Goal: Communication & Community: Answer question/provide support

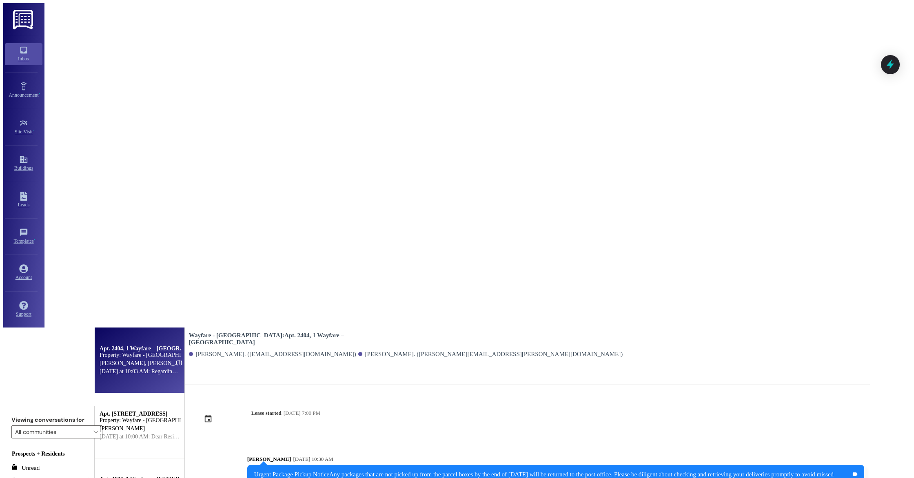
scroll to position [3095, 0]
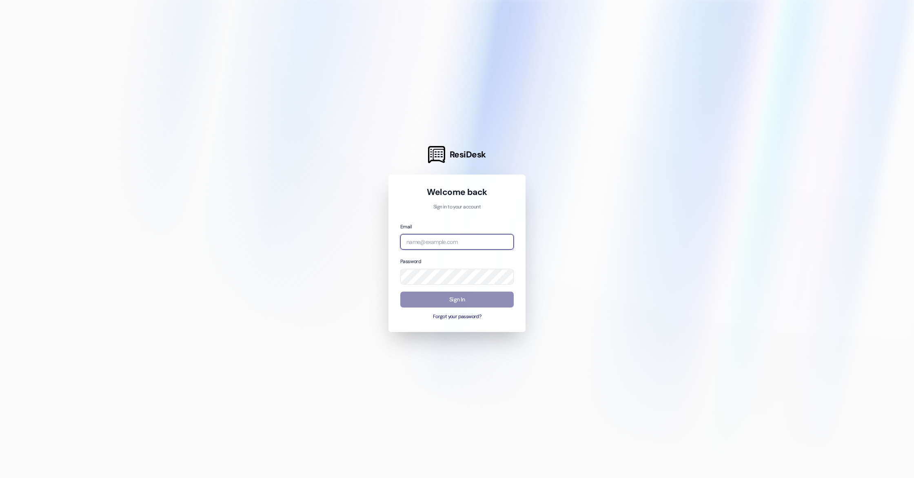
type input "[PERSON_NAME][EMAIL_ADDRESS][DOMAIN_NAME]"
click at [445, 296] on button "Sign In" at bounding box center [456, 300] width 113 height 16
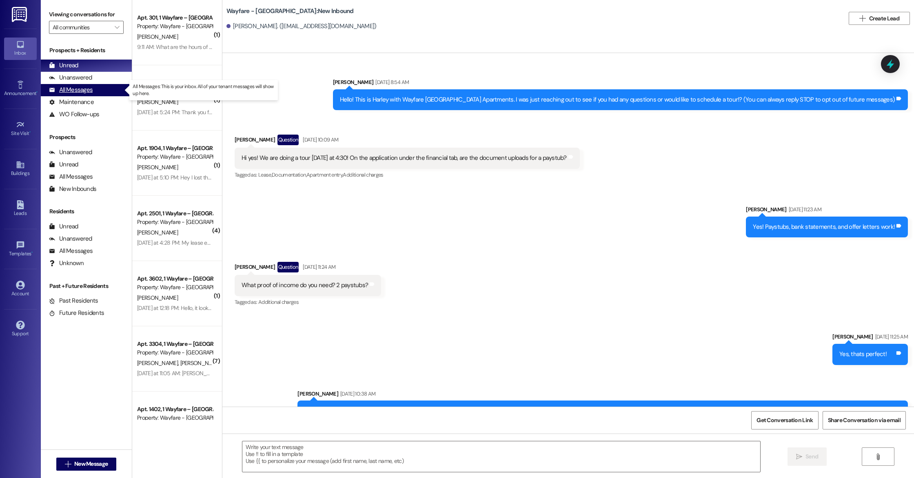
click at [77, 93] on div "All Messages" at bounding box center [71, 90] width 44 height 9
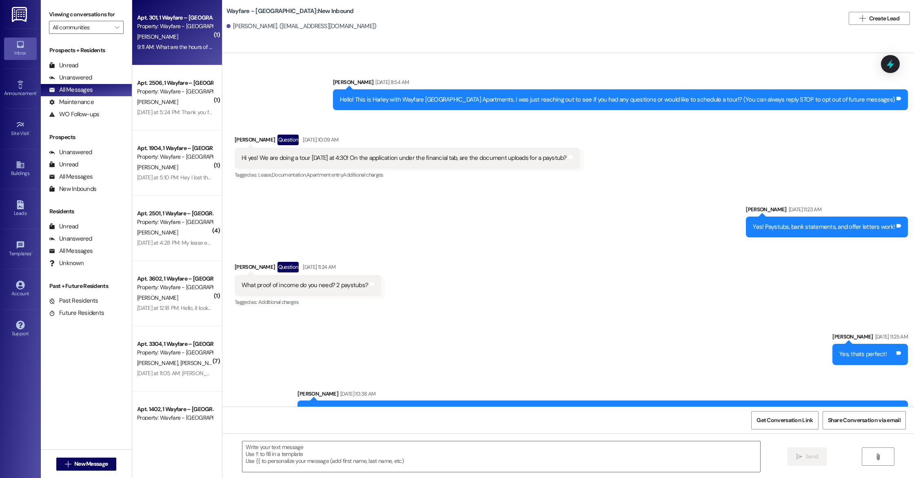
click at [185, 40] on div "[PERSON_NAME]" at bounding box center [174, 37] width 77 height 10
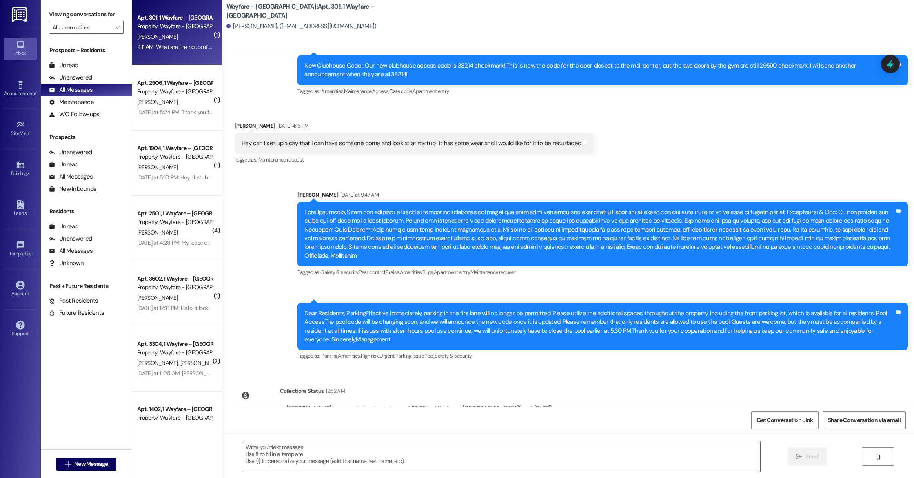
scroll to position [8696, 0]
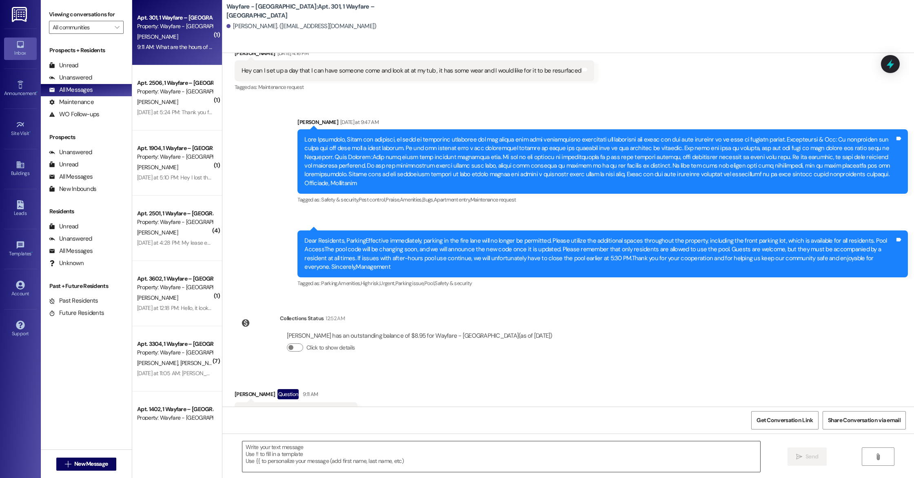
click at [310, 450] on textarea at bounding box center [501, 457] width 518 height 31
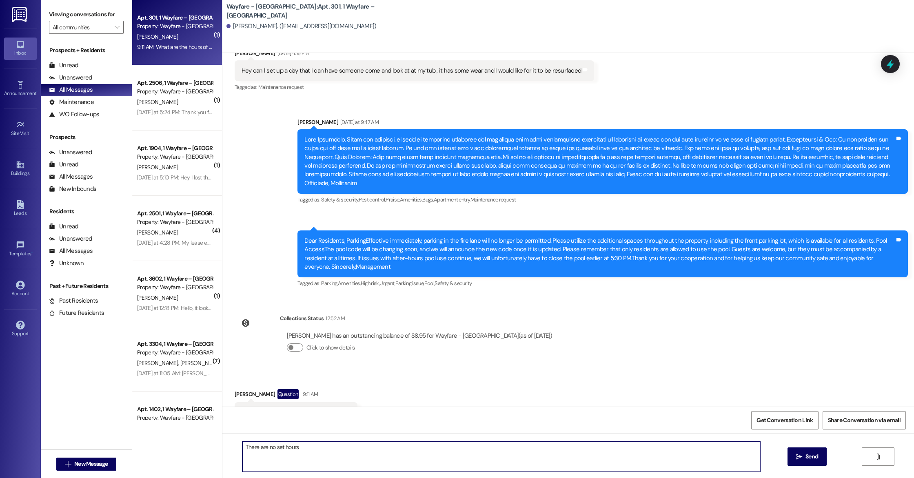
click at [300, 449] on textarea "There are no set hours" at bounding box center [501, 457] width 518 height 31
type textarea "T"
type textarea "There are no set hours for the pool. As a rule of thumb, sun up to sun down."
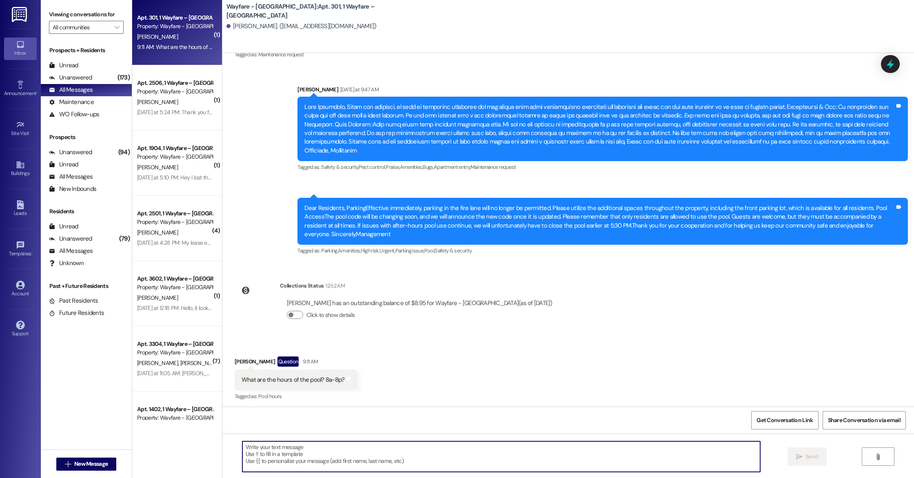
scroll to position [8753, 0]
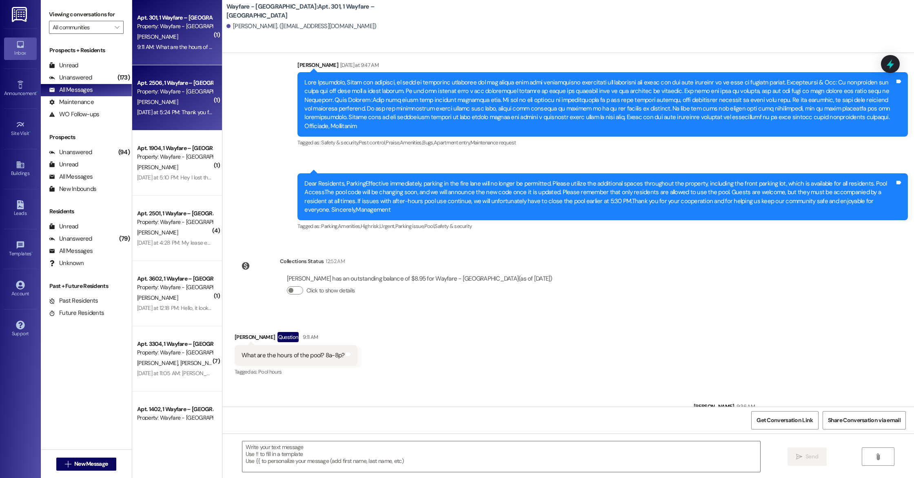
click at [190, 123] on div "Apt. 2506, 1 Wayfare – [GEOGRAPHIC_DATA] Property: Wayfare - [GEOGRAPHIC_DATA] …" at bounding box center [177, 97] width 90 height 65
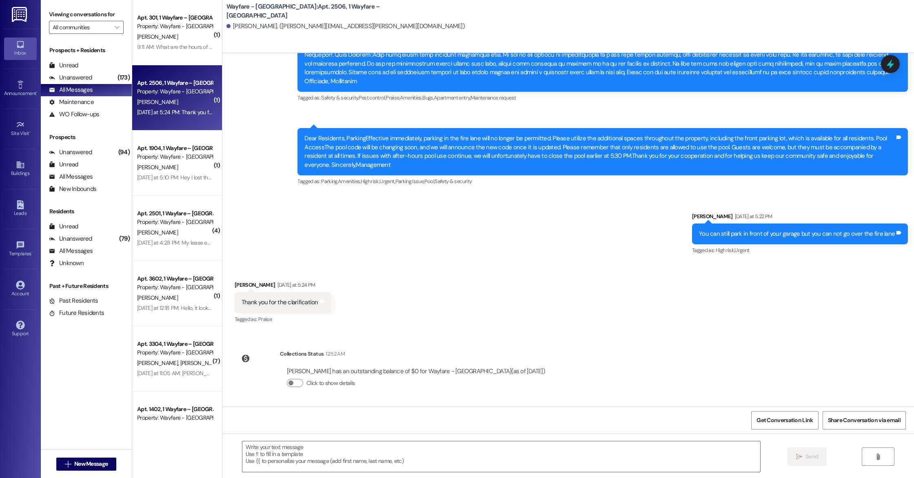
scroll to position [6026, 0]
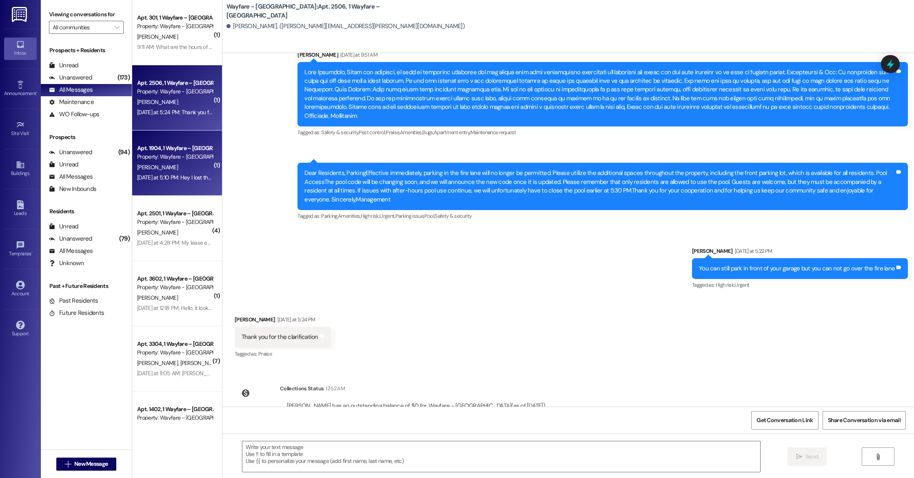
click at [188, 167] on div "[PERSON_NAME]" at bounding box center [174, 167] width 77 height 10
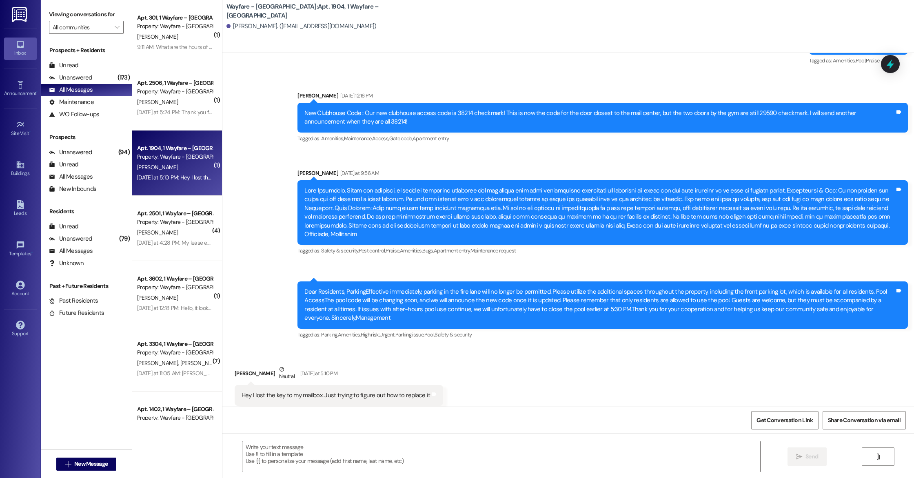
scroll to position [4822, 0]
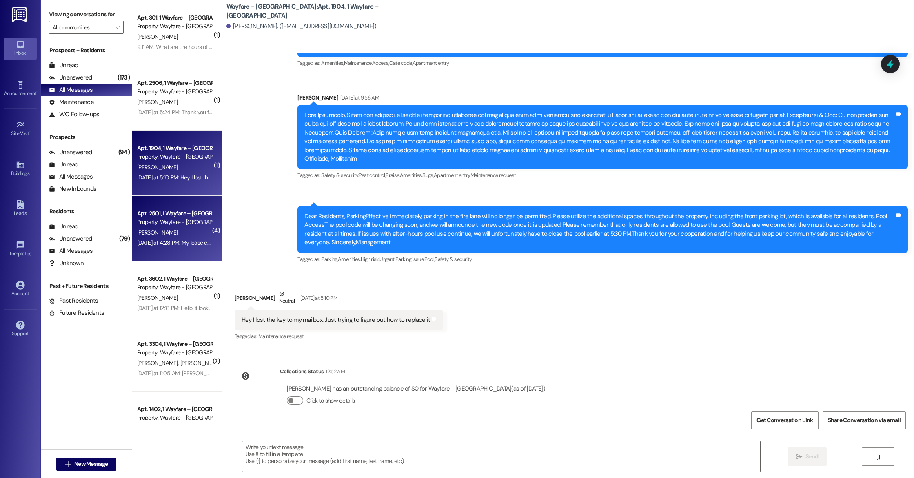
click at [187, 219] on div "Property: Wayfare - [GEOGRAPHIC_DATA]" at bounding box center [174, 222] width 75 height 9
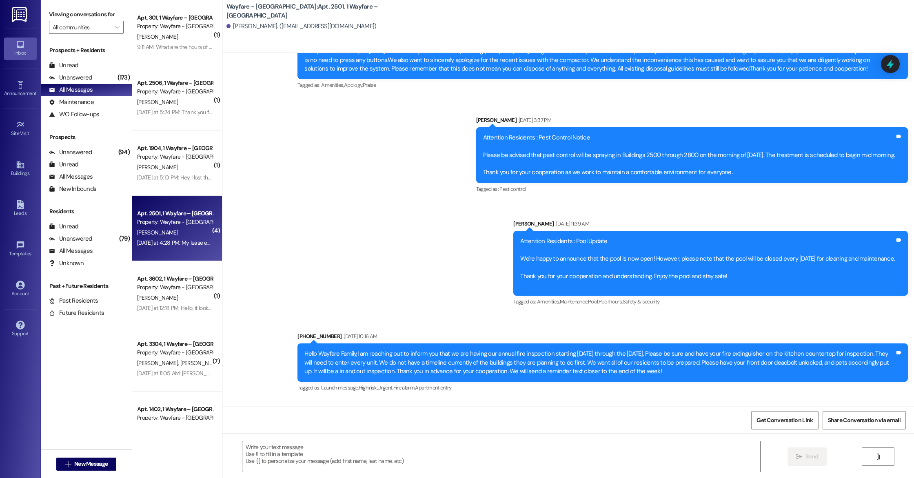
scroll to position [8498, 0]
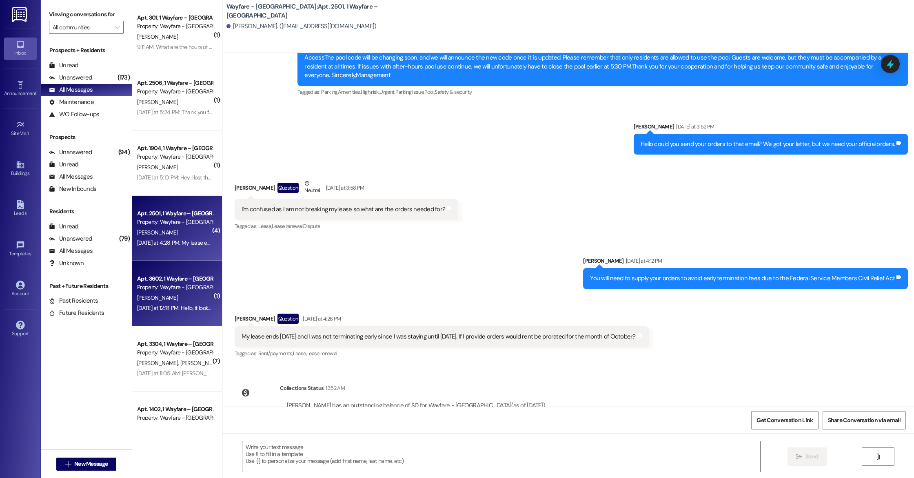
click at [163, 293] on div "[PERSON_NAME]" at bounding box center [174, 298] width 77 height 10
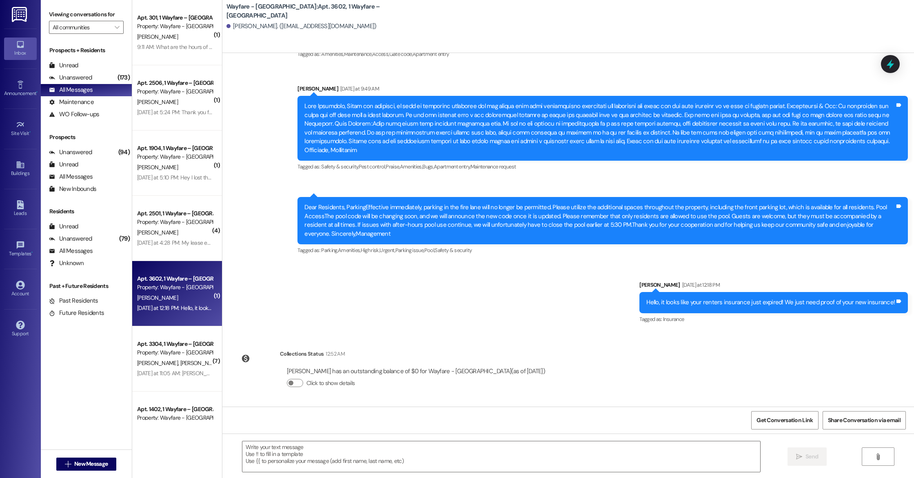
scroll to position [1823, 0]
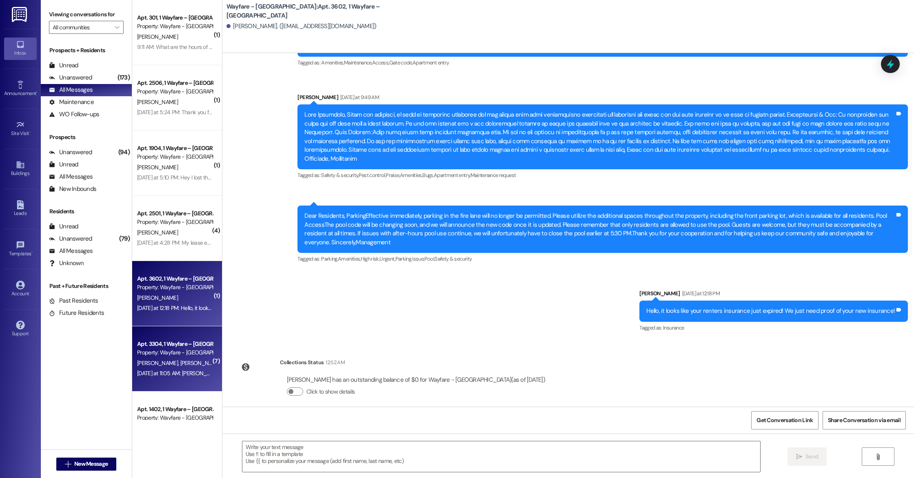
click at [147, 345] on div "Apt. 3304, 1 Wayfare – [GEOGRAPHIC_DATA]" at bounding box center [174, 344] width 75 height 9
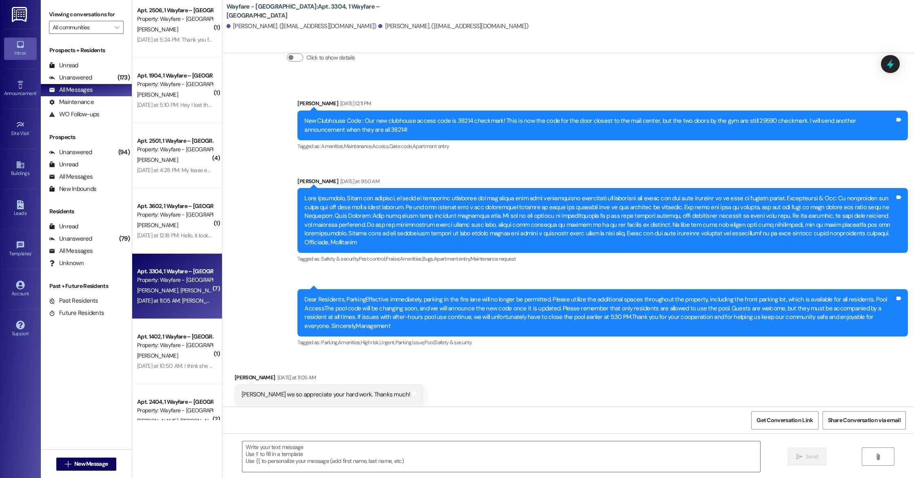
scroll to position [76, 0]
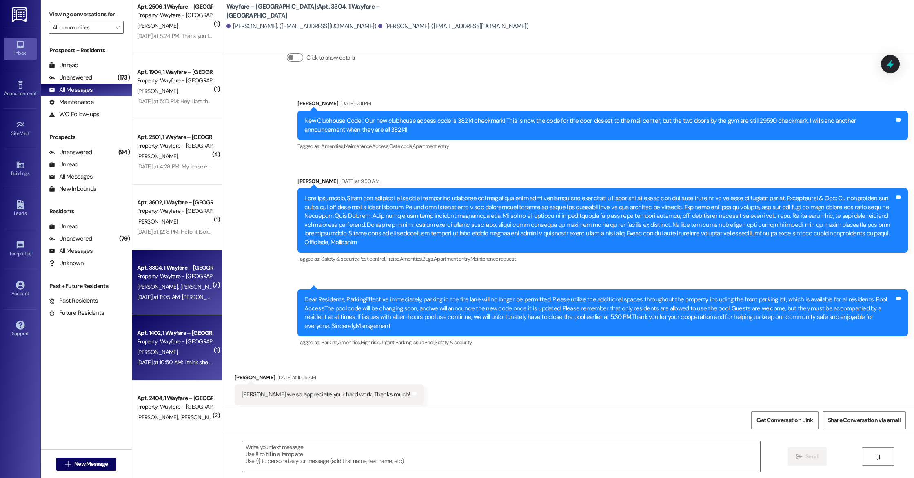
click at [153, 353] on div "[PERSON_NAME]" at bounding box center [174, 352] width 77 height 10
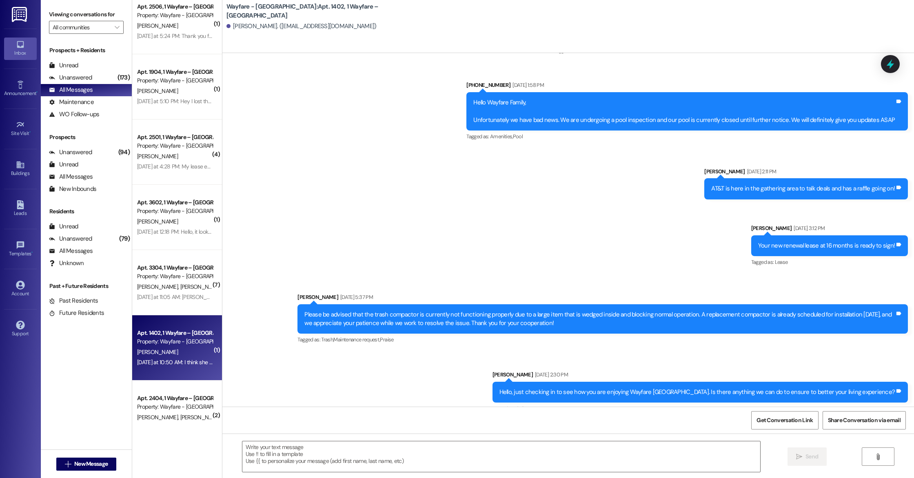
scroll to position [5247, 0]
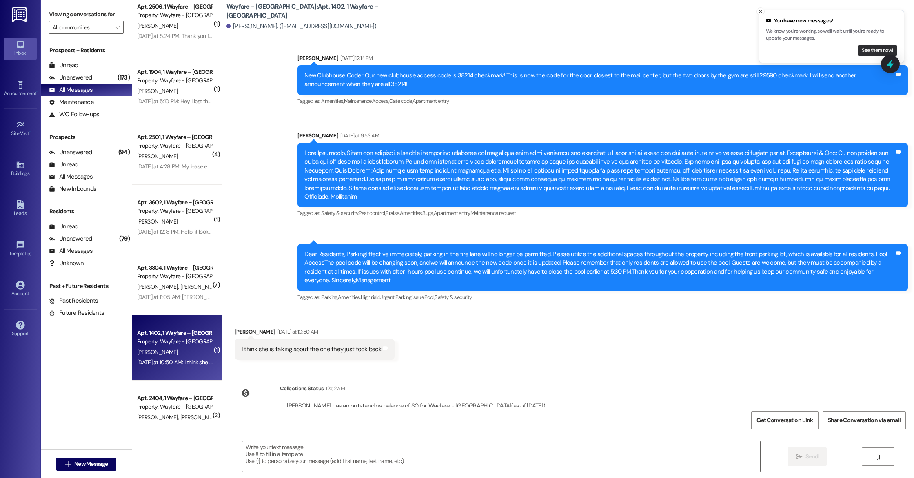
click at [869, 49] on button "See them now!" at bounding box center [878, 50] width 40 height 11
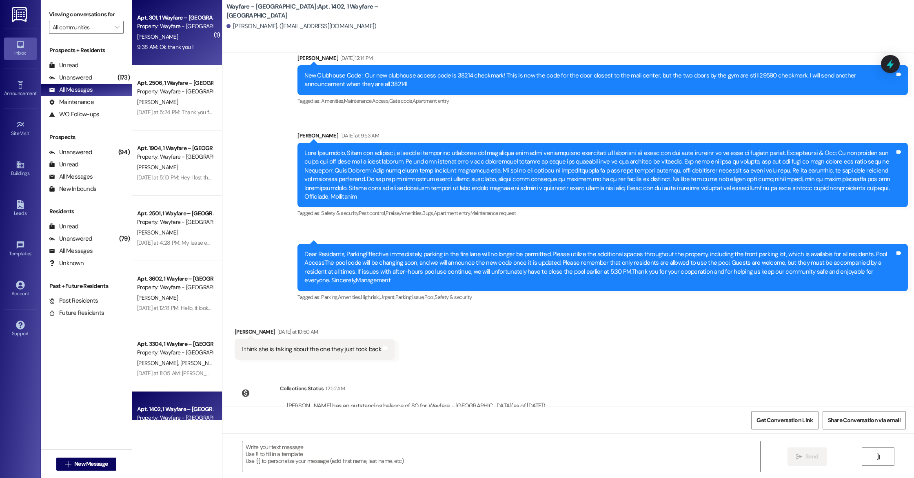
click at [189, 38] on div "[PERSON_NAME]" at bounding box center [174, 37] width 77 height 10
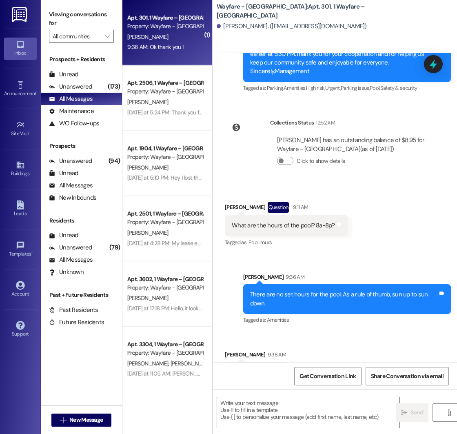
scroll to position [10768, 0]
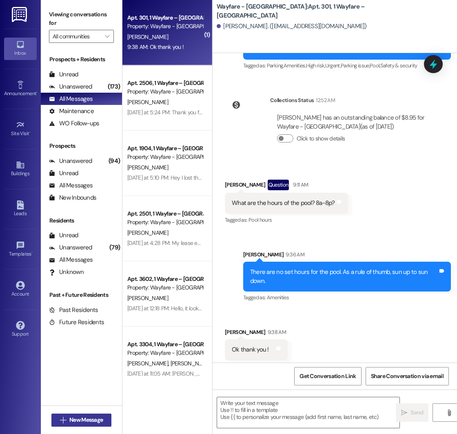
click at [73, 417] on span "New Message" at bounding box center [85, 419] width 33 height 9
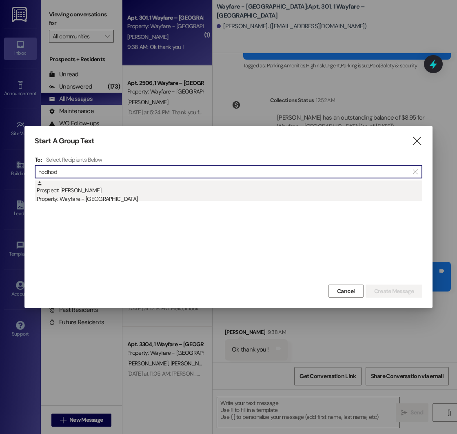
type input "hodhod"
click at [109, 187] on div "Prospect: Hodhod Alsefan Property: Wayfare - [GEOGRAPHIC_DATA]" at bounding box center [230, 191] width 386 height 23
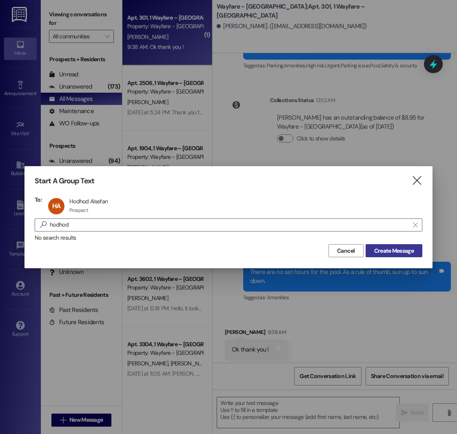
click at [376, 251] on span "Create Message" at bounding box center [394, 250] width 40 height 9
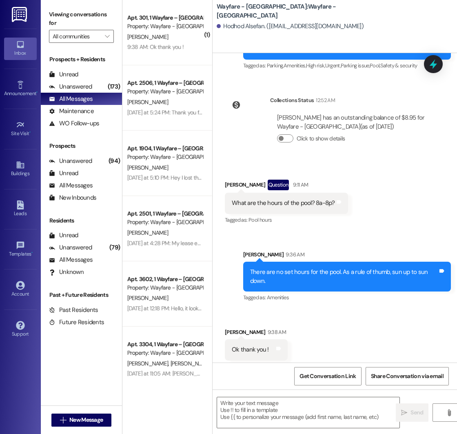
scroll to position [0, 0]
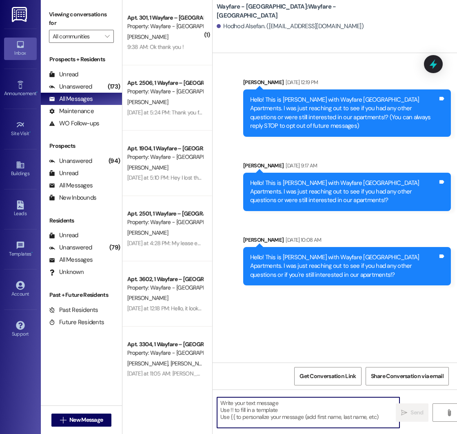
click at [271, 404] on textarea at bounding box center [308, 412] width 182 height 31
paste textarea "Hello! This is [PERSON_NAME] with Wayfare [GEOGRAPHIC_DATA] Apartments. I was j…"
type textarea "Hello! This is [PERSON_NAME] with Wayfare [GEOGRAPHIC_DATA] Apartments. I was j…"
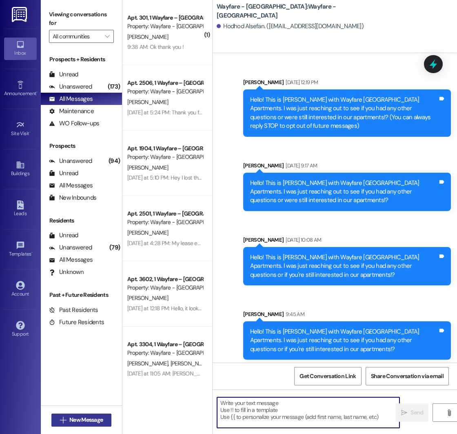
click at [68, 418] on span "New Message" at bounding box center [86, 419] width 37 height 9
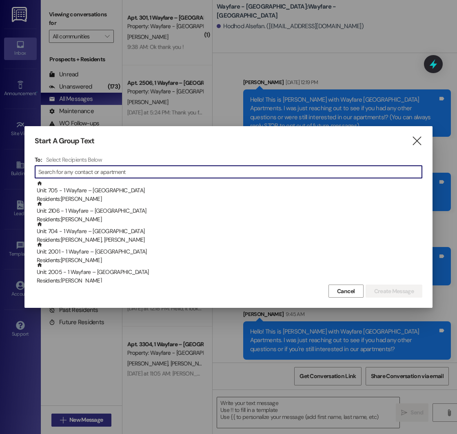
click at [68, 418] on div at bounding box center [228, 217] width 457 height 434
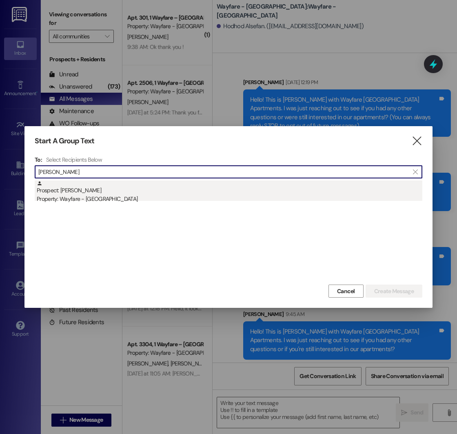
type input "[PERSON_NAME]"
click at [121, 200] on div "Property: Wayfare - [GEOGRAPHIC_DATA]" at bounding box center [230, 199] width 386 height 9
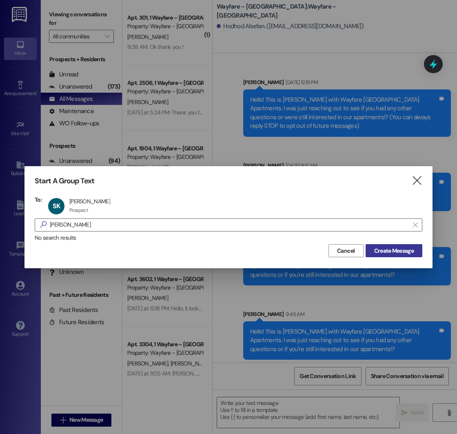
click at [384, 248] on span "Create Message" at bounding box center [394, 250] width 40 height 9
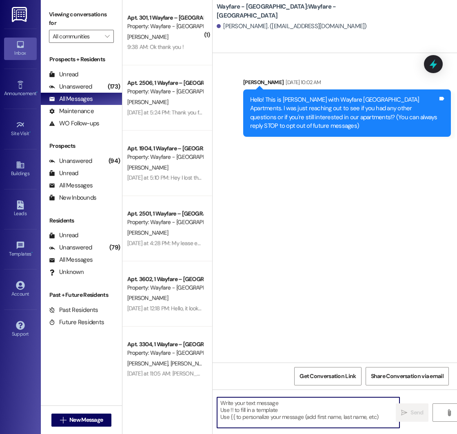
paste textarea "Hello! This is [PERSON_NAME] with Wayfare [GEOGRAPHIC_DATA] Apartments. I was j…"
type textarea "Hello! This is [PERSON_NAME] with Wayfare [GEOGRAPHIC_DATA] Apartments. I was j…"
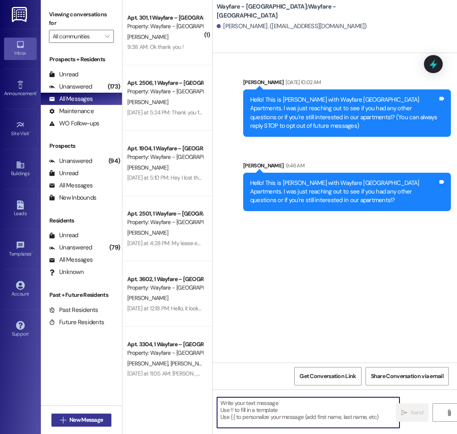
click at [69, 420] on span "New Message" at bounding box center [85, 419] width 33 height 9
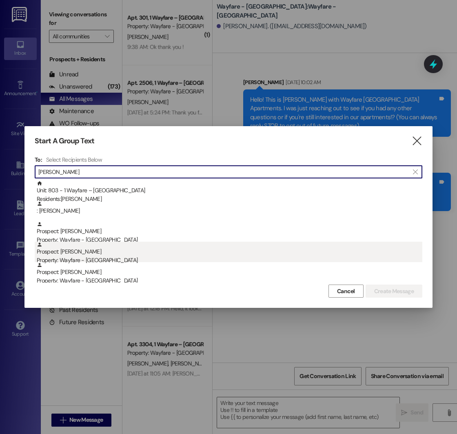
type input "[PERSON_NAME]"
click at [80, 254] on div "Prospect: [PERSON_NAME] Property: Wayfare - [GEOGRAPHIC_DATA]" at bounding box center [230, 253] width 386 height 23
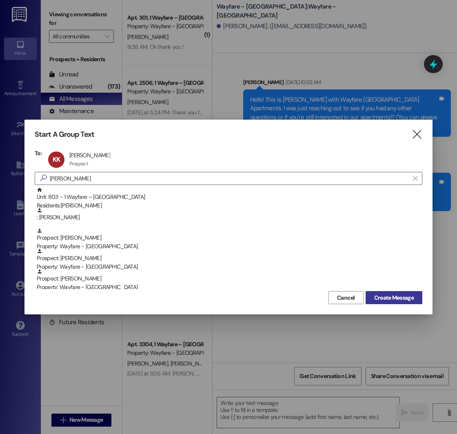
click at [400, 297] on span "Create Message" at bounding box center [394, 297] width 40 height 9
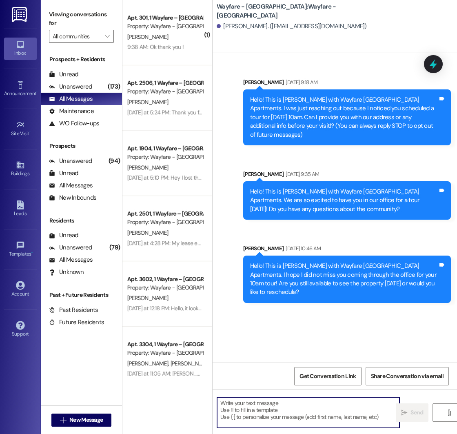
paste textarea "Hello! This is [PERSON_NAME] with Wayfare [GEOGRAPHIC_DATA] Apartments. I was j…"
type textarea "Hello! This is [PERSON_NAME] with Wayfare [GEOGRAPHIC_DATA] Apartments. I was j…"
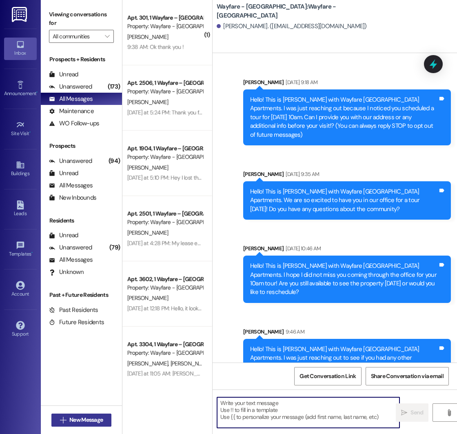
click at [71, 417] on span "New Message" at bounding box center [85, 419] width 33 height 9
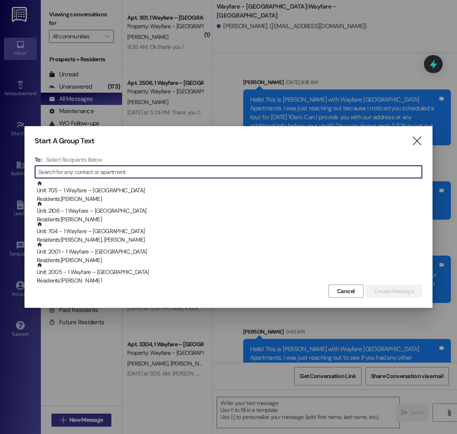
click at [71, 417] on div at bounding box center [228, 217] width 457 height 434
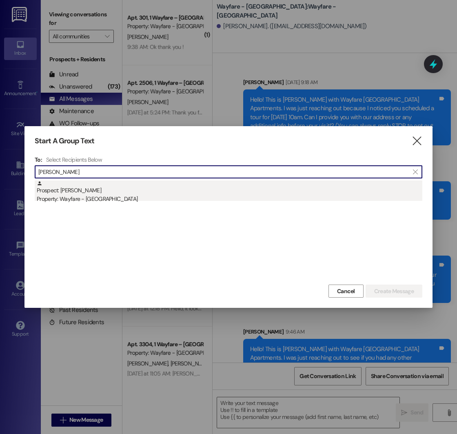
type input "[PERSON_NAME]"
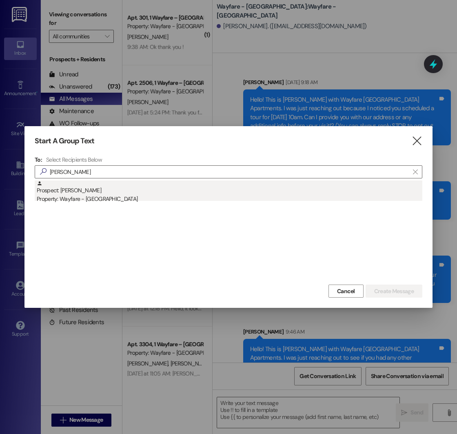
click at [93, 194] on div "Prospect: [PERSON_NAME] Property: Wayfare - [GEOGRAPHIC_DATA]" at bounding box center [230, 191] width 386 height 23
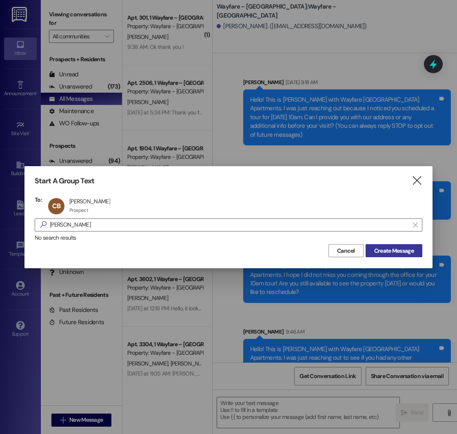
click at [377, 251] on span "Create Message" at bounding box center [394, 250] width 40 height 9
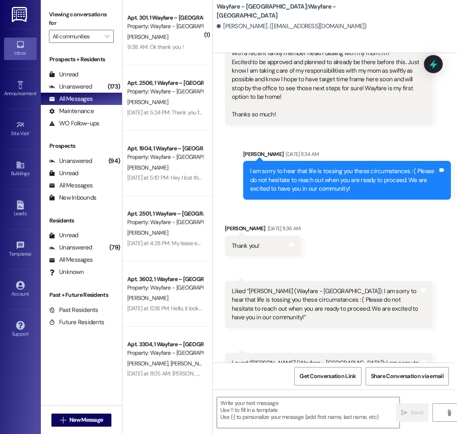
scroll to position [1935, 0]
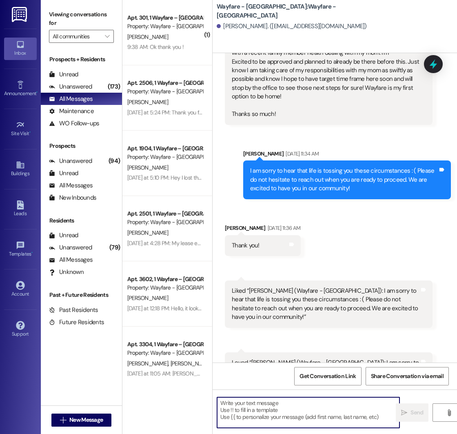
click at [261, 403] on textarea at bounding box center [308, 412] width 182 height 31
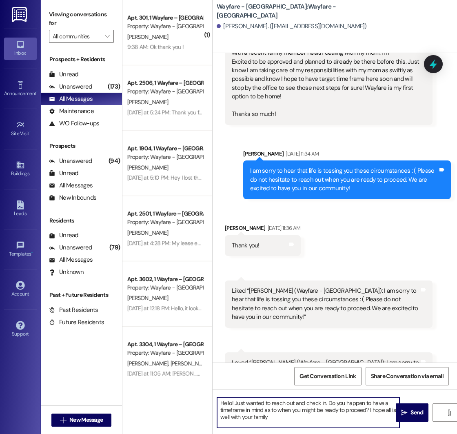
type textarea "Hello! Just wanted to reach out and check in. Do you happen to have a timeframe…"
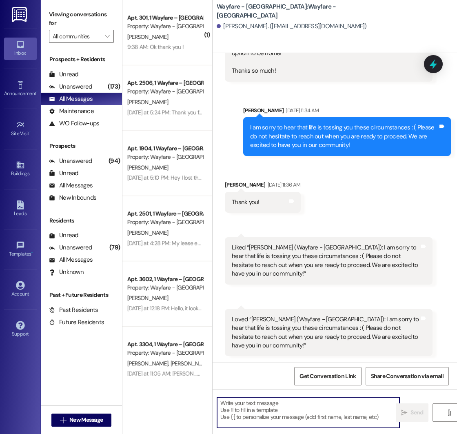
scroll to position [2009, 0]
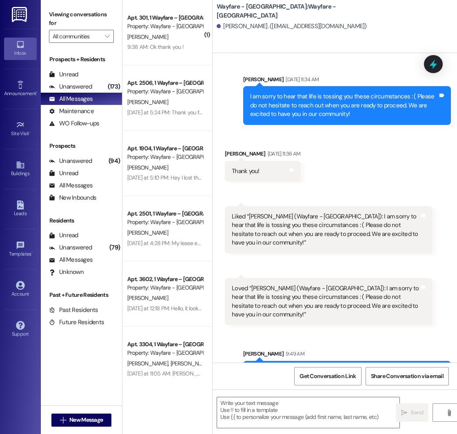
drag, startPoint x: 251, startPoint y: 325, endPoint x: 333, endPoint y: 343, distance: 84.1
click at [333, 367] on div "Hello! Just wanted to reach out and check in. Do you happen to have a timeframe…" at bounding box center [344, 380] width 188 height 26
copy div "Hello! Just wanted to reach out and check in. Do you happen to have a timeframe…"
click at [225, 331] on div "Sent via SMS [PERSON_NAME] 9:49 AM Hello! Just wanted to reach out and check in…" at bounding box center [335, 368] width 244 height 74
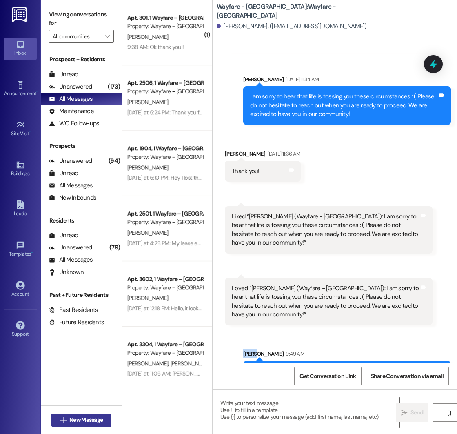
click at [75, 422] on span "New Message" at bounding box center [85, 419] width 33 height 9
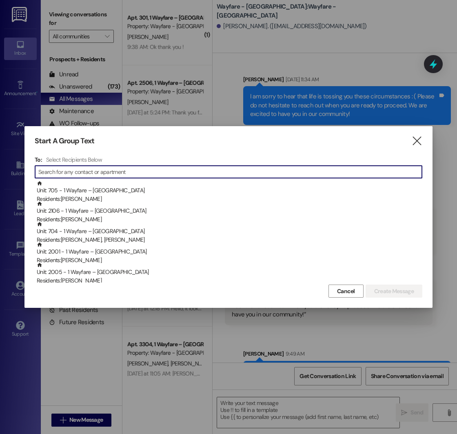
click at [86, 173] on input at bounding box center [230, 171] width 384 height 11
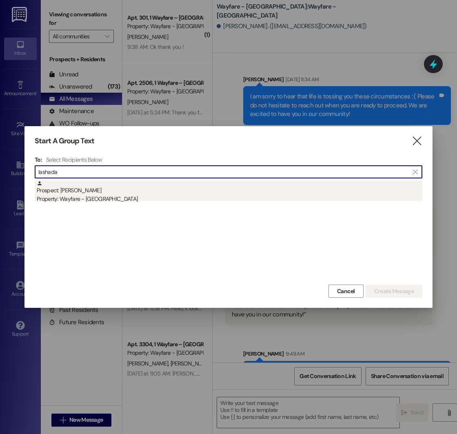
type input "lashada"
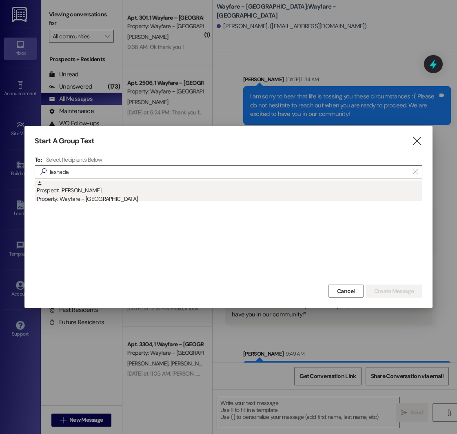
click at [106, 194] on div "Prospect: [PERSON_NAME] Property: Wayfare - [GEOGRAPHIC_DATA]" at bounding box center [230, 191] width 386 height 23
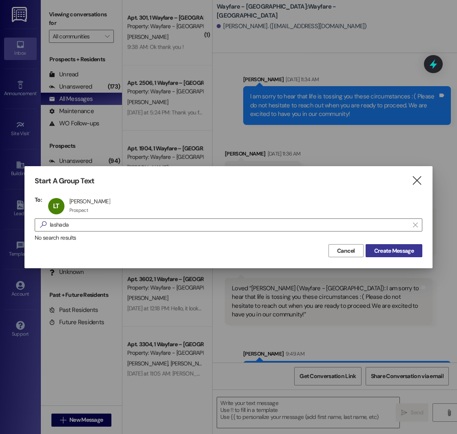
click at [393, 254] on span "Create Message" at bounding box center [394, 250] width 40 height 9
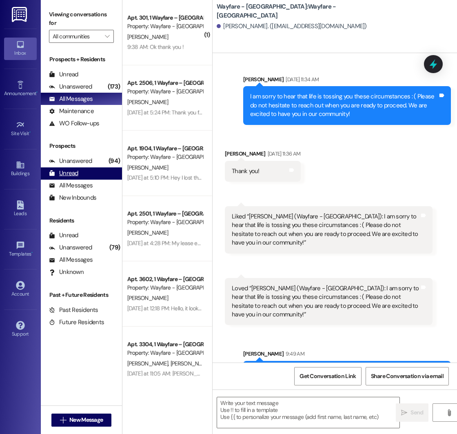
scroll to position [0, 0]
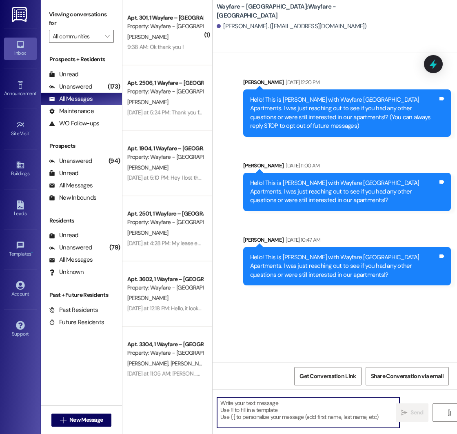
click at [255, 409] on textarea at bounding box center [308, 412] width 182 height 31
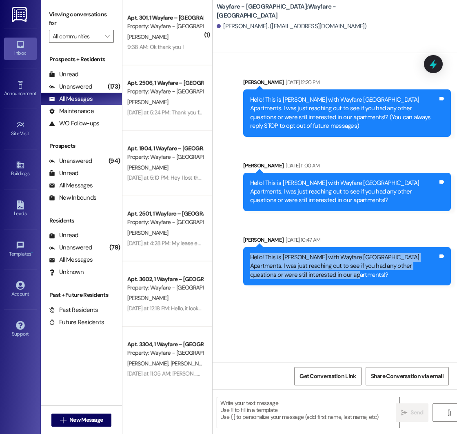
drag, startPoint x: 251, startPoint y: 257, endPoint x: 310, endPoint y: 281, distance: 63.7
click at [310, 281] on div "Hello! This is [PERSON_NAME] with Wayfare [GEOGRAPHIC_DATA] Apartments. I was j…" at bounding box center [347, 266] width 208 height 38
copy div "Hello! This is [PERSON_NAME] with Wayfare [GEOGRAPHIC_DATA] Apartments. I was j…"
click at [309, 310] on div "Sent via SMS [PERSON_NAME] [DATE] 12:20 PM Hello! This is [PERSON_NAME] with Wa…" at bounding box center [335, 207] width 244 height 309
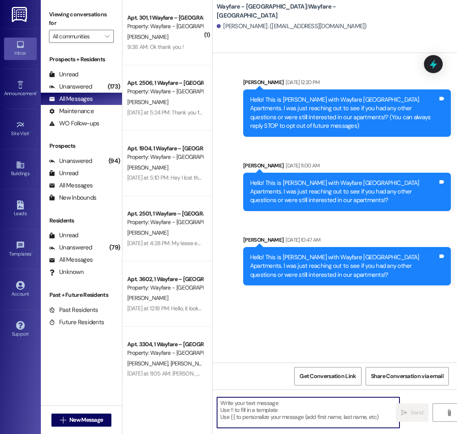
click at [256, 401] on textarea at bounding box center [308, 412] width 182 height 31
paste textarea "Hello! This is [PERSON_NAME] with Wayfare [GEOGRAPHIC_DATA] Apartments. I was j…"
type textarea "Hello! This is [PERSON_NAME] with Wayfare [GEOGRAPHIC_DATA] Apartments. I was j…"
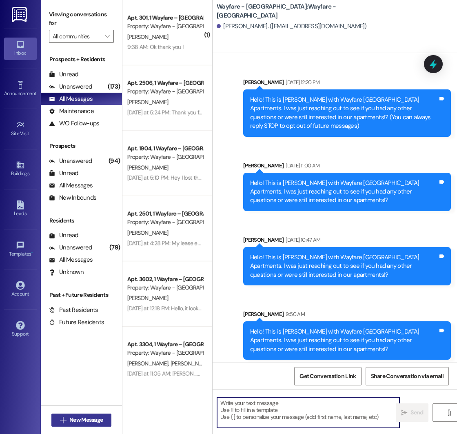
click at [75, 419] on span "New Message" at bounding box center [85, 419] width 33 height 9
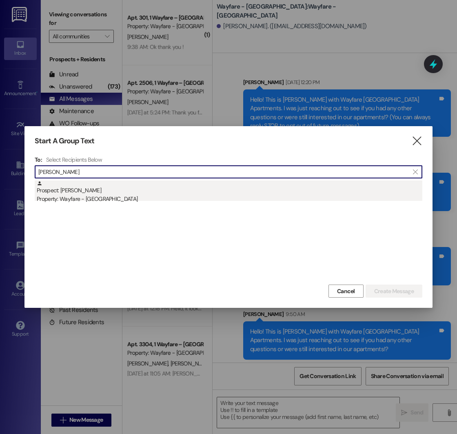
type input "[PERSON_NAME]"
click at [171, 194] on div "Prospect: [PERSON_NAME] Property: Wayfare - [GEOGRAPHIC_DATA]" at bounding box center [230, 191] width 386 height 23
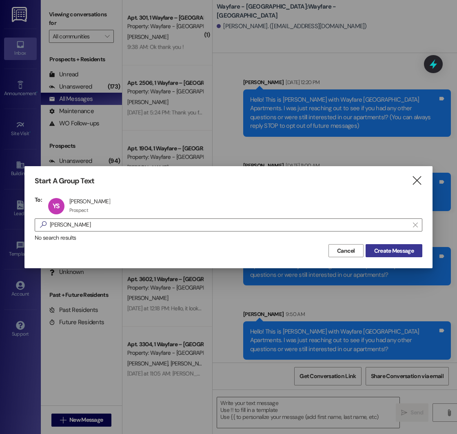
click at [385, 252] on span "Create Message" at bounding box center [394, 250] width 40 height 9
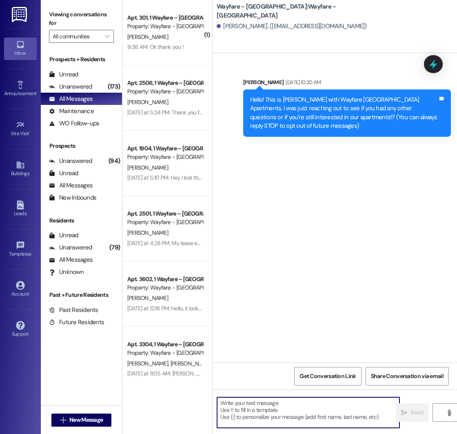
paste textarea "Hello! This is [PERSON_NAME] with Wayfare [GEOGRAPHIC_DATA] Apartments. I was j…"
type textarea "Hello! This is [PERSON_NAME] with Wayfare [GEOGRAPHIC_DATA] Apartments. I was j…"
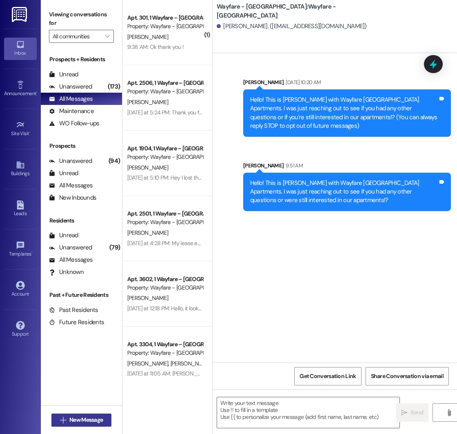
click at [87, 417] on span "New Message" at bounding box center [85, 419] width 33 height 9
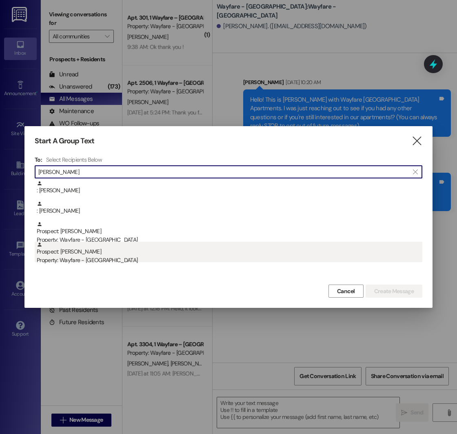
type input "[PERSON_NAME]"
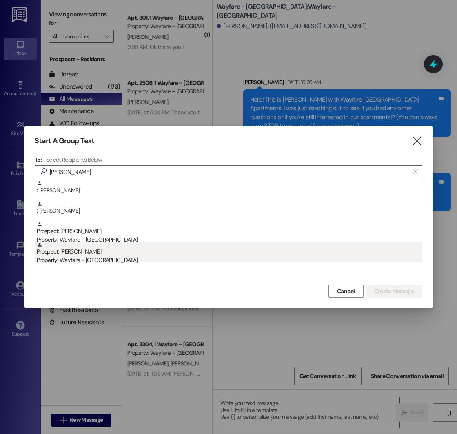
click at [85, 258] on div "Property: Wayfare - [GEOGRAPHIC_DATA]" at bounding box center [230, 260] width 386 height 9
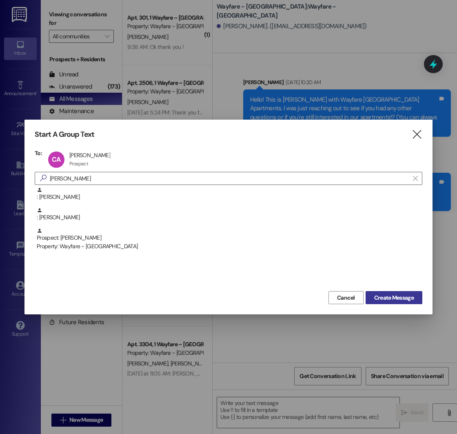
click at [386, 297] on span "Create Message" at bounding box center [394, 297] width 40 height 9
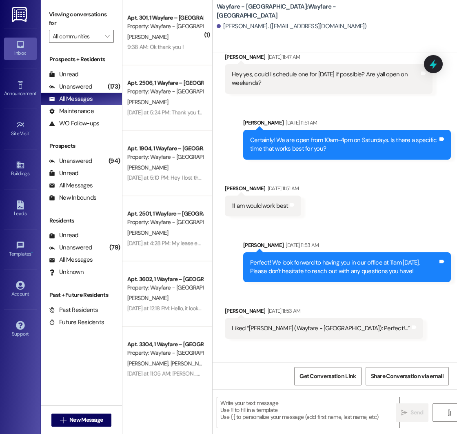
scroll to position [559, 0]
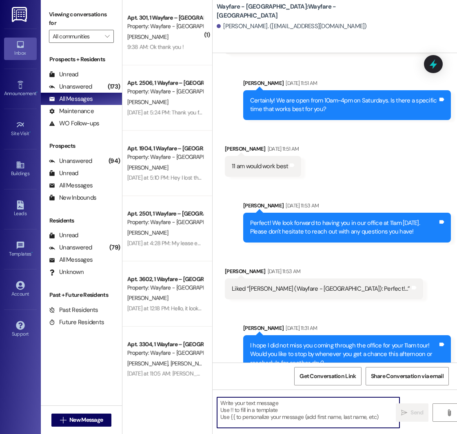
paste textarea "Hello! This is [PERSON_NAME] with Wayfare [GEOGRAPHIC_DATA] Apartments. I was j…"
type textarea "Hello! This is [PERSON_NAME] with Wayfare [GEOGRAPHIC_DATA] Apartments. I was j…"
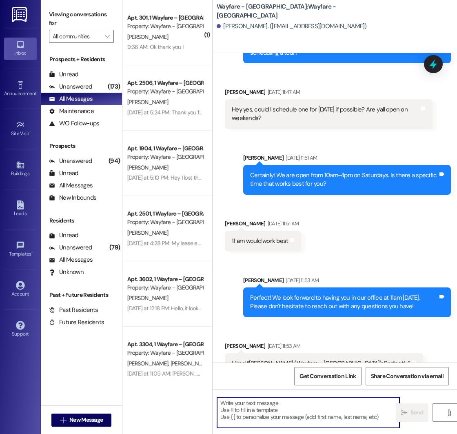
scroll to position [634, 0]
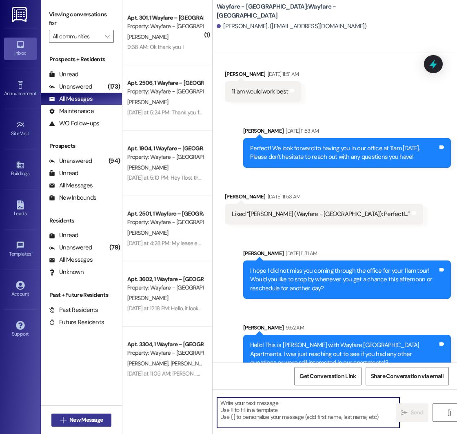
click at [78, 419] on span "New Message" at bounding box center [85, 419] width 33 height 9
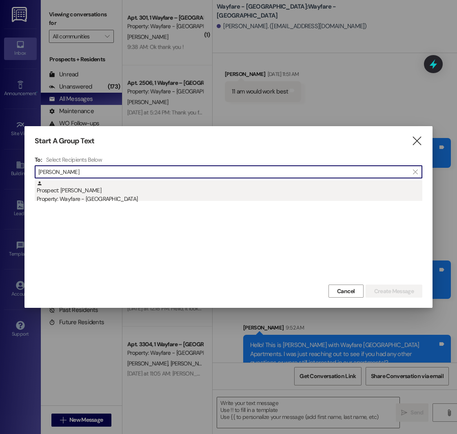
type input "[PERSON_NAME]"
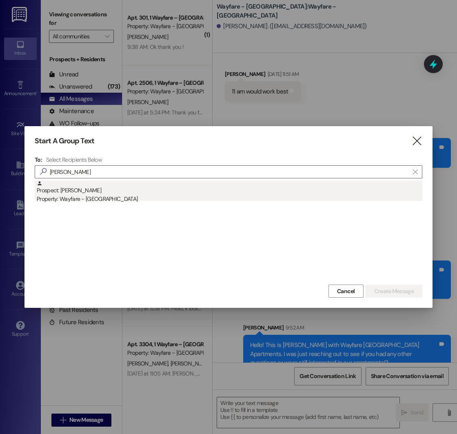
click at [137, 190] on div "Prospect: [PERSON_NAME] Property: Wayfare - [GEOGRAPHIC_DATA]" at bounding box center [230, 191] width 386 height 23
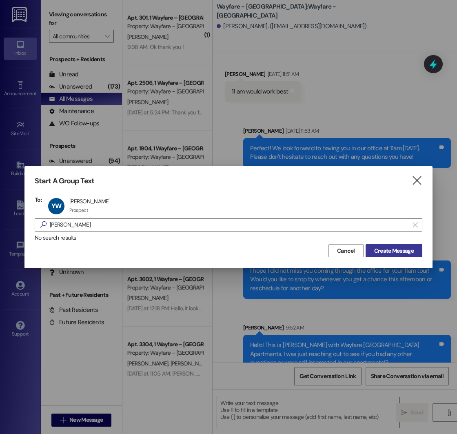
click at [385, 252] on span "Create Message" at bounding box center [394, 250] width 40 height 9
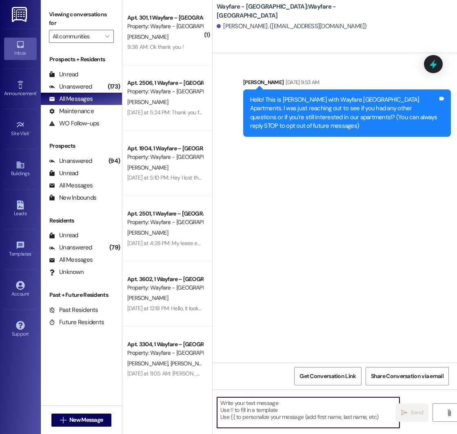
paste textarea "Hello! This is [PERSON_NAME] with Wayfare [GEOGRAPHIC_DATA] Apartments. I was j…"
type textarea "Hello! This is [PERSON_NAME] with Wayfare [GEOGRAPHIC_DATA] Apartments. I was j…"
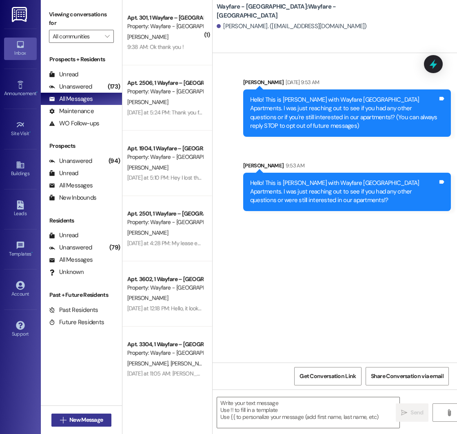
click at [82, 419] on span "New Message" at bounding box center [85, 419] width 33 height 9
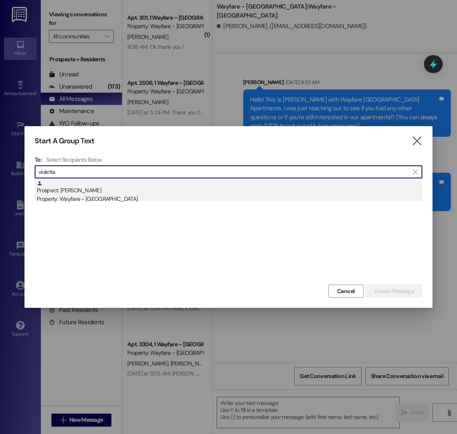
type input "violetta"
click at [101, 188] on div "Prospect: [PERSON_NAME] Property: Wayfare - [GEOGRAPHIC_DATA]" at bounding box center [230, 191] width 386 height 23
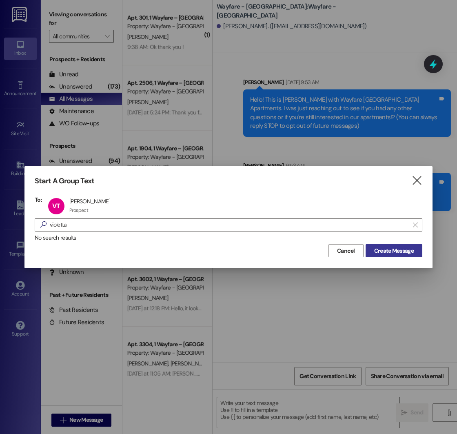
click at [389, 248] on span "Create Message" at bounding box center [394, 250] width 40 height 9
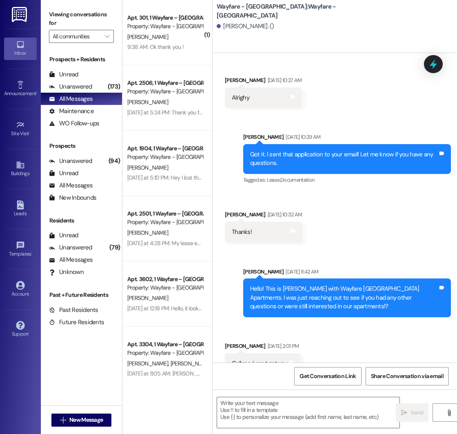
scroll to position [818, 0]
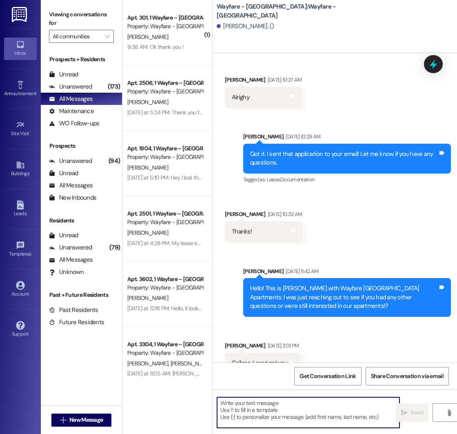
paste textarea "Hello! This is [PERSON_NAME] with Wayfare [GEOGRAPHIC_DATA] Apartments. I was j…"
type textarea "Hello! This is [PERSON_NAME] with Wayfare [GEOGRAPHIC_DATA] Apartments. I was j…"
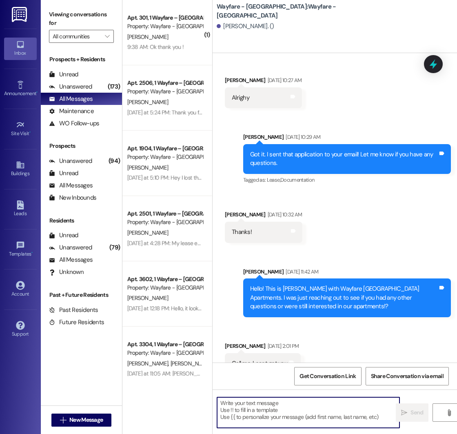
scroll to position [893, 0]
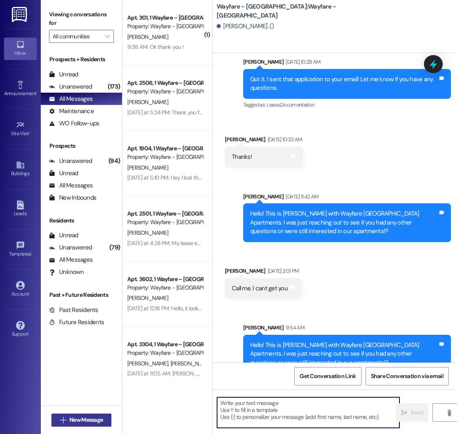
click at [74, 417] on span "New Message" at bounding box center [85, 419] width 33 height 9
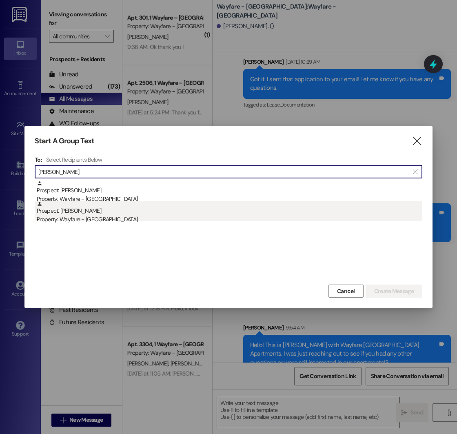
type input "[PERSON_NAME]"
click at [102, 217] on div "Property: Wayfare - [GEOGRAPHIC_DATA]" at bounding box center [230, 219] width 386 height 9
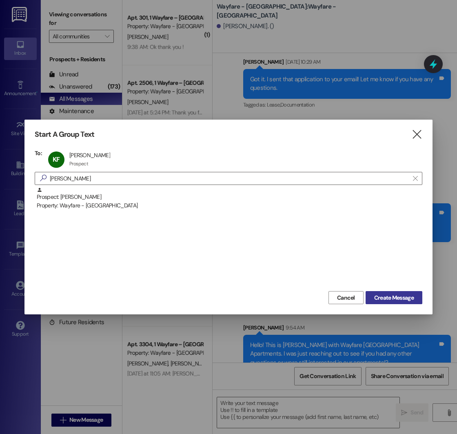
click at [392, 299] on span "Create Message" at bounding box center [394, 297] width 40 height 9
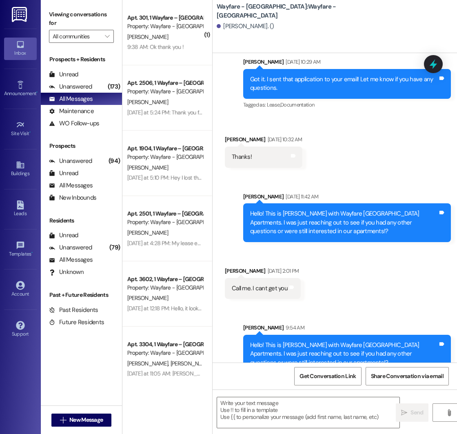
scroll to position [0, 0]
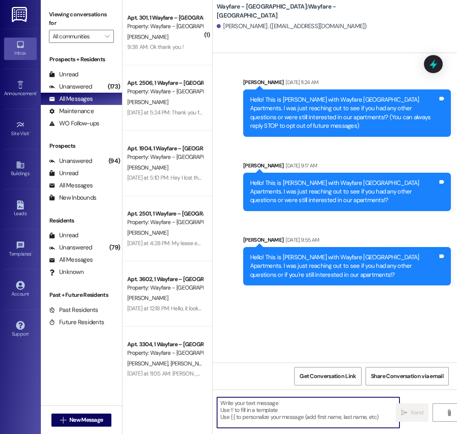
click at [252, 407] on textarea at bounding box center [308, 412] width 182 height 31
paste textarea "Hello! This is [PERSON_NAME] with Wayfare [GEOGRAPHIC_DATA] Apartments. I was j…"
type textarea "Hello! This is [PERSON_NAME] with Wayfare [GEOGRAPHIC_DATA] Apartments. I was j…"
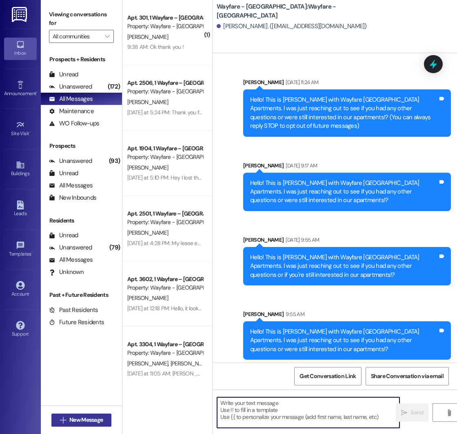
click at [64, 416] on span " New Message" at bounding box center [81, 419] width 47 height 9
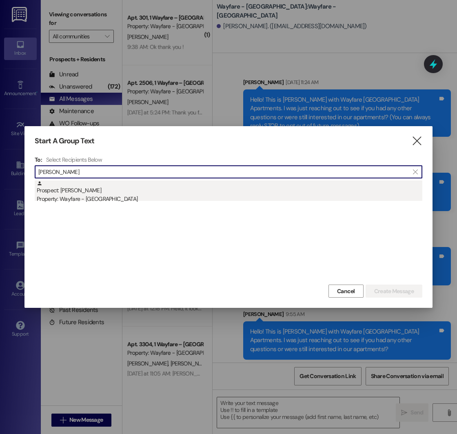
type input "[PERSON_NAME]"
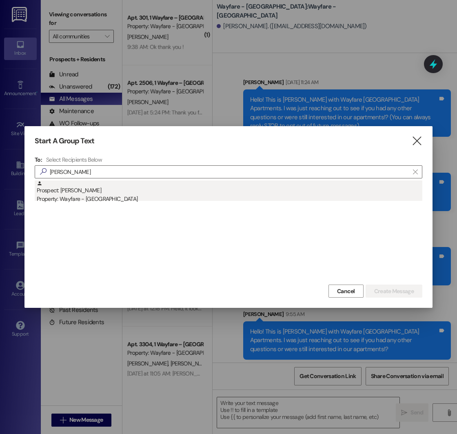
click at [121, 200] on div "Property: Wayfare - [GEOGRAPHIC_DATA]" at bounding box center [230, 199] width 386 height 9
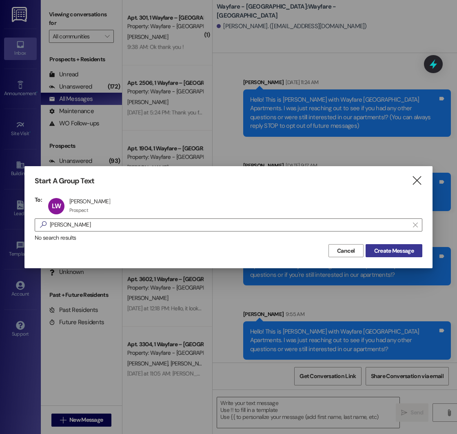
click at [378, 253] on span "Create Message" at bounding box center [394, 250] width 40 height 9
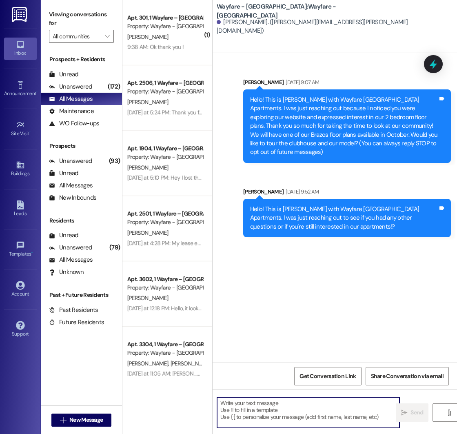
paste textarea "Hello! This is [PERSON_NAME] with Wayfare [GEOGRAPHIC_DATA] Apartments. I was j…"
type textarea "Hello! This is [PERSON_NAME] with Wayfare [GEOGRAPHIC_DATA] Apartments. I was j…"
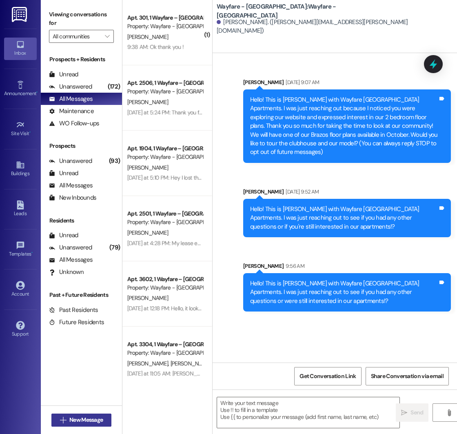
click at [74, 419] on span "New Message" at bounding box center [85, 419] width 33 height 9
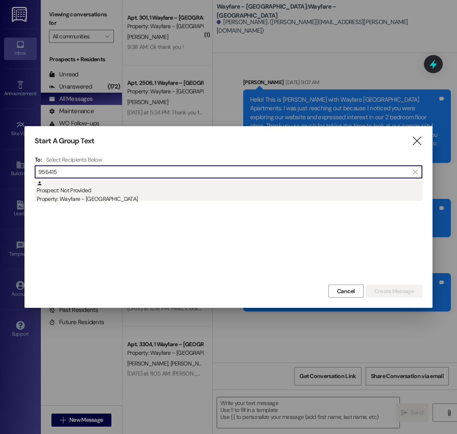
type input "956415"
click at [92, 190] on div "Prospect: Not Provided Property: Wayfare - [GEOGRAPHIC_DATA]" at bounding box center [230, 191] width 386 height 23
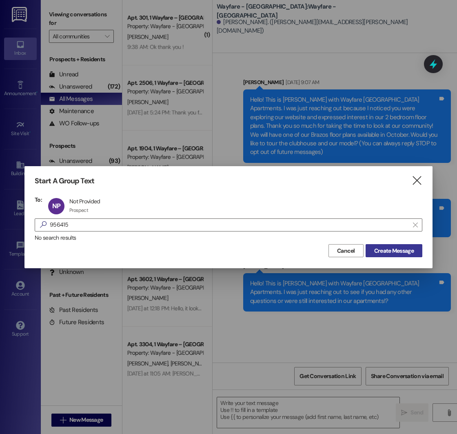
click at [393, 255] on span "Create Message" at bounding box center [394, 250] width 40 height 9
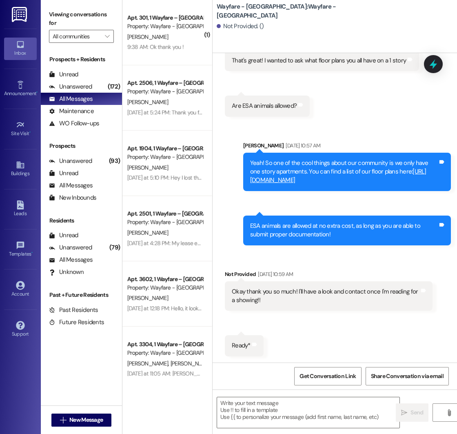
scroll to position [386, 0]
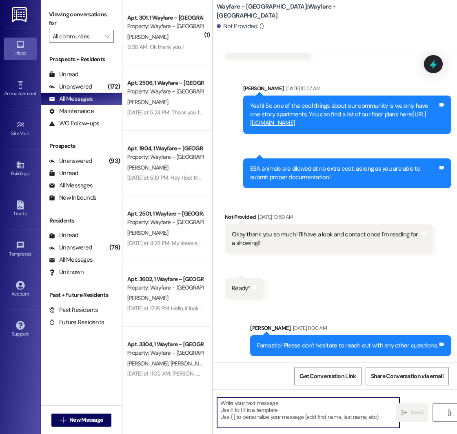
click at [272, 403] on textarea at bounding box center [308, 412] width 182 height 31
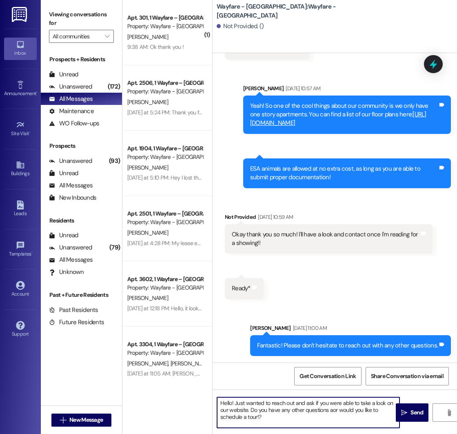
click at [334, 412] on textarea "Hello! Just wanted to reach out and ask if you were able to take a look on our …" at bounding box center [308, 412] width 182 height 31
click at [332, 411] on textarea "Hello! Just wanted to reach out and ask if you were able to take a look on our …" at bounding box center [308, 412] width 182 height 31
type textarea "Hello! Just wanted to reach out and ask if you were able to take a look on our …"
click at [278, 419] on textarea "Hello! Just wanted to reach out and ask if you were able to take a look on our …" at bounding box center [308, 412] width 182 height 31
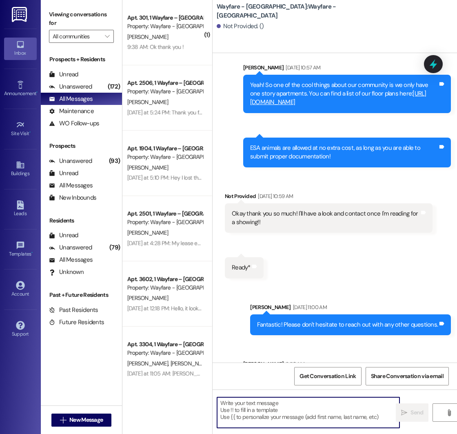
scroll to position [460, 0]
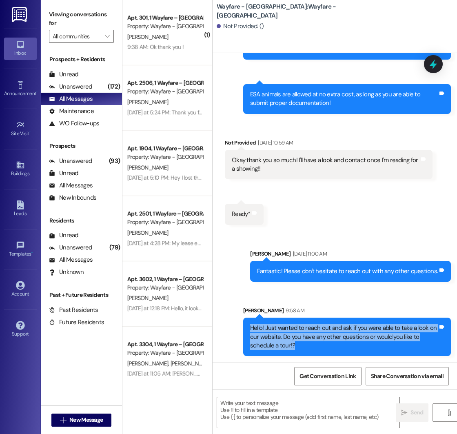
drag, startPoint x: 251, startPoint y: 328, endPoint x: 313, endPoint y: 343, distance: 64.3
click at [313, 343] on div "Hello! Just wanted to reach out and ask if you were able to take a look on our …" at bounding box center [344, 337] width 188 height 26
copy div "Hello! Just wanted to reach out and ask if you were able to take a look on our …"
click at [60, 419] on icon "" at bounding box center [63, 420] width 6 height 7
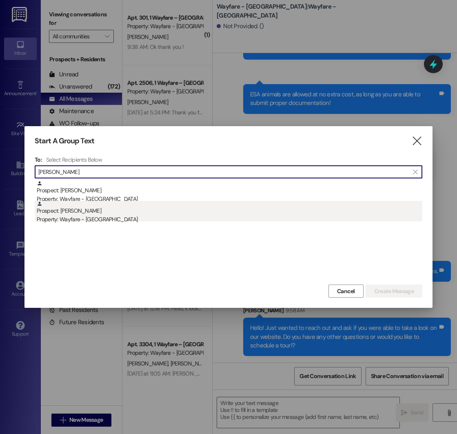
type input "[PERSON_NAME]"
click at [96, 220] on div "Property: Wayfare - [GEOGRAPHIC_DATA]" at bounding box center [230, 219] width 386 height 9
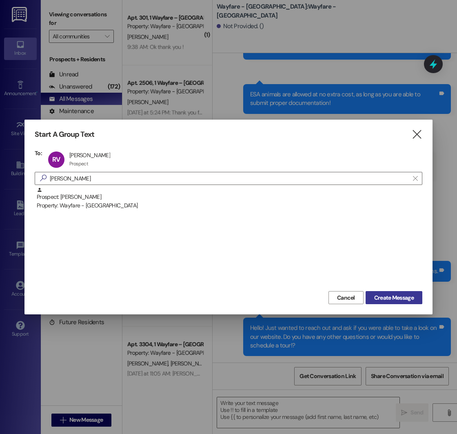
click at [385, 301] on span "Create Message" at bounding box center [394, 297] width 40 height 9
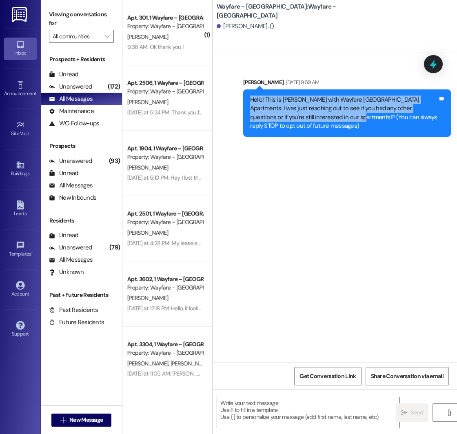
drag, startPoint x: 250, startPoint y: 99, endPoint x: 326, endPoint y: 119, distance: 78.9
click at [326, 119] on div "Hello! This is [PERSON_NAME] with Wayfare [GEOGRAPHIC_DATA] Apartments. I was j…" at bounding box center [344, 112] width 188 height 35
copy div "Hello! This is [PERSON_NAME] with Wayfare [GEOGRAPHIC_DATA] Apartments. I was j…"
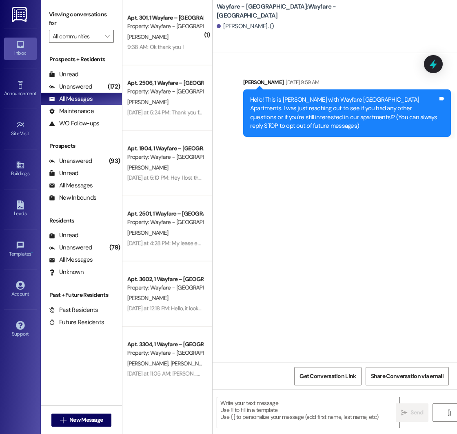
click at [293, 198] on div "Sent via SMS [PERSON_NAME] [DATE] 9:59 AM Hello! This is [PERSON_NAME] with Way…" at bounding box center [335, 207] width 244 height 309
click at [262, 402] on textarea at bounding box center [308, 412] width 182 height 31
paste textarea "Hello! This is [PERSON_NAME] with Wayfare [GEOGRAPHIC_DATA] Apartments. I was j…"
type textarea "Hello! This is [PERSON_NAME] with Wayfare [GEOGRAPHIC_DATA] Apartments. I was j…"
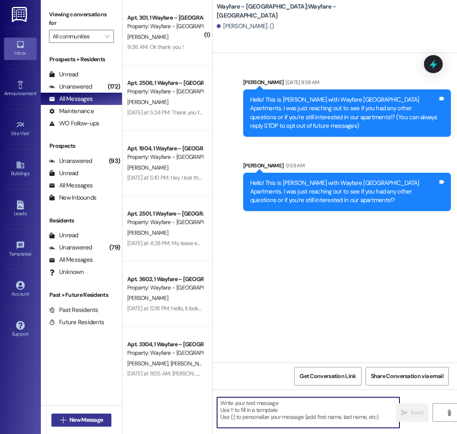
click at [62, 420] on icon "" at bounding box center [63, 420] width 6 height 7
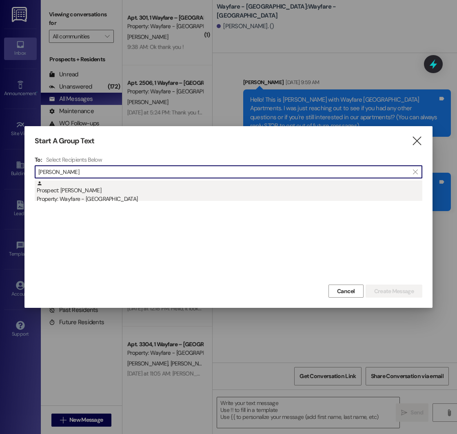
type input "[PERSON_NAME]"
click at [120, 202] on div "Property: Wayfare - [GEOGRAPHIC_DATA]" at bounding box center [230, 199] width 386 height 9
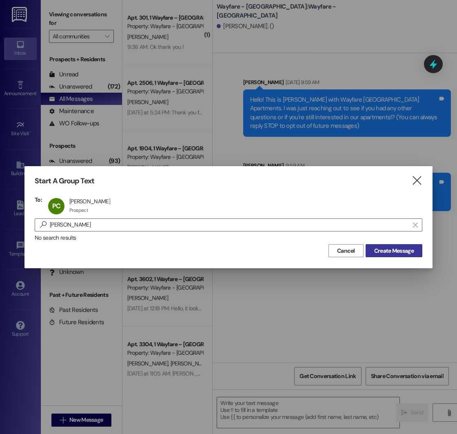
click at [382, 251] on span "Create Message" at bounding box center [394, 250] width 40 height 9
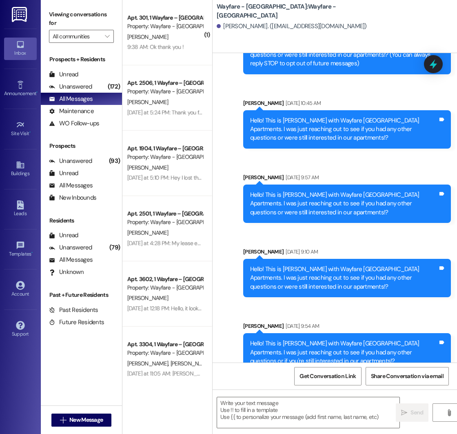
scroll to position [78, 0]
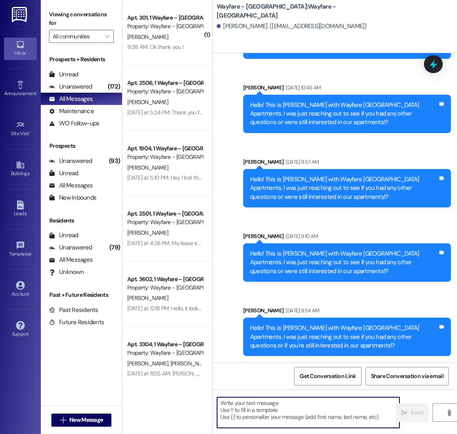
paste textarea "Hello! This is [PERSON_NAME] with Wayfare [GEOGRAPHIC_DATA] Apartments. I was j…"
type textarea "Hello! This is [PERSON_NAME] with Wayfare [GEOGRAPHIC_DATA] Apartments. I was j…"
click at [64, 418] on icon "" at bounding box center [63, 420] width 6 height 7
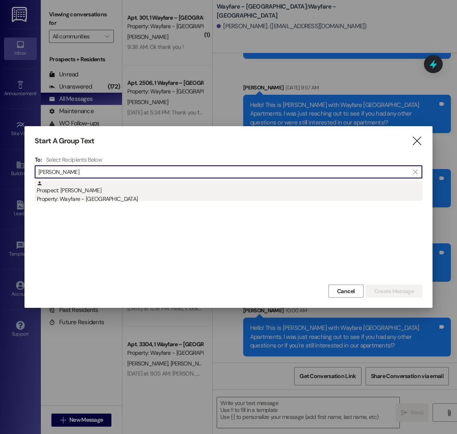
type input "[PERSON_NAME]"
click at [151, 201] on div "Property: Wayfare - [GEOGRAPHIC_DATA]" at bounding box center [230, 199] width 386 height 9
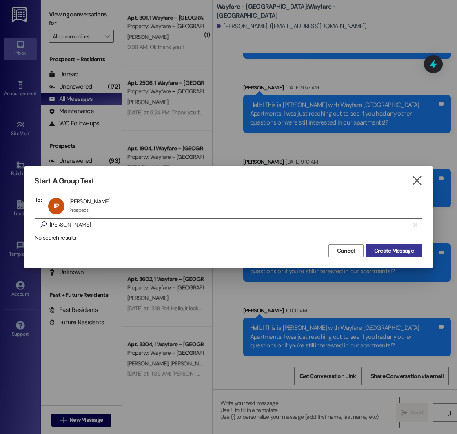
click at [392, 249] on span "Create Message" at bounding box center [394, 250] width 40 height 9
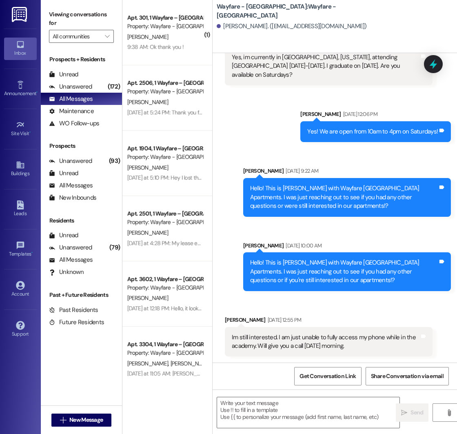
scroll to position [258, 0]
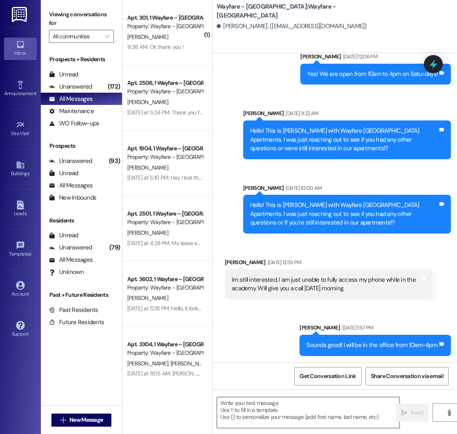
click at [262, 404] on textarea at bounding box center [308, 412] width 182 height 31
click at [261, 401] on textarea at bounding box center [308, 412] width 182 height 31
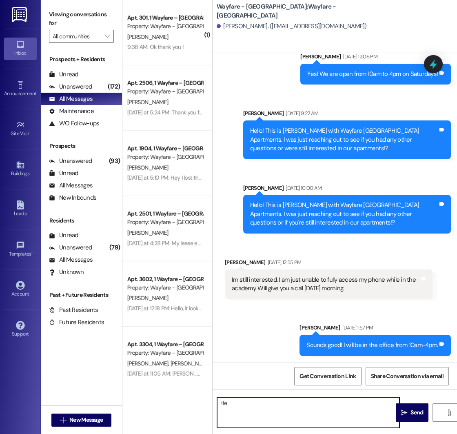
type textarea "H"
paste textarea "Hello! This is [PERSON_NAME] with Wayfare [GEOGRAPHIC_DATA] Apartments. I was j…"
type textarea "Hello! This is [PERSON_NAME] with Wayfare [GEOGRAPHIC_DATA] Apartments. I was j…"
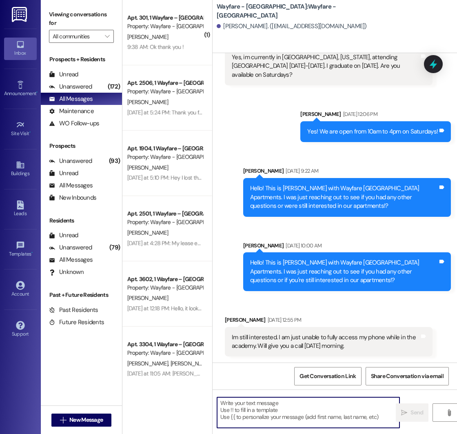
scroll to position [332, 0]
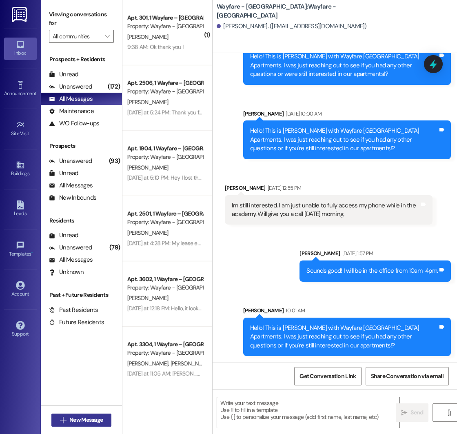
click at [69, 417] on span "New Message" at bounding box center [85, 419] width 33 height 9
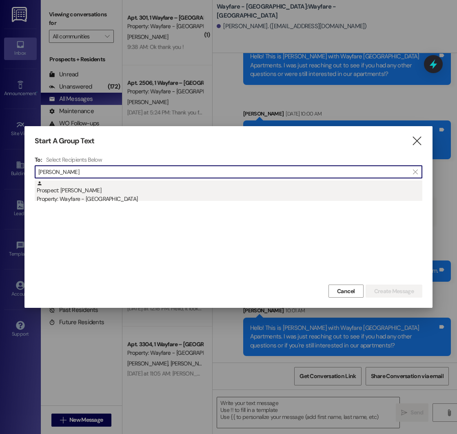
type input "[PERSON_NAME]"
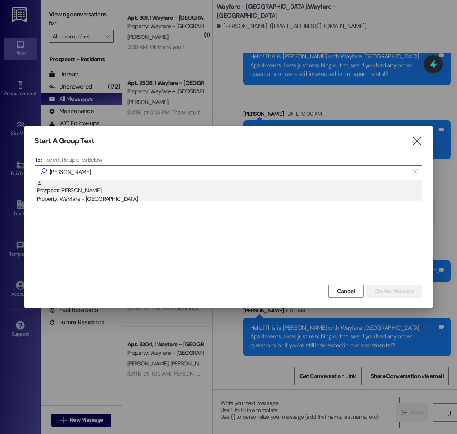
click at [99, 194] on div "Prospect: [PERSON_NAME] Property: Wayfare - [GEOGRAPHIC_DATA]" at bounding box center [230, 191] width 386 height 23
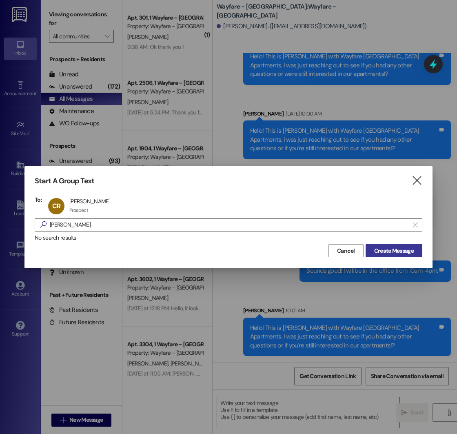
click at [390, 250] on span "Create Message" at bounding box center [394, 250] width 40 height 9
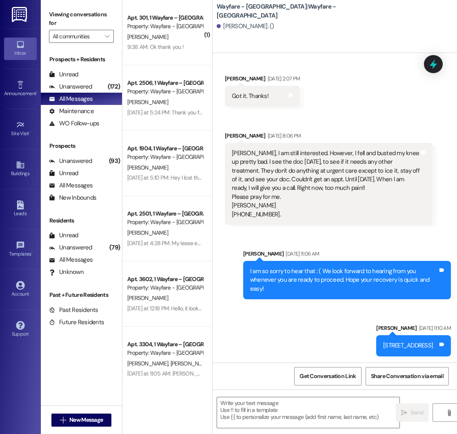
scroll to position [318, 0]
click at [269, 402] on textarea at bounding box center [308, 412] width 182 height 31
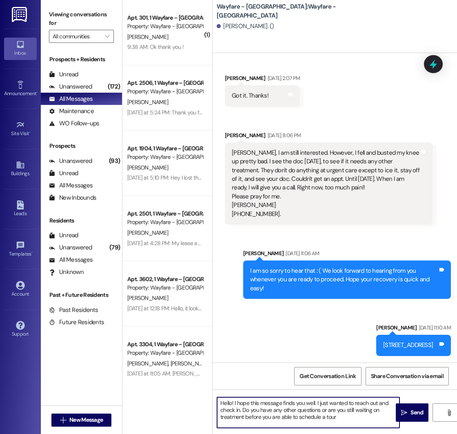
type textarea "Hello! I hope this message finds you well. I just wanted to reach out and check…"
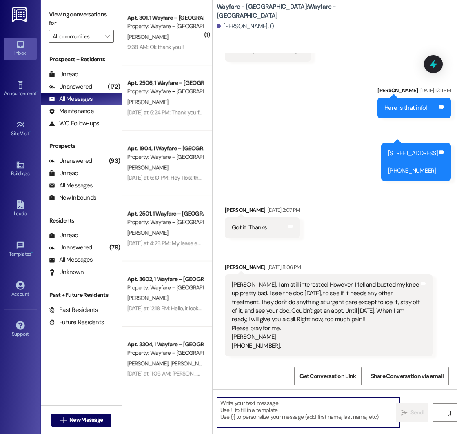
scroll to position [392, 0]
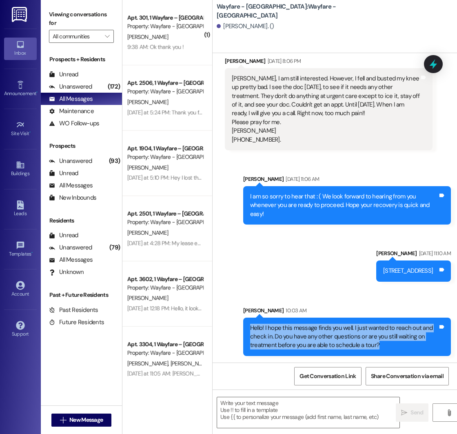
drag, startPoint x: 251, startPoint y: 328, endPoint x: 379, endPoint y: 351, distance: 130.6
click at [379, 351] on div "Hello! I hope this message finds you well. I just wanted to reach out and check…" at bounding box center [347, 336] width 208 height 38
copy div "Hello! I hope this message finds you well. I just wanted to reach out and check…"
click at [78, 419] on span "New Message" at bounding box center [85, 419] width 33 height 9
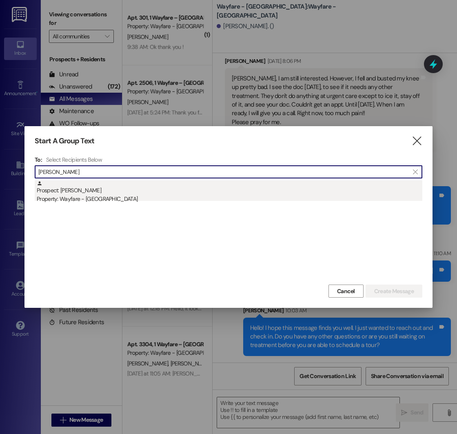
type input "[PERSON_NAME]"
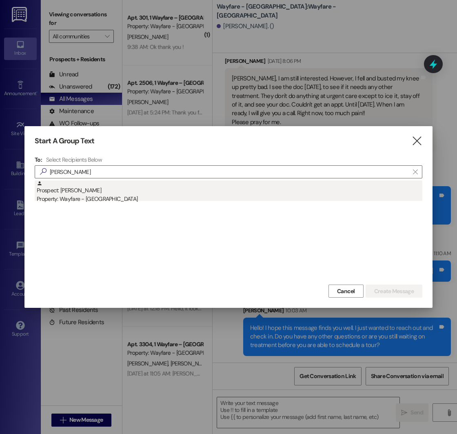
click at [127, 199] on div "Property: Wayfare - [GEOGRAPHIC_DATA]" at bounding box center [230, 199] width 386 height 9
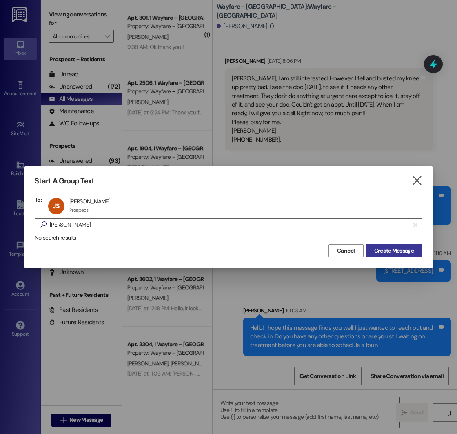
click at [393, 249] on span "Create Message" at bounding box center [394, 250] width 40 height 9
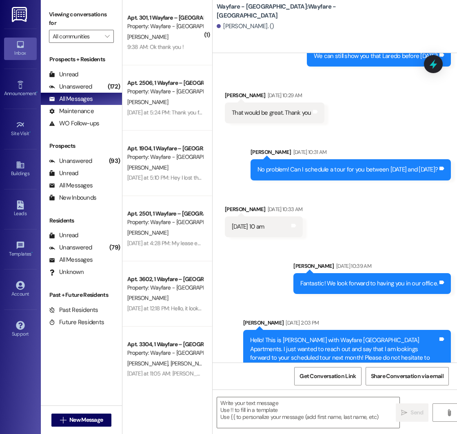
scroll to position [824, 0]
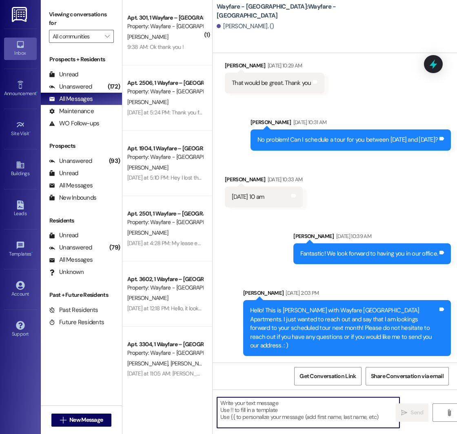
click at [269, 401] on textarea at bounding box center [308, 412] width 182 height 31
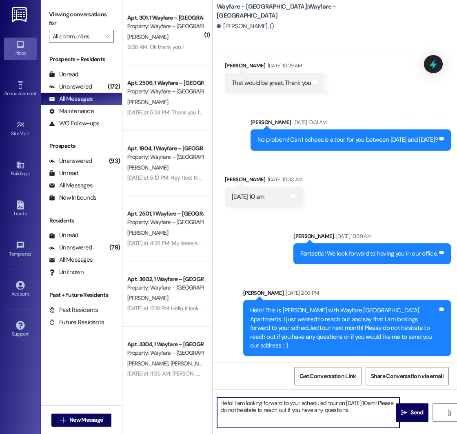
type textarea "Hello! I am looking forward to your scheduled tour on [DATE] 10am! Please do no…"
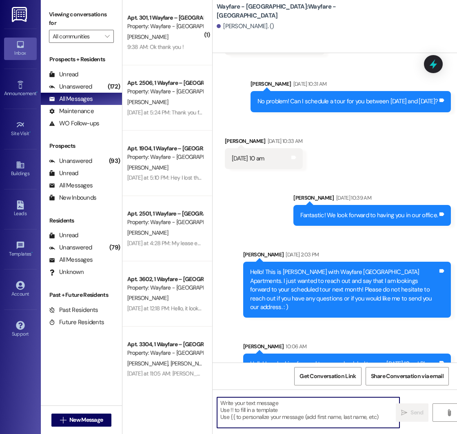
scroll to position [889, 0]
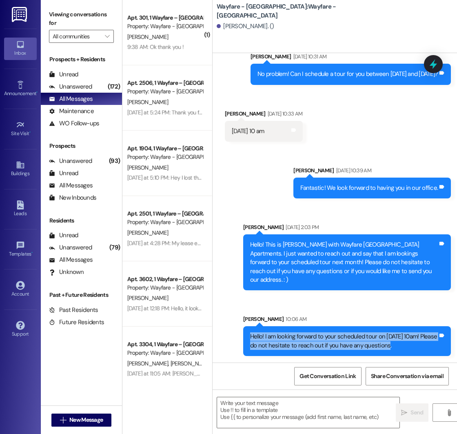
drag, startPoint x: 251, startPoint y: 338, endPoint x: 404, endPoint y: 349, distance: 153.0
click at [404, 349] on div "Hello! I am looking forward to your scheduled tour on [DATE] 10am! Please do no…" at bounding box center [344, 341] width 188 height 18
copy div "Hello! I am looking forward to your scheduled tour on [DATE] 10am! Please do no…"
click at [72, 418] on span "New Message" at bounding box center [85, 419] width 33 height 9
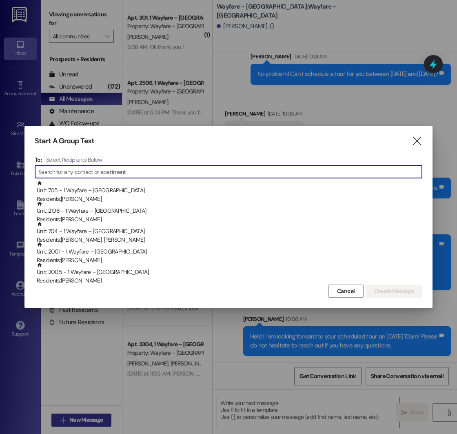
click at [72, 418] on div at bounding box center [228, 217] width 457 height 434
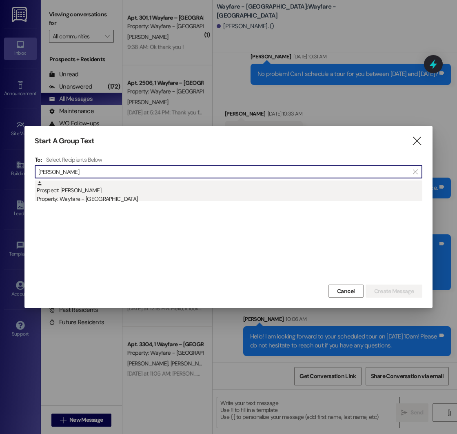
type input "[PERSON_NAME]"
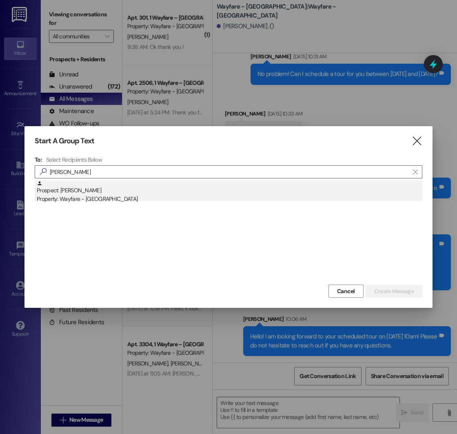
click at [102, 191] on div "Prospect: [PERSON_NAME] Property: Wayfare - [GEOGRAPHIC_DATA]" at bounding box center [230, 191] width 386 height 23
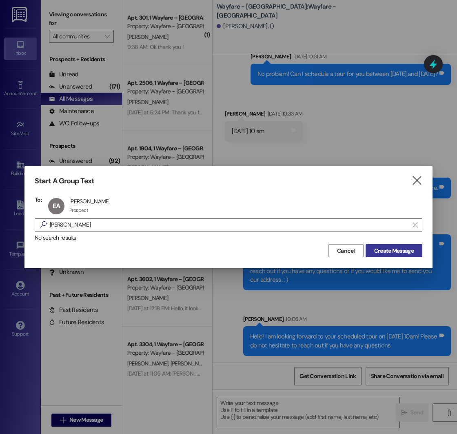
click at [391, 247] on span "Create Message" at bounding box center [394, 250] width 40 height 9
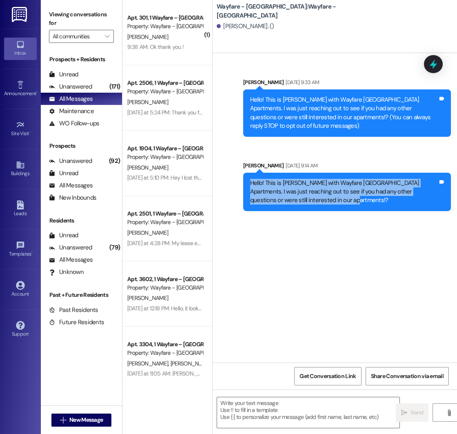
drag, startPoint x: 250, startPoint y: 182, endPoint x: 305, endPoint y: 206, distance: 60.3
click at [305, 206] on div "Hello! This is [PERSON_NAME] with Wayfare [GEOGRAPHIC_DATA] Apartments. I was j…" at bounding box center [347, 192] width 208 height 38
copy div "Hello! This is [PERSON_NAME] with Wayfare [GEOGRAPHIC_DATA] Apartments. I was j…"
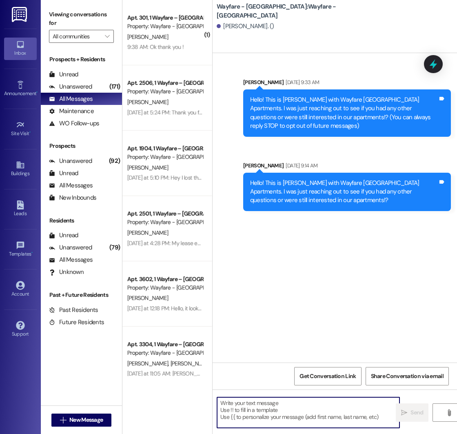
click at [244, 397] on textarea at bounding box center [308, 412] width 182 height 31
paste textarea "Hello! This is [PERSON_NAME] with Wayfare [GEOGRAPHIC_DATA] Apartments. I was j…"
type textarea "Hello! This is [PERSON_NAME] with Wayfare [GEOGRAPHIC_DATA] Apartments. I was j…"
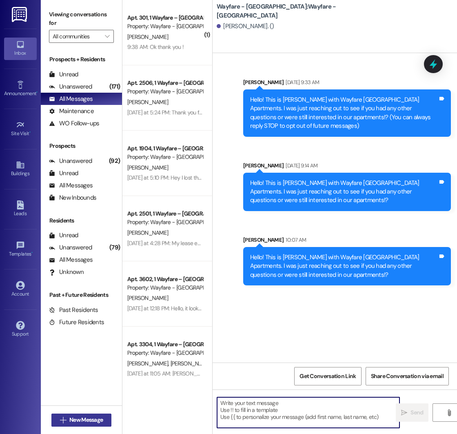
click at [82, 420] on span "New Message" at bounding box center [85, 419] width 33 height 9
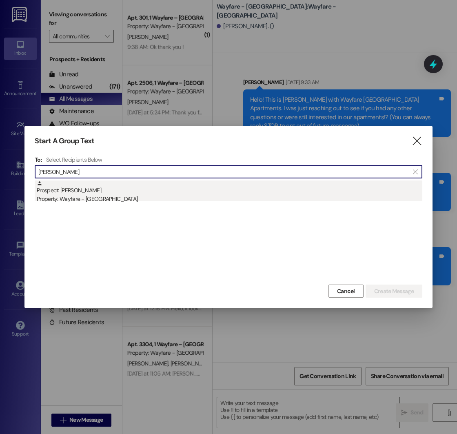
type input "[PERSON_NAME]"
click at [115, 202] on div "Property: Wayfare - [GEOGRAPHIC_DATA]" at bounding box center [230, 199] width 386 height 9
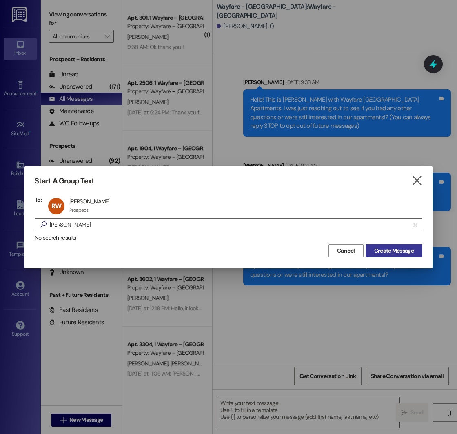
click at [388, 250] on span "Create Message" at bounding box center [394, 250] width 40 height 9
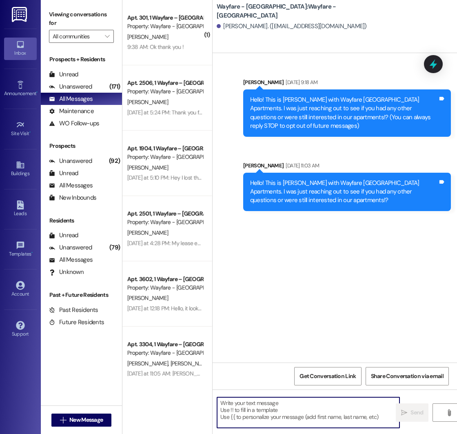
paste textarea "Hello! This is [PERSON_NAME] with Wayfare [GEOGRAPHIC_DATA] Apartments. I was j…"
type textarea "Hello! This is [PERSON_NAME] with Wayfare [GEOGRAPHIC_DATA] Apartments. I was j…"
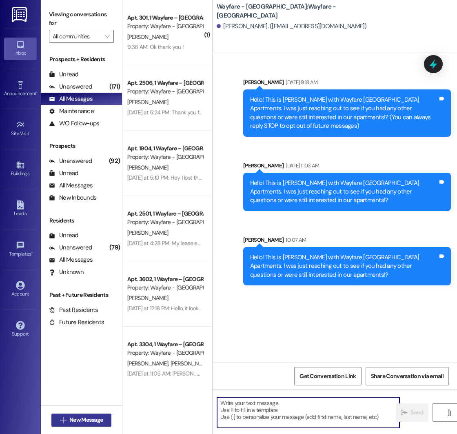
click at [79, 418] on span "New Message" at bounding box center [85, 419] width 33 height 9
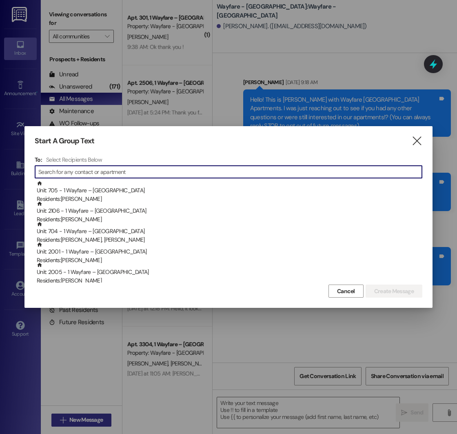
click at [79, 418] on div at bounding box center [228, 217] width 457 height 434
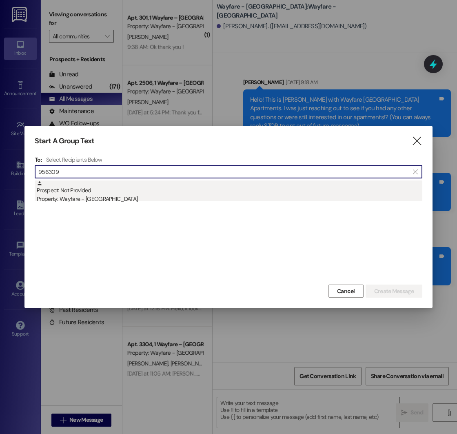
type input "956309"
click at [132, 200] on div "Property: Wayfare - [GEOGRAPHIC_DATA]" at bounding box center [230, 199] width 386 height 9
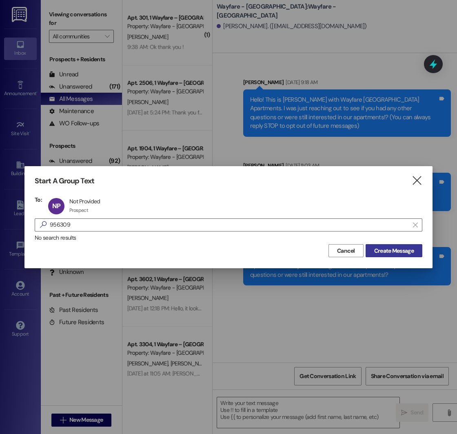
click at [376, 252] on span "Create Message" at bounding box center [394, 250] width 40 height 9
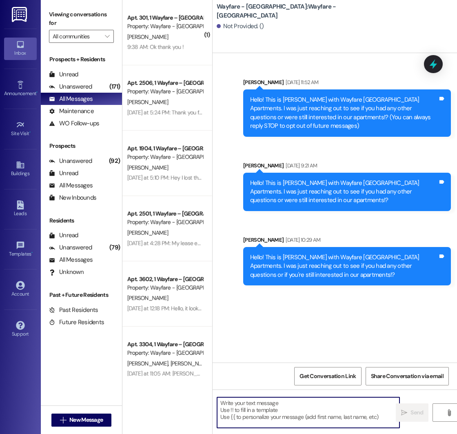
paste textarea "Hello! This is [PERSON_NAME] with Wayfare [GEOGRAPHIC_DATA] Apartments. I was j…"
type textarea "Hello! This is [PERSON_NAME] with Wayfare [GEOGRAPHIC_DATA] Apartments. I was j…"
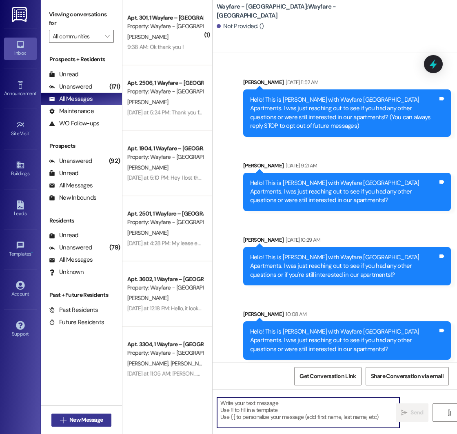
click at [68, 418] on span "New Message" at bounding box center [86, 419] width 37 height 9
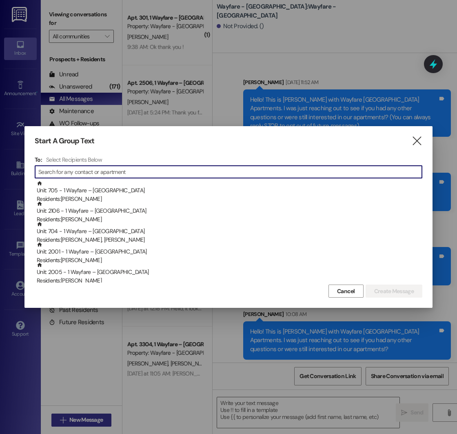
click at [67, 418] on div at bounding box center [228, 217] width 457 height 434
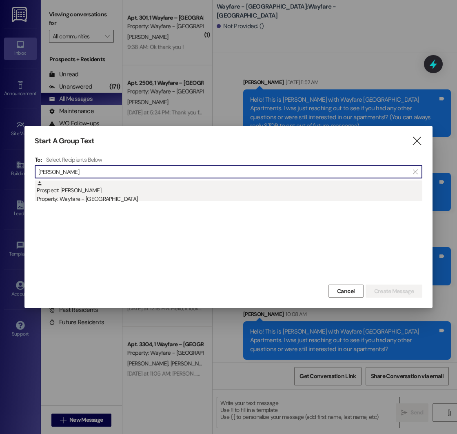
type input "[PERSON_NAME]"
click at [143, 195] on div "Property: Wayfare - [GEOGRAPHIC_DATA]" at bounding box center [230, 199] width 386 height 9
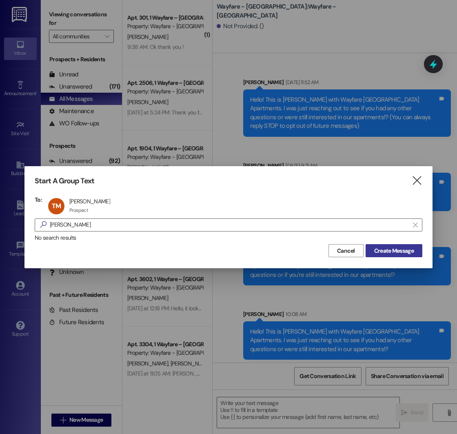
click at [381, 249] on span "Create Message" at bounding box center [394, 250] width 40 height 9
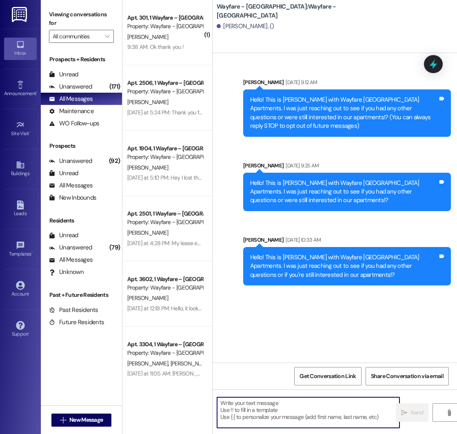
paste textarea "Hello! This is [PERSON_NAME] with Wayfare [GEOGRAPHIC_DATA] Apartments. I was j…"
type textarea "Hello! This is [PERSON_NAME] with Wayfare [GEOGRAPHIC_DATA] Apartments. I was j…"
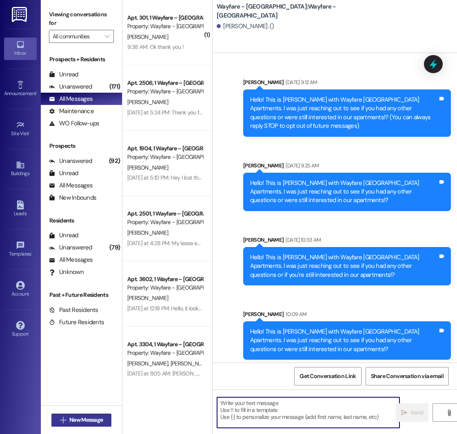
click at [80, 420] on span "New Message" at bounding box center [85, 419] width 33 height 9
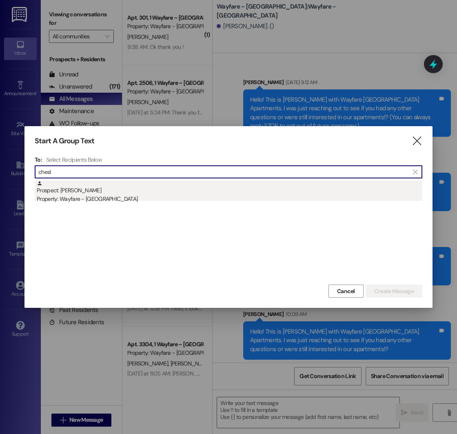
type input "chesl"
click at [162, 198] on div "Property: Wayfare - [GEOGRAPHIC_DATA]" at bounding box center [230, 199] width 386 height 9
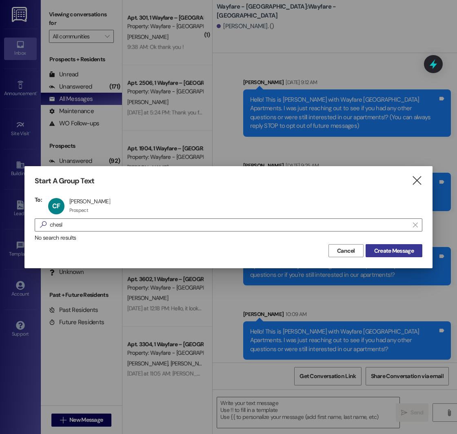
click at [392, 253] on span "Create Message" at bounding box center [394, 250] width 40 height 9
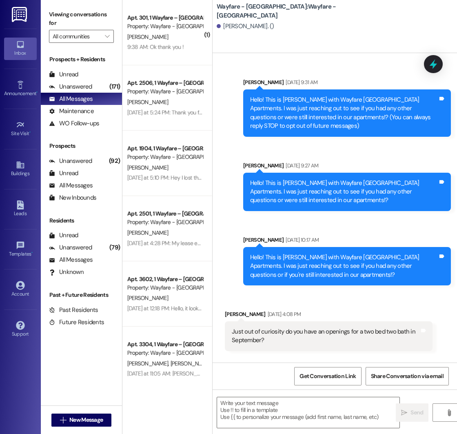
scroll to position [52, 0]
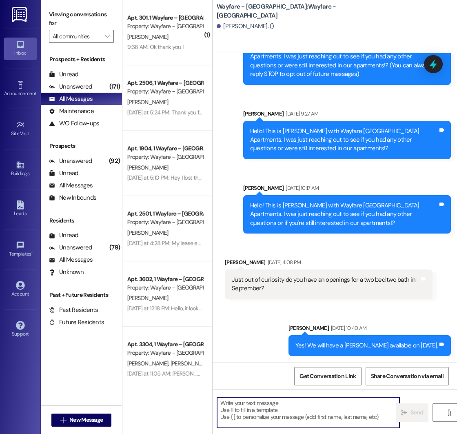
paste textarea "Hello! This is [PERSON_NAME] with Wayfare [GEOGRAPHIC_DATA] Apartments. I was j…"
type textarea "Hello! This is [PERSON_NAME] with Wayfare [GEOGRAPHIC_DATA] Apartments. I was j…"
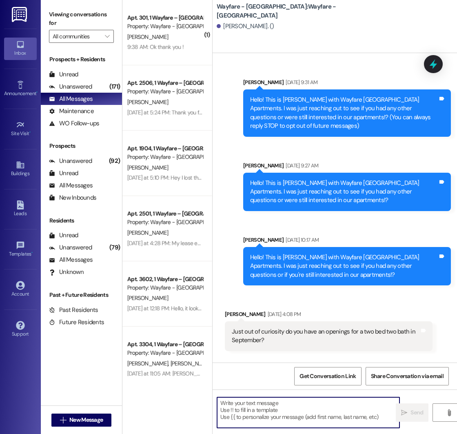
scroll to position [126, 0]
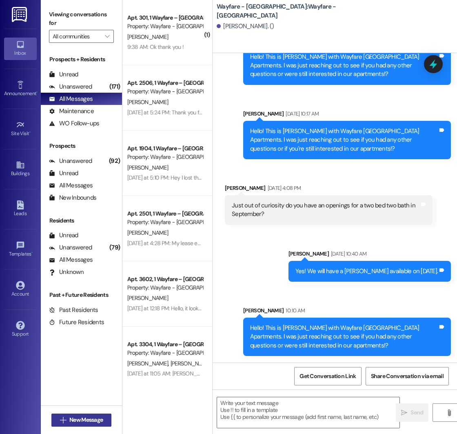
click at [82, 419] on span "New Message" at bounding box center [85, 419] width 33 height 9
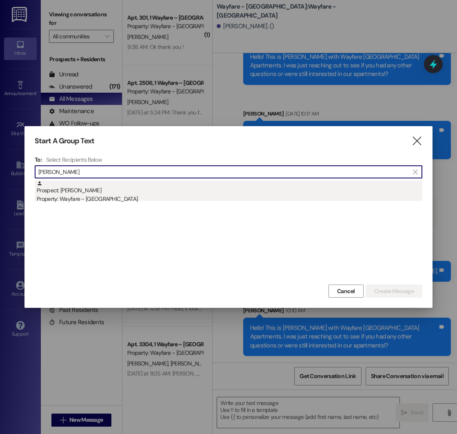
type input "[PERSON_NAME]"
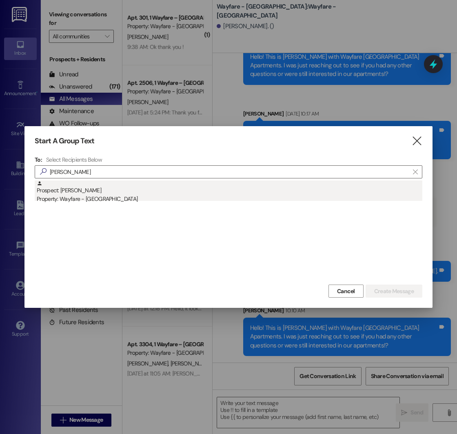
click at [171, 184] on div "Prospect: [PERSON_NAME] Property: Wayfare - [GEOGRAPHIC_DATA]" at bounding box center [230, 191] width 386 height 23
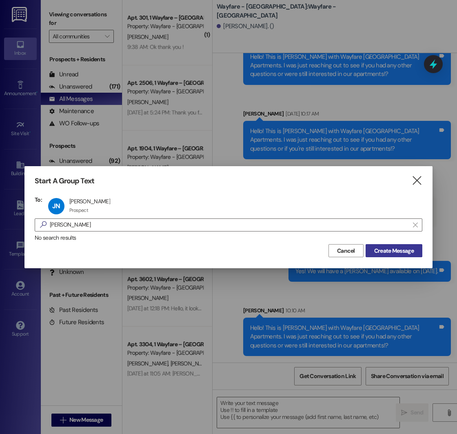
click at [401, 251] on span "Create Message" at bounding box center [394, 250] width 40 height 9
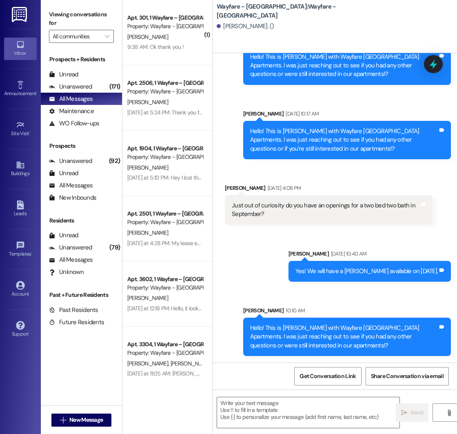
scroll to position [0, 0]
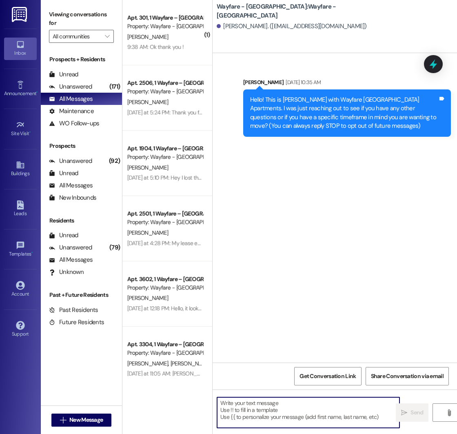
paste textarea "Hello! This is [PERSON_NAME] with Wayfare [GEOGRAPHIC_DATA] Apartments. I was j…"
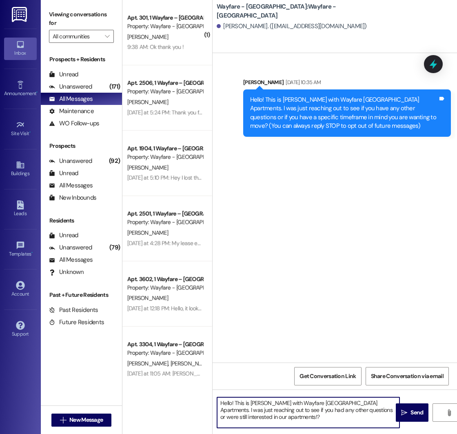
type textarea "Hello! This is [PERSON_NAME] with Wayfare [GEOGRAPHIC_DATA] Apartments. I was j…"
click at [90, 419] on span "New Message" at bounding box center [85, 419] width 33 height 9
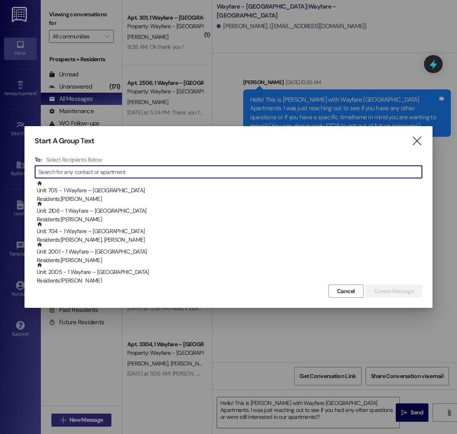
click at [90, 419] on div at bounding box center [228, 217] width 457 height 434
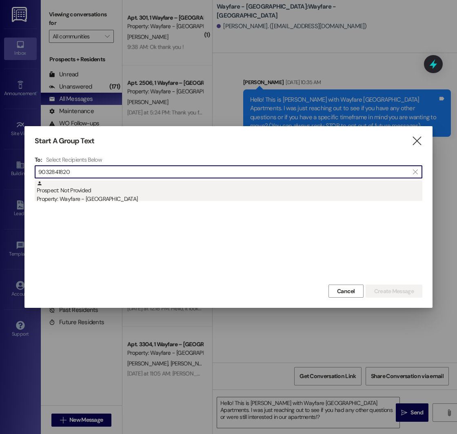
type input "9032841820"
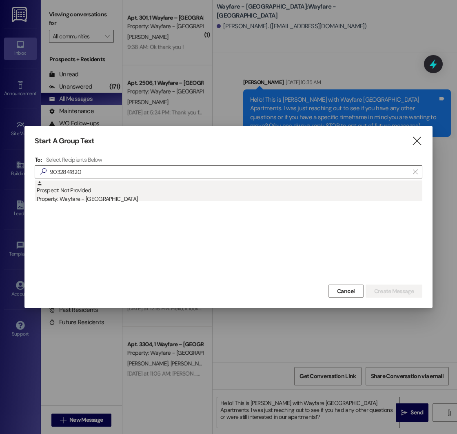
click at [139, 193] on div "Prospect: Not Provided Property: Wayfare - [GEOGRAPHIC_DATA]" at bounding box center [230, 191] width 386 height 23
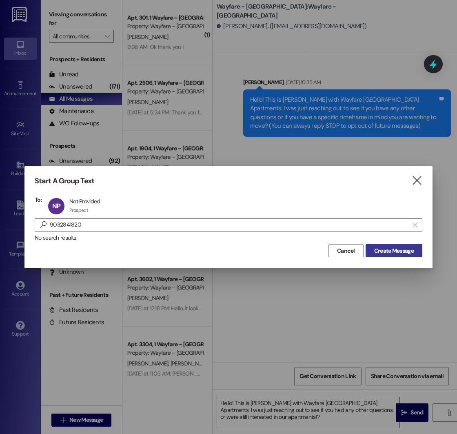
click at [393, 248] on span "Create Message" at bounding box center [394, 250] width 40 height 9
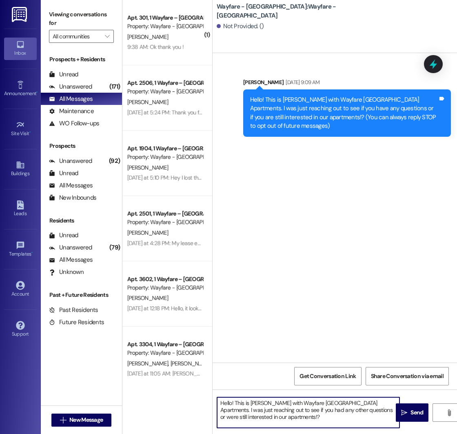
click at [273, 420] on textarea "Hello! This is [PERSON_NAME] with Wayfare [GEOGRAPHIC_DATA] Apartments. I was j…" at bounding box center [308, 412] width 182 height 31
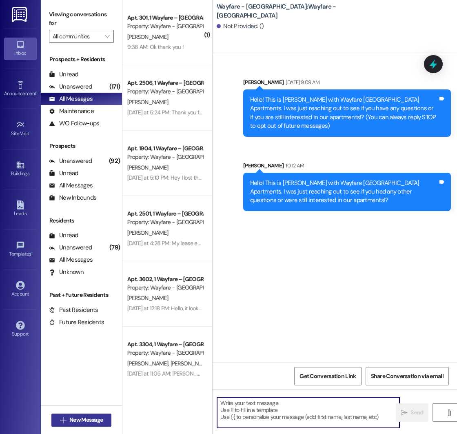
click at [69, 422] on span "New Message" at bounding box center [85, 419] width 33 height 9
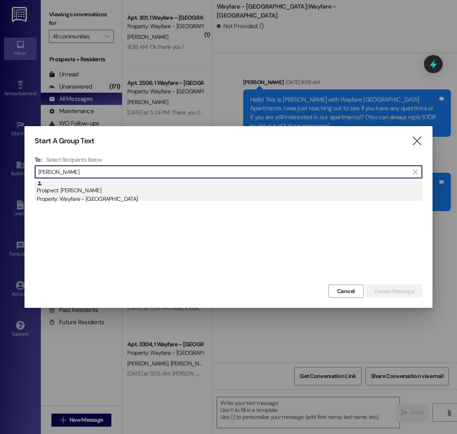
type input "[PERSON_NAME]"
click at [136, 190] on div "Prospect: [PERSON_NAME] Property: Wayfare - [GEOGRAPHIC_DATA]" at bounding box center [230, 191] width 386 height 23
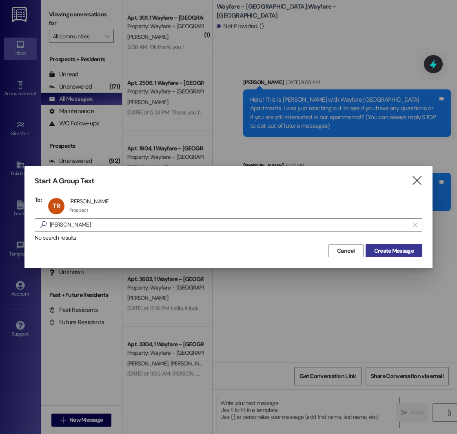
click at [401, 251] on span "Create Message" at bounding box center [394, 250] width 40 height 9
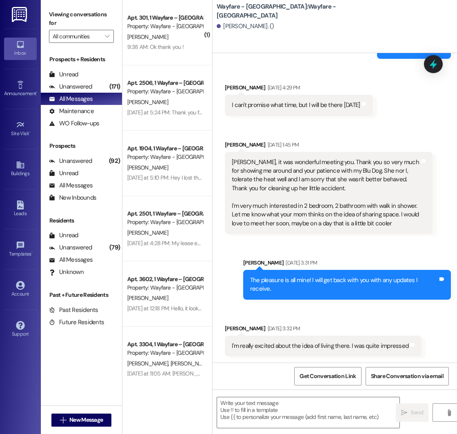
scroll to position [489, 0]
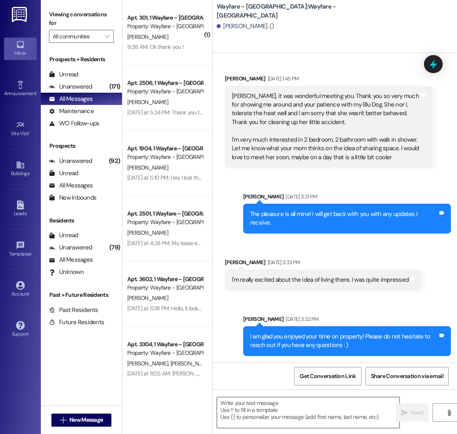
click at [290, 400] on textarea at bounding box center [308, 412] width 182 height 31
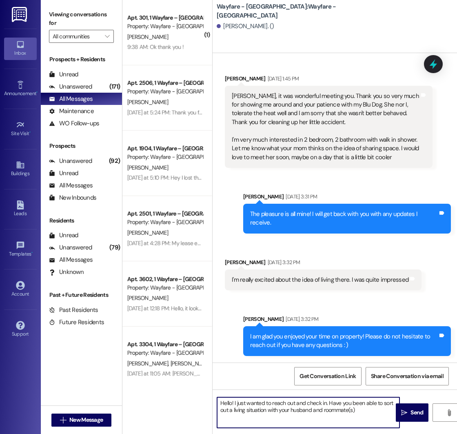
type textarea "Hello! I just wanted to reach out and check in. Have you been able to sort out …"
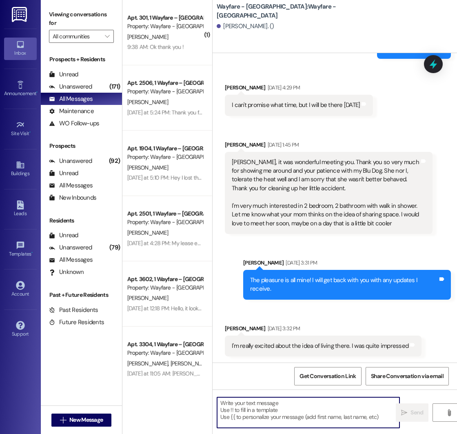
scroll to position [555, 0]
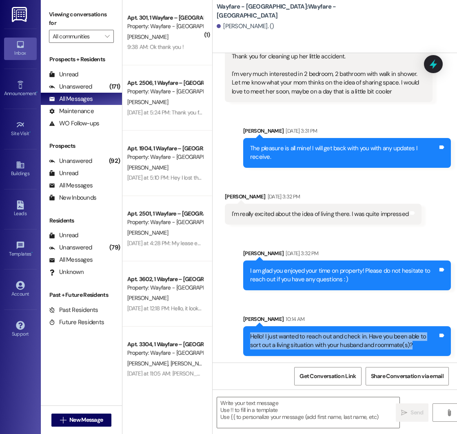
drag, startPoint x: 249, startPoint y: 336, endPoint x: 406, endPoint y: 354, distance: 157.3
click at [406, 354] on div "Hello! I just wanted to reach out and check in. Have you been able to sort out …" at bounding box center [347, 341] width 208 height 30
copy div "Hello! I just wanted to reach out and check in. Have you been able to sort out …"
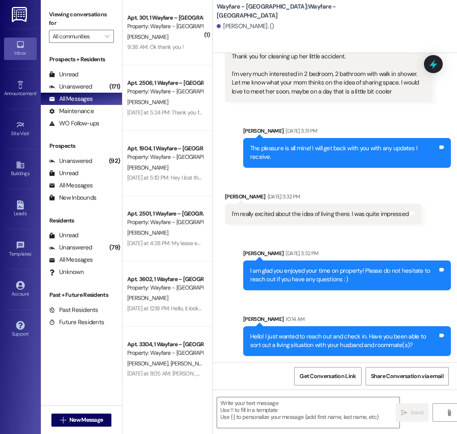
click at [212, 319] on div "Wayfare - [GEOGRAPHIC_DATA]: Wayfare - [GEOGRAPHIC_DATA] [GEOGRAPHIC_DATA][PERS…" at bounding box center [334, 217] width 245 height 434
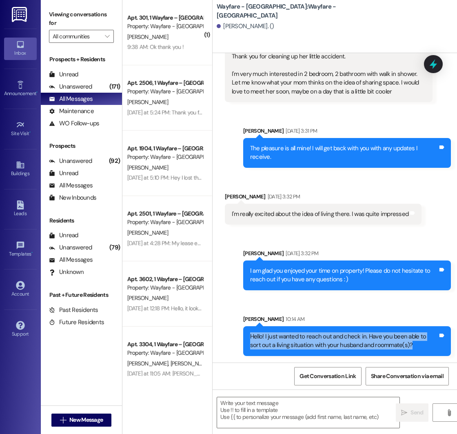
drag, startPoint x: 250, startPoint y: 336, endPoint x: 408, endPoint y: 349, distance: 158.0
click at [408, 349] on div "Hello! I just wanted to reach out and check in. Have you been able to sort out …" at bounding box center [344, 341] width 188 height 18
copy div "Hello! I just wanted to reach out and check in. Have you been able to sort out …"
click at [238, 332] on div "Sent via SMS [PERSON_NAME] 10:14 AM Hello! I just wanted to reach out and check…" at bounding box center [347, 335] width 220 height 53
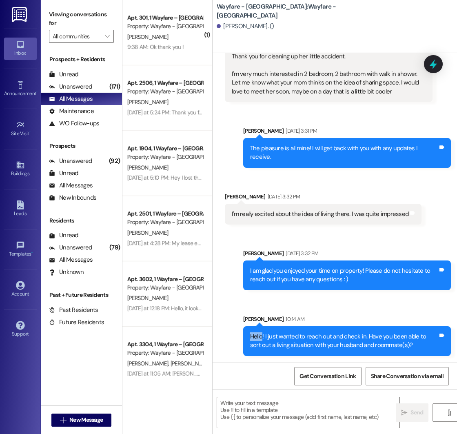
click at [238, 332] on div "Sent via SMS [PERSON_NAME] 10:14 AM Hello! I just wanted to reach out and check…" at bounding box center [347, 335] width 220 height 53
click at [253, 340] on div "Hello! I just wanted to reach out and check in. Have you been able to sort out …" at bounding box center [344, 341] width 188 height 18
click at [69, 417] on span "New Message" at bounding box center [85, 419] width 33 height 9
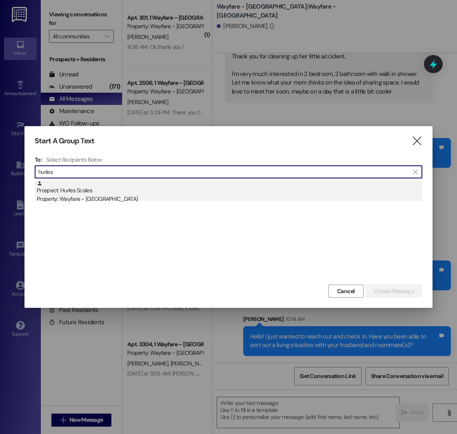
type input "hurles"
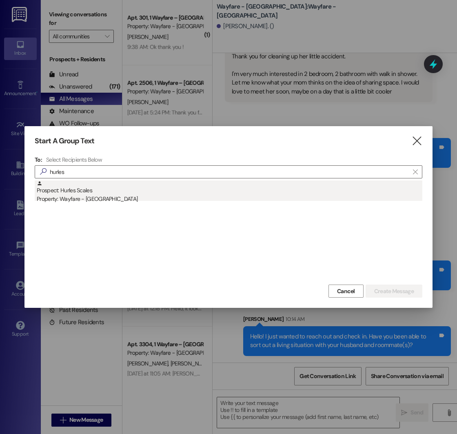
click at [93, 197] on div "Property: Wayfare - [GEOGRAPHIC_DATA]" at bounding box center [230, 199] width 386 height 9
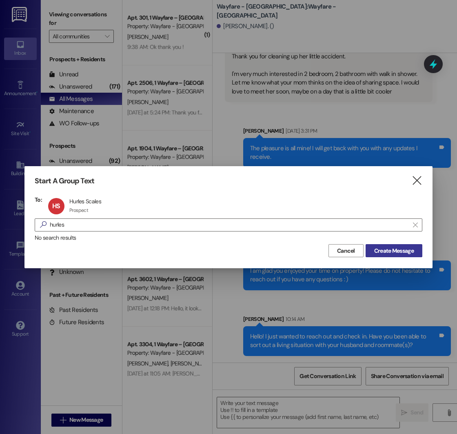
click at [401, 250] on span "Create Message" at bounding box center [394, 250] width 40 height 9
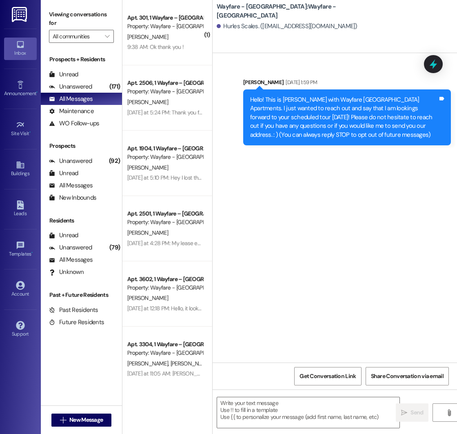
scroll to position [0, 0]
click at [258, 404] on textarea at bounding box center [308, 412] width 182 height 31
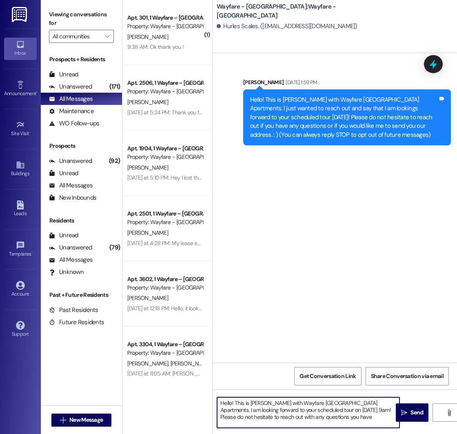
type textarea "Hello! This is [PERSON_NAME] with Wayfare [GEOGRAPHIC_DATA] Apartments. I am lo…"
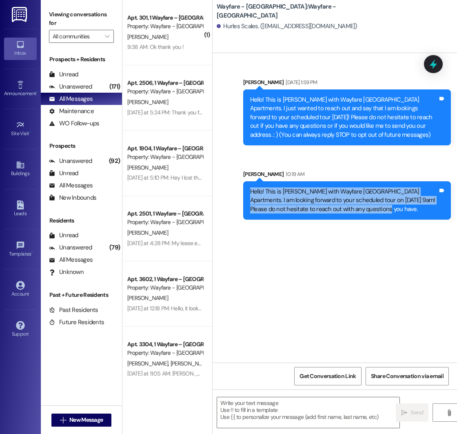
drag, startPoint x: 251, startPoint y: 193, endPoint x: 382, endPoint y: 213, distance: 132.5
click at [382, 213] on div "Hello! This is [PERSON_NAME] with Wayfare [GEOGRAPHIC_DATA] Apartments. I am lo…" at bounding box center [344, 200] width 188 height 26
copy div "Hello! This is [PERSON_NAME] with Wayfare [GEOGRAPHIC_DATA] Apartments. I am lo…"
click at [68, 419] on span "New Message" at bounding box center [86, 419] width 37 height 9
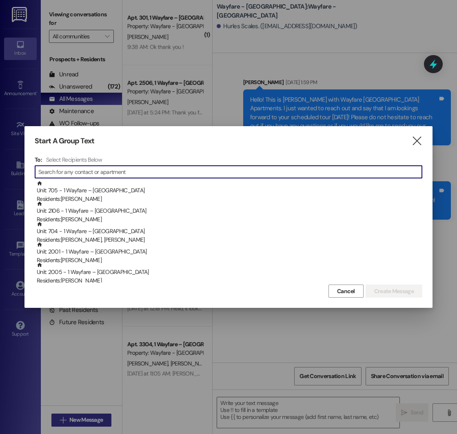
click at [68, 419] on div at bounding box center [228, 217] width 457 height 434
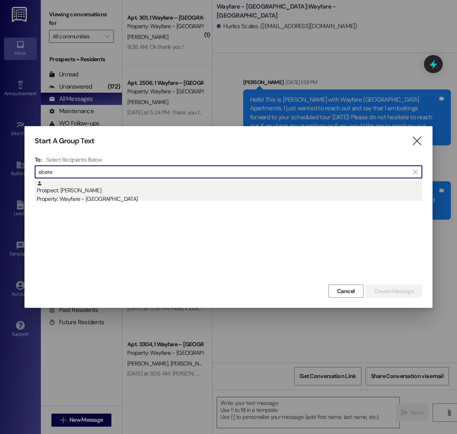
type input "ebere"
click at [136, 193] on div "Prospect: [PERSON_NAME] Property: Wayfare - [GEOGRAPHIC_DATA]" at bounding box center [230, 191] width 386 height 23
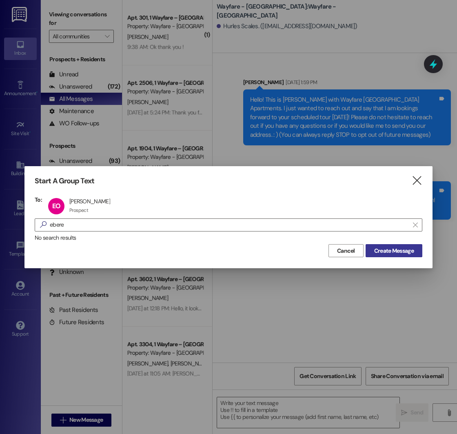
click at [373, 246] on span "Create Message" at bounding box center [394, 250] width 43 height 9
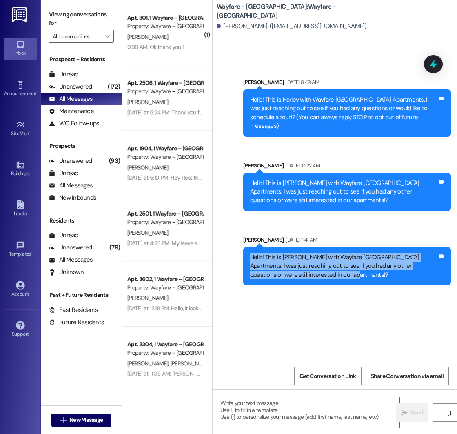
drag, startPoint x: 251, startPoint y: 249, endPoint x: 305, endPoint y: 271, distance: 58.0
click at [305, 271] on div "Hello! This is [PERSON_NAME] with Wayfare [GEOGRAPHIC_DATA] Apartments. I was j…" at bounding box center [347, 266] width 208 height 38
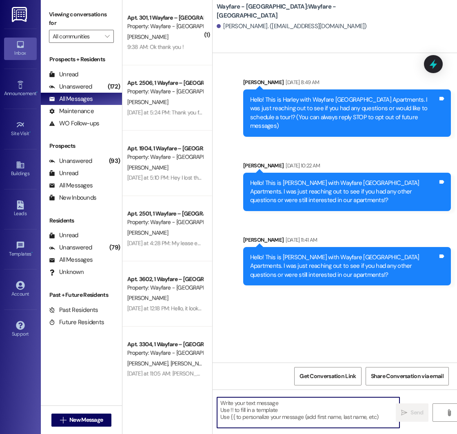
paste textarea "Hello! This is [PERSON_NAME] with Wayfare [GEOGRAPHIC_DATA] Apartments. I was j…"
type textarea "Hello! This is [PERSON_NAME] with Wayfare [GEOGRAPHIC_DATA] Apartments. I was j…"
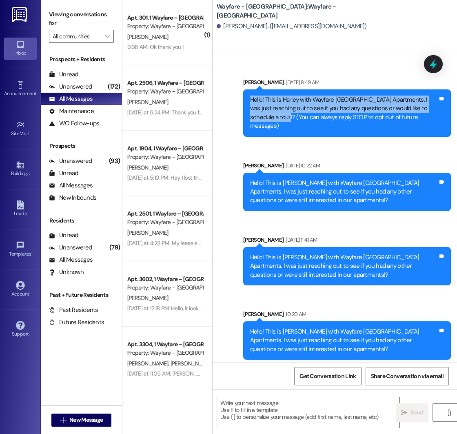
drag, startPoint x: 251, startPoint y: 100, endPoint x: 264, endPoint y: 121, distance: 25.4
click at [264, 121] on div "Hello! This is Harley with Wayfare [GEOGRAPHIC_DATA] Apartments. I was just rea…" at bounding box center [344, 112] width 188 height 35
click at [233, 120] on div "Sent via SMS [PERSON_NAME] [DATE] 8:49 AM Hello! This is Harley with Wayfare [G…" at bounding box center [335, 213] width 244 height 306
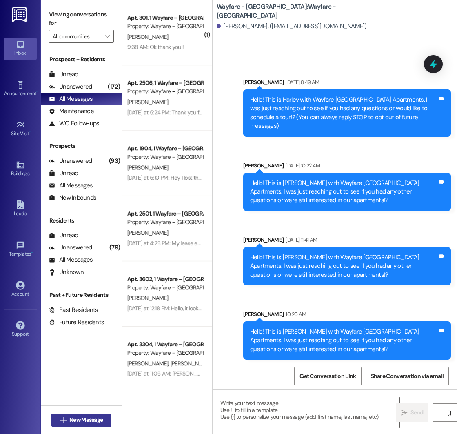
click at [63, 422] on icon "" at bounding box center [63, 420] width 6 height 7
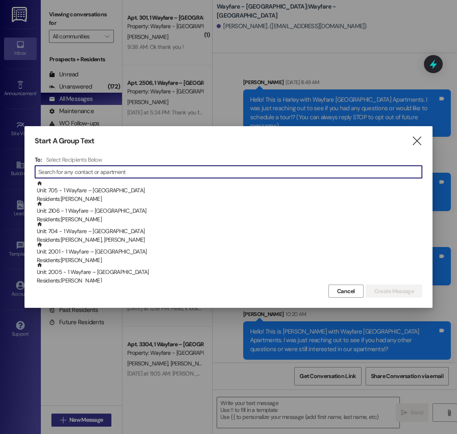
click at [63, 422] on div at bounding box center [228, 217] width 457 height 434
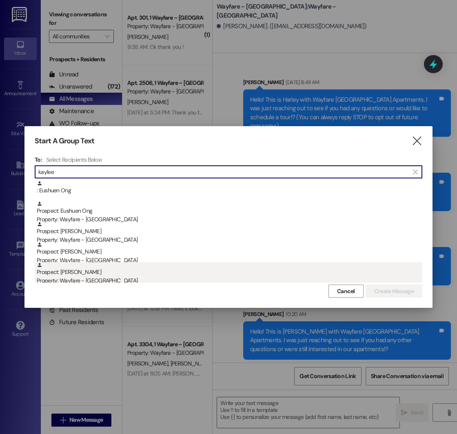
type input "kaylee"
click at [86, 277] on div "Property: Wayfare - [GEOGRAPHIC_DATA]" at bounding box center [230, 280] width 386 height 9
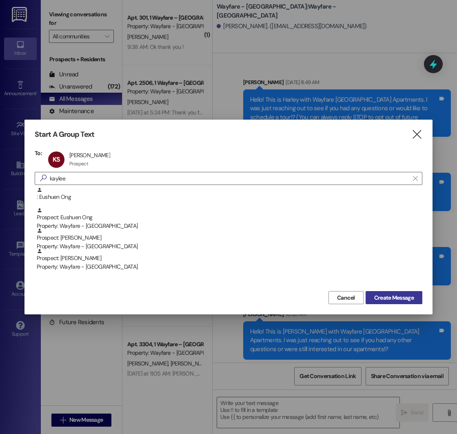
click at [387, 295] on span "Create Message" at bounding box center [394, 297] width 40 height 9
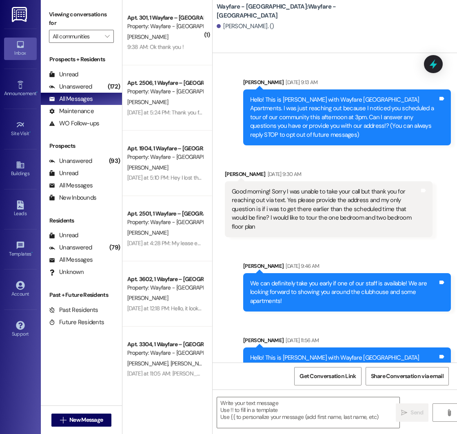
scroll to position [30, 0]
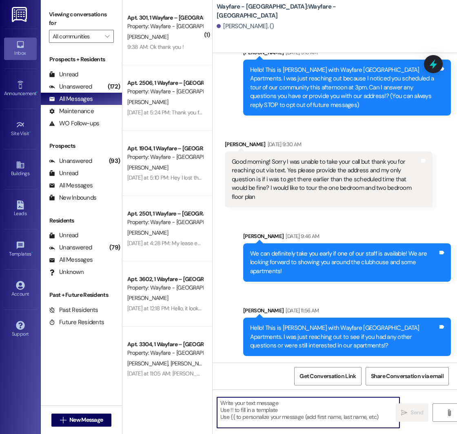
paste textarea "Hello! This is [PERSON_NAME] with Wayfare [GEOGRAPHIC_DATA] Apartments. I was j…"
type textarea "Hello! This is [PERSON_NAME] with Wayfare [GEOGRAPHIC_DATA] Apartments. I was j…"
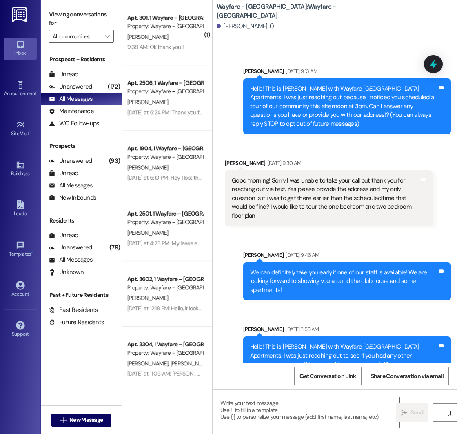
scroll to position [0, 0]
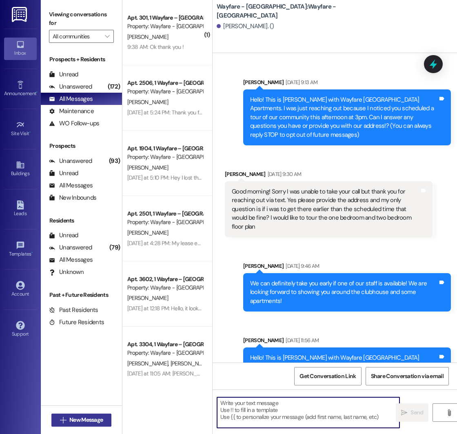
click at [72, 417] on span "New Message" at bounding box center [85, 419] width 33 height 9
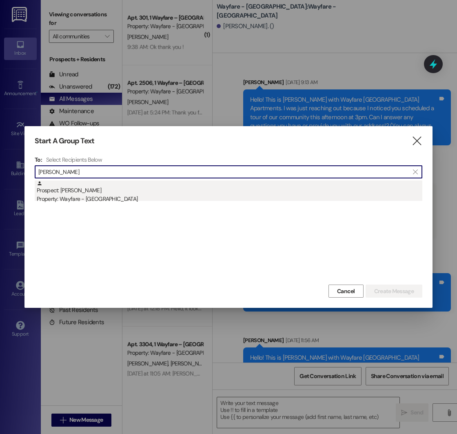
type input "[PERSON_NAME]"
click at [137, 194] on div "Prospect: [PERSON_NAME] Property: Wayfare - [GEOGRAPHIC_DATA]" at bounding box center [230, 191] width 386 height 23
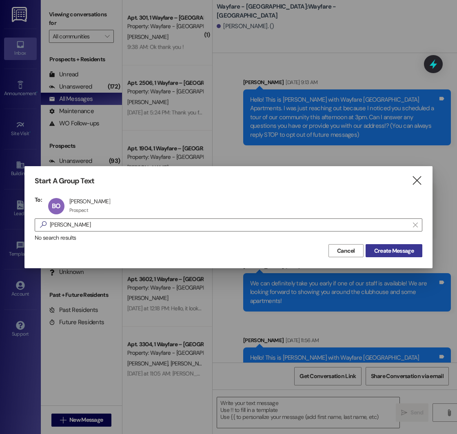
click at [384, 250] on span "Create Message" at bounding box center [394, 250] width 40 height 9
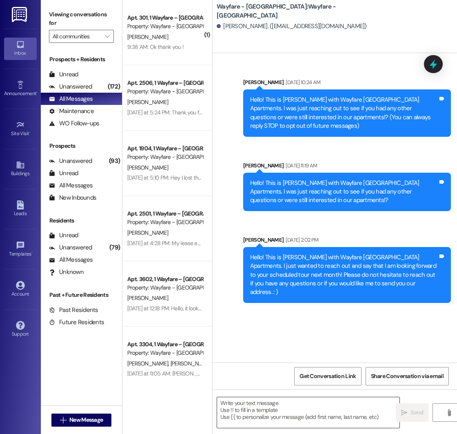
click at [260, 400] on textarea at bounding box center [308, 412] width 182 height 31
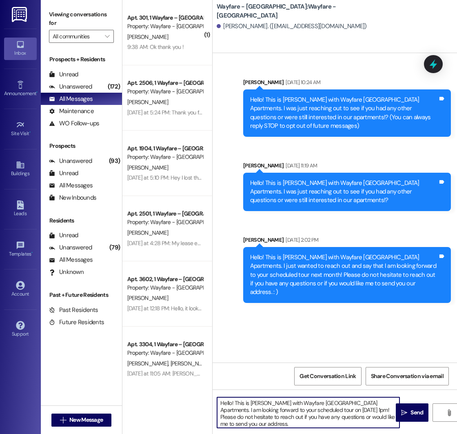
drag, startPoint x: 292, startPoint y: 424, endPoint x: 351, endPoint y: 411, distance: 60.9
click at [351, 411] on textarea "Hello! This is [PERSON_NAME] with Wayfare [GEOGRAPHIC_DATA] Apartments. I am lo…" at bounding box center [308, 412] width 182 height 31
paste textarea "[STREET_ADDRESS]"
click at [242, 417] on textarea "Hello! This is [PERSON_NAME] with Wayfare [GEOGRAPHIC_DATA] Apartments. I am lo…" at bounding box center [308, 412] width 182 height 31
type textarea "Hello! This is [PERSON_NAME] with Wayfare [GEOGRAPHIC_DATA] Apartments. I am lo…"
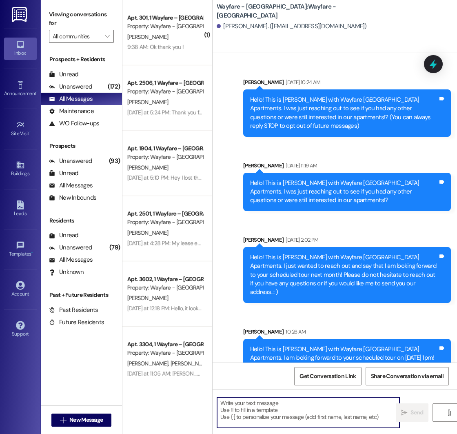
scroll to position [12, 0]
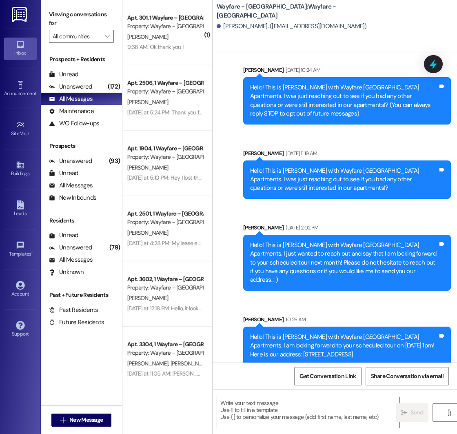
drag, startPoint x: 251, startPoint y: 328, endPoint x: 377, endPoint y: 352, distance: 128.4
click at [377, 352] on div "Hello! This is [PERSON_NAME] with Wayfare [GEOGRAPHIC_DATA] Apartments. I am lo…" at bounding box center [347, 345] width 208 height 38
click at [88, 423] on span "New Message" at bounding box center [85, 419] width 33 height 9
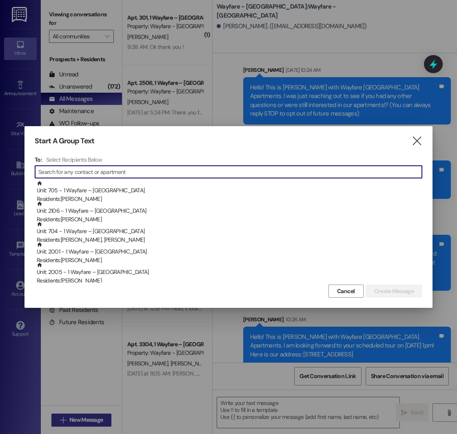
click at [88, 423] on div at bounding box center [228, 217] width 457 height 434
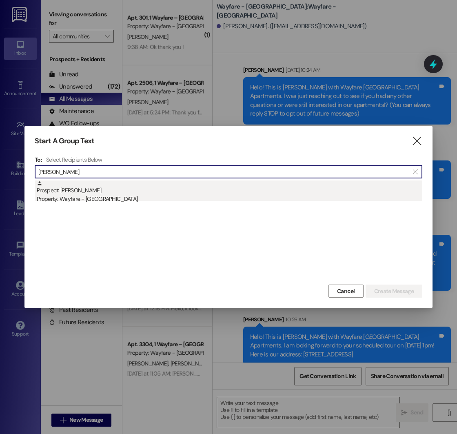
type input "[PERSON_NAME]"
click at [147, 191] on div "Prospect: [PERSON_NAME] Property: Wayfare - [GEOGRAPHIC_DATA]" at bounding box center [230, 191] width 386 height 23
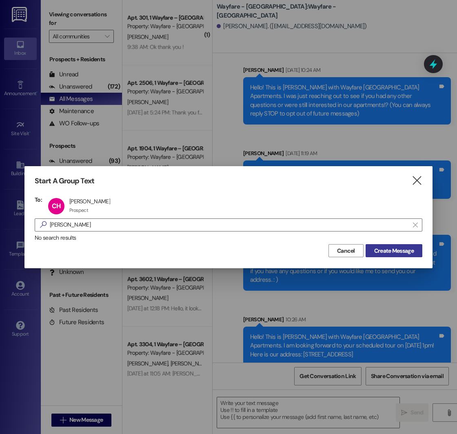
click at [385, 248] on span "Create Message" at bounding box center [394, 250] width 40 height 9
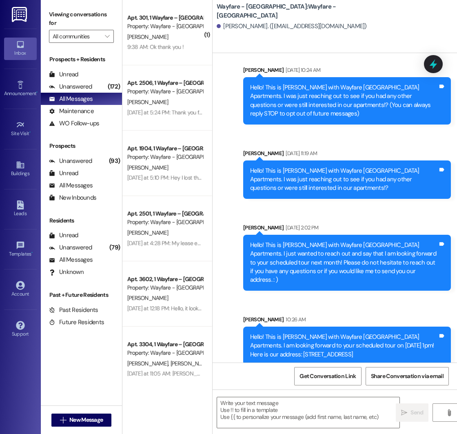
click at [385, 248] on div "Hello! This is [PERSON_NAME] with Wayfare [GEOGRAPHIC_DATA] Apartments. I just …" at bounding box center [344, 263] width 188 height 44
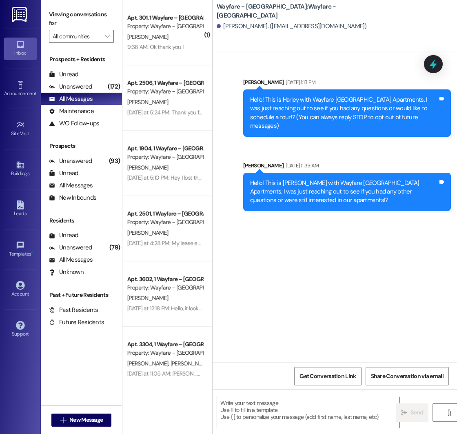
scroll to position [0, 0]
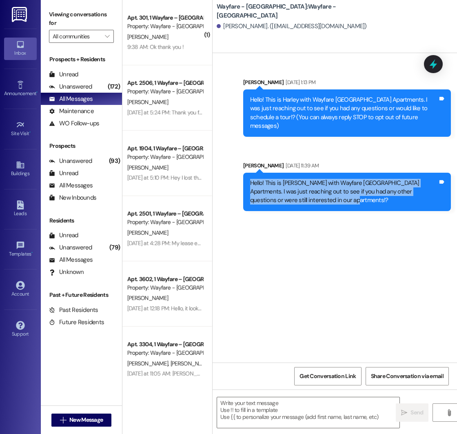
drag, startPoint x: 252, startPoint y: 173, endPoint x: 318, endPoint y: 197, distance: 70.6
click at [318, 197] on div "Hello! This is [PERSON_NAME] with Wayfare [GEOGRAPHIC_DATA] Apartments. I was j…" at bounding box center [347, 192] width 208 height 38
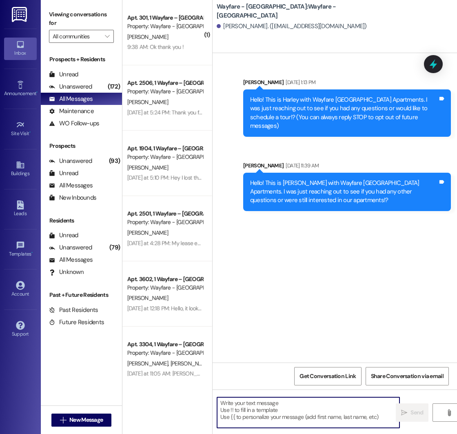
click at [274, 400] on textarea at bounding box center [308, 412] width 182 height 31
paste textarea "Hello! This is [PERSON_NAME] with Wayfare [GEOGRAPHIC_DATA] Apartments. I was j…"
type textarea "Hello! This is [PERSON_NAME] with Wayfare [GEOGRAPHIC_DATA] Apartments. I was j…"
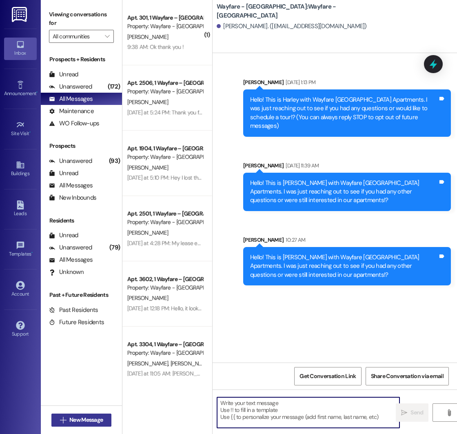
click at [87, 422] on span "New Message" at bounding box center [85, 419] width 33 height 9
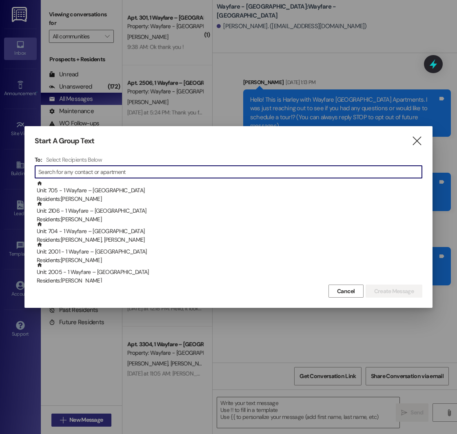
click at [87, 422] on div at bounding box center [228, 217] width 457 height 434
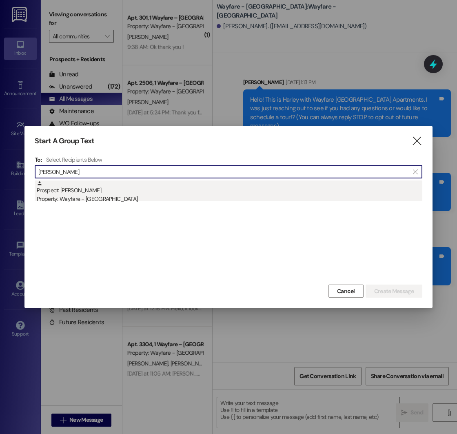
type input "[PERSON_NAME]"
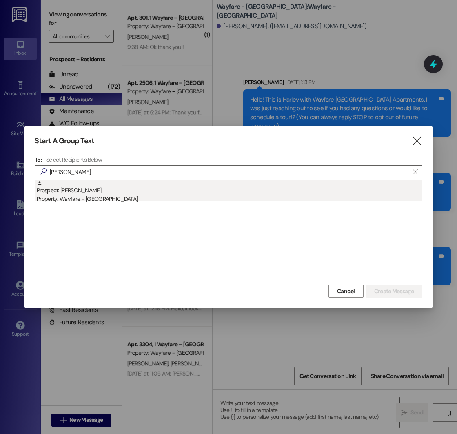
click at [151, 190] on div "Prospect: [PERSON_NAME] Property: Wayfare - [GEOGRAPHIC_DATA]" at bounding box center [230, 191] width 386 height 23
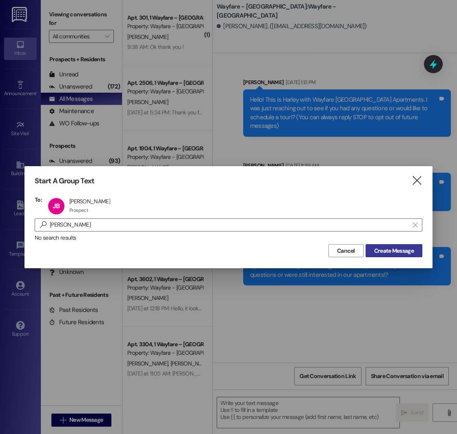
click at [403, 253] on span "Create Message" at bounding box center [394, 250] width 40 height 9
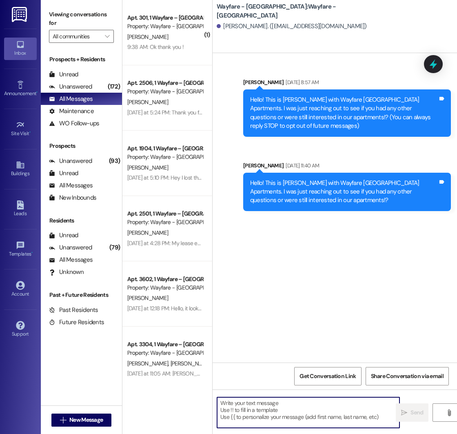
paste textarea "Hello! This is [PERSON_NAME] with Wayfare [GEOGRAPHIC_DATA] Apartments. I was j…"
type textarea "Hello! This is [PERSON_NAME] with Wayfare [GEOGRAPHIC_DATA] Apartments. I was j…"
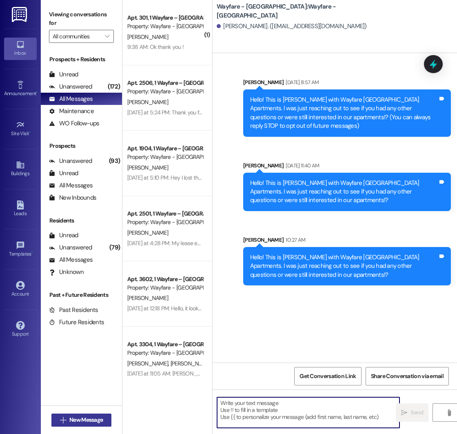
click at [68, 420] on span "New Message" at bounding box center [86, 419] width 37 height 9
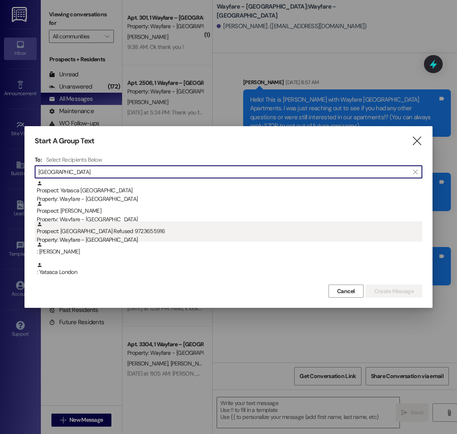
type input "[GEOGRAPHIC_DATA]"
click at [102, 234] on div "Prospect: [GEOGRAPHIC_DATA] Refused 9723655916 Property: Wayfare - [GEOGRAPHIC_…" at bounding box center [230, 232] width 386 height 23
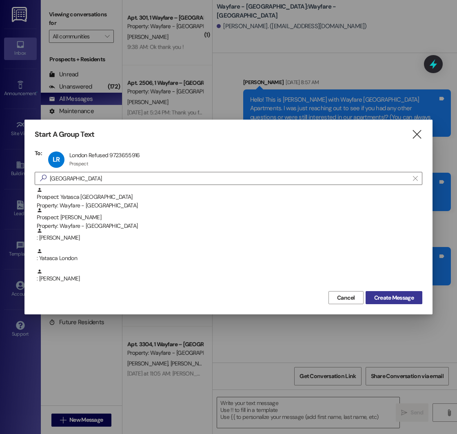
click at [377, 296] on span "Create Message" at bounding box center [394, 297] width 40 height 9
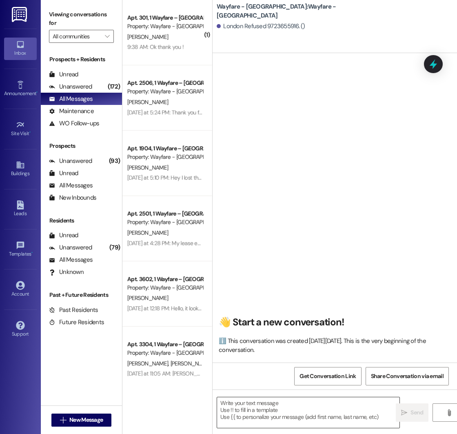
click at [249, 403] on textarea at bounding box center [308, 412] width 182 height 31
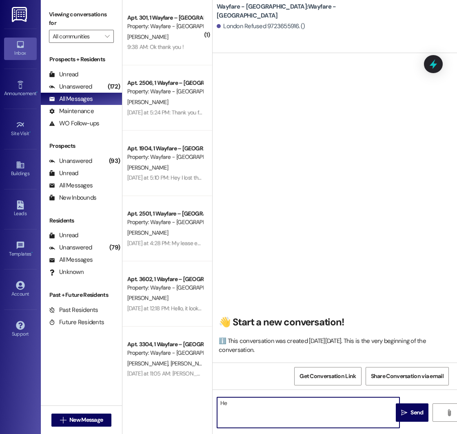
type textarea "H"
paste textarea "Hello! This is [PERSON_NAME] with Wayfare [GEOGRAPHIC_DATA] Apartments. I was j…"
type textarea "Hello! This is [PERSON_NAME] with Wayfare [GEOGRAPHIC_DATA] Apartments. I was j…"
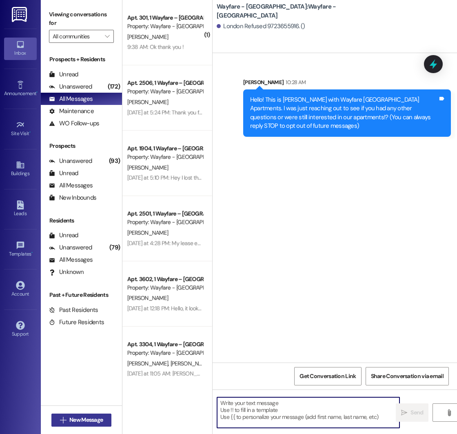
click at [73, 417] on span "New Message" at bounding box center [85, 419] width 33 height 9
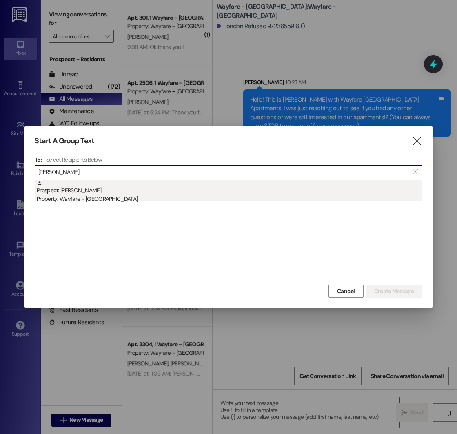
type input "[PERSON_NAME]"
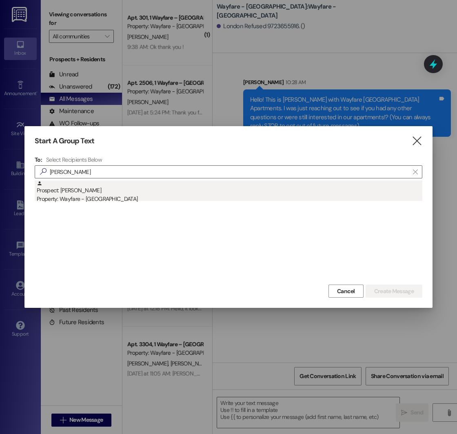
click at [157, 195] on div "Property: Wayfare - [GEOGRAPHIC_DATA]" at bounding box center [230, 199] width 386 height 9
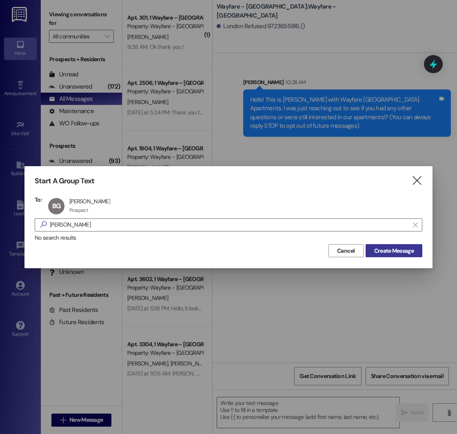
click at [393, 251] on span "Create Message" at bounding box center [394, 250] width 40 height 9
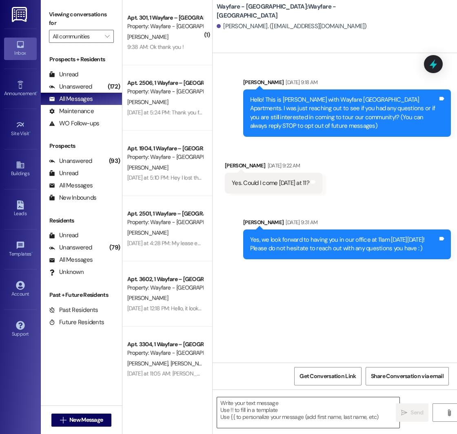
click at [258, 407] on textarea at bounding box center [308, 412] width 182 height 31
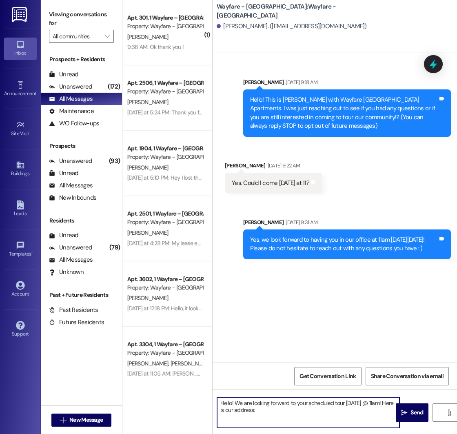
paste textarea "[STREET_ADDRESS]"
click at [268, 409] on textarea "Hello! We are looking forward to your scheduled tour [DATE] @ 11am! Here is our…" at bounding box center [308, 412] width 182 height 31
type textarea "Hello! We are looking forward to your scheduled tour [DATE] @ 11am! Here is our…"
click at [409, 412] on span " Send" at bounding box center [413, 412] width 26 height 9
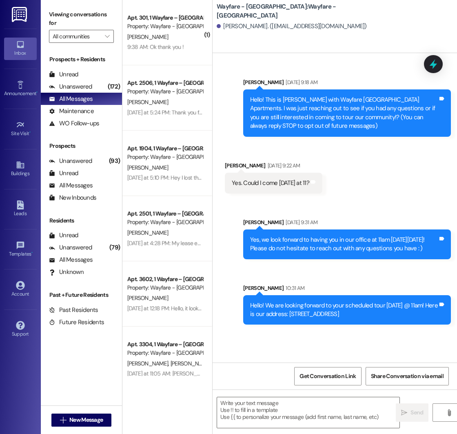
drag, startPoint x: 250, startPoint y: 304, endPoint x: 397, endPoint y: 316, distance: 147.4
click at [397, 316] on div "Hello! We are looking forward to your scheduled tour [DATE] @ 11am! Here is our…" at bounding box center [343, 310] width 189 height 18
click at [397, 316] on div "Hello! We are looking forward to your scheduled tour [DATE] @ 11am! Here is our…" at bounding box center [344, 310] width 188 height 18
drag, startPoint x: 403, startPoint y: 315, endPoint x: 227, endPoint y: 302, distance: 176.7
click at [227, 302] on div "Sent via SMS [PERSON_NAME] [DATE] 9:31 AM Yes, we look forward to having you in…" at bounding box center [335, 265] width 244 height 131
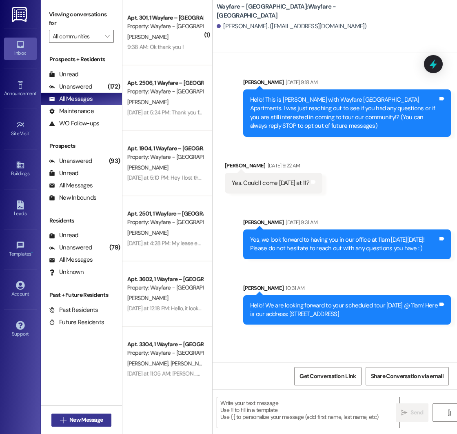
click at [67, 419] on span " New Message" at bounding box center [81, 419] width 47 height 9
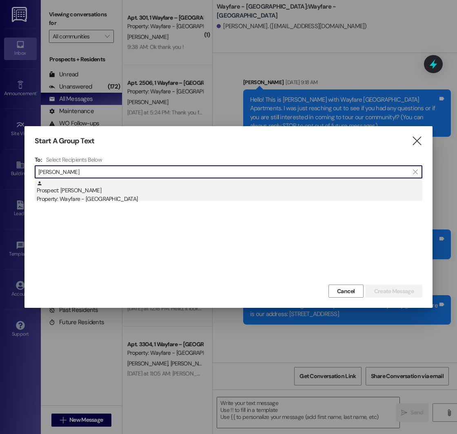
type input "[PERSON_NAME]"
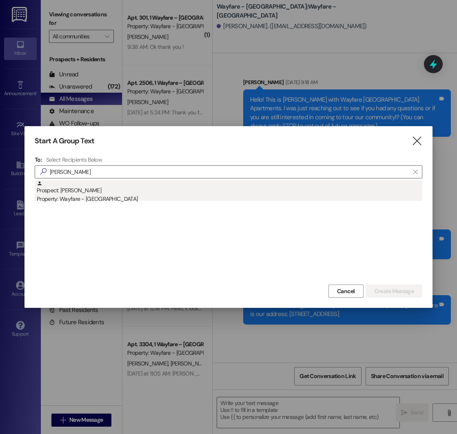
click at [133, 198] on div "Property: Wayfare - [GEOGRAPHIC_DATA]" at bounding box center [230, 199] width 386 height 9
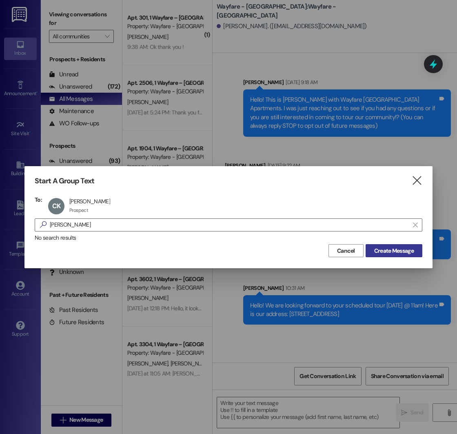
click at [374, 249] on span "Create Message" at bounding box center [394, 250] width 40 height 9
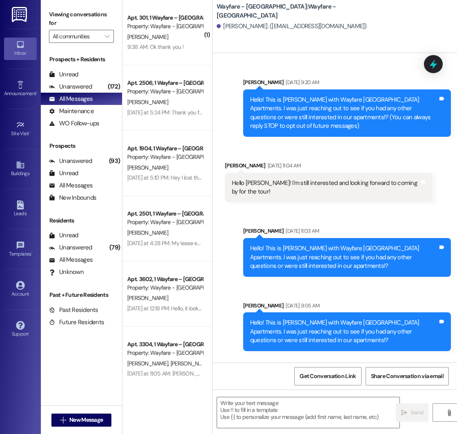
scroll to position [144, 0]
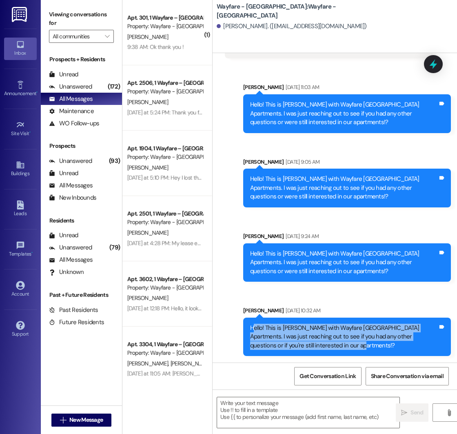
drag, startPoint x: 252, startPoint y: 327, endPoint x: 340, endPoint y: 344, distance: 89.6
click at [340, 344] on div "Hello! This is [PERSON_NAME] with Wayfare [GEOGRAPHIC_DATA] Apartments. I was j…" at bounding box center [344, 337] width 188 height 26
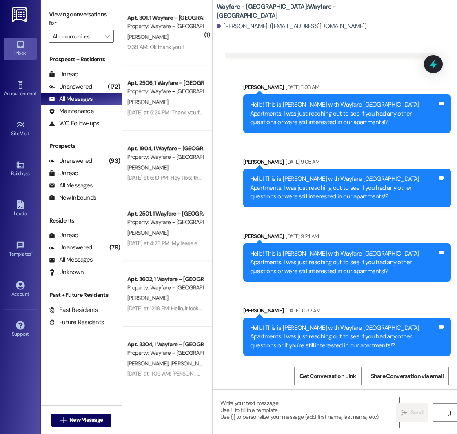
click at [254, 320] on div "Hello! This is [PERSON_NAME] with Wayfare [GEOGRAPHIC_DATA] Apartments. I was j…" at bounding box center [347, 336] width 208 height 38
click at [249, 329] on div "Hello! This is [PERSON_NAME] with Wayfare [GEOGRAPHIC_DATA] Apartments. I was j…" at bounding box center [343, 337] width 189 height 26
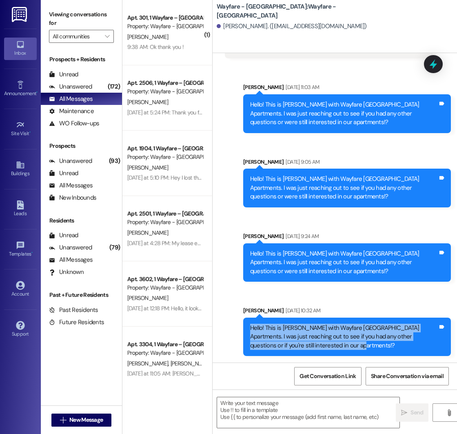
drag, startPoint x: 250, startPoint y: 328, endPoint x: 334, endPoint y: 349, distance: 86.9
click at [334, 349] on div "Hello! This is [PERSON_NAME] with Wayfare [GEOGRAPHIC_DATA] Apartments. I was j…" at bounding box center [344, 337] width 188 height 26
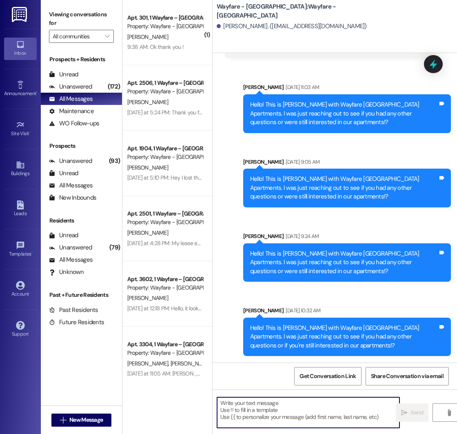
paste textarea "Hello! This is [PERSON_NAME] with Wayfare [GEOGRAPHIC_DATA] Apartments. I was j…"
type textarea "Hello! This is [PERSON_NAME] with Wayfare [GEOGRAPHIC_DATA] Apartments. I was j…"
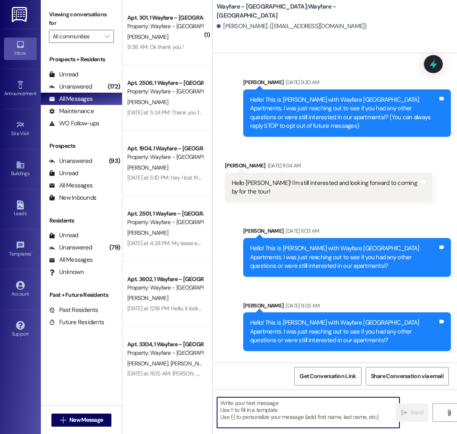
scroll to position [0, 0]
click at [68, 418] on span "New Message" at bounding box center [86, 419] width 37 height 9
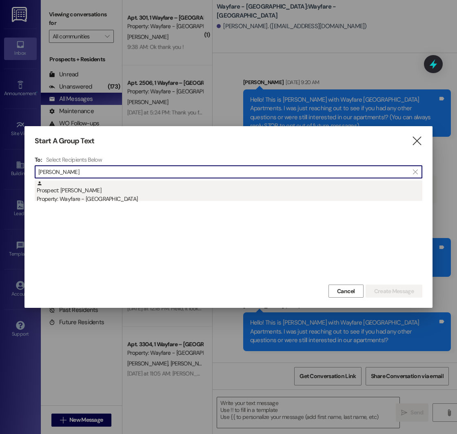
type input "[PERSON_NAME]"
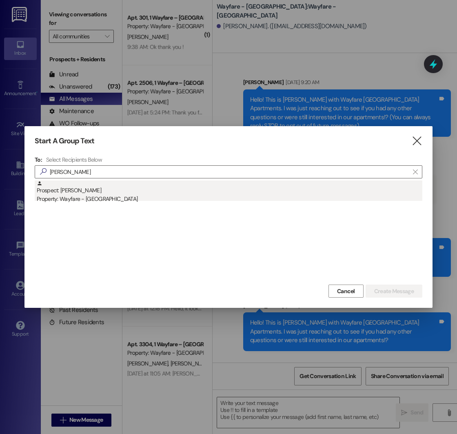
click at [109, 197] on div "Property: Wayfare - [GEOGRAPHIC_DATA]" at bounding box center [230, 199] width 386 height 9
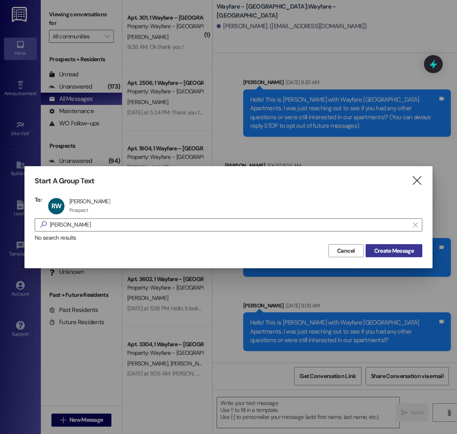
click at [397, 250] on span "Create Message" at bounding box center [394, 250] width 40 height 9
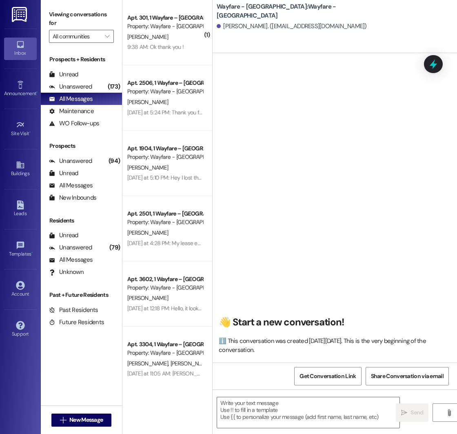
scroll to position [0, 0]
click at [278, 403] on textarea at bounding box center [308, 412] width 182 height 31
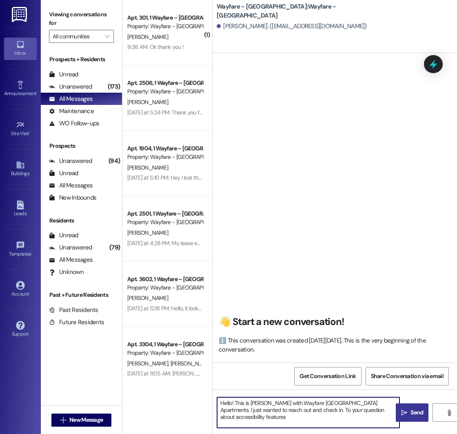
click at [253, 413] on textarea "Hello! This is [PERSON_NAME] with Wayfare [GEOGRAPHIC_DATA] Apartments. I just …" at bounding box center [308, 412] width 182 height 31
type textarea "Hello! This is [PERSON_NAME] with Wayfare [GEOGRAPHIC_DATA] Apartments. I just …"
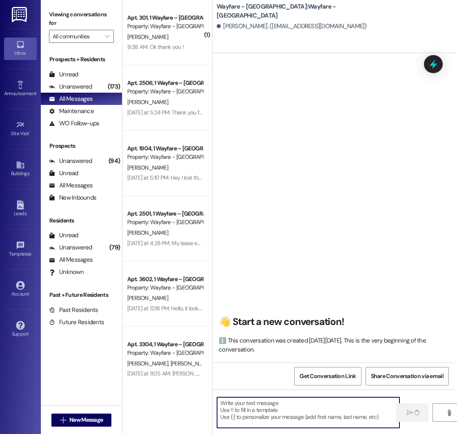
scroll to position [0, 0]
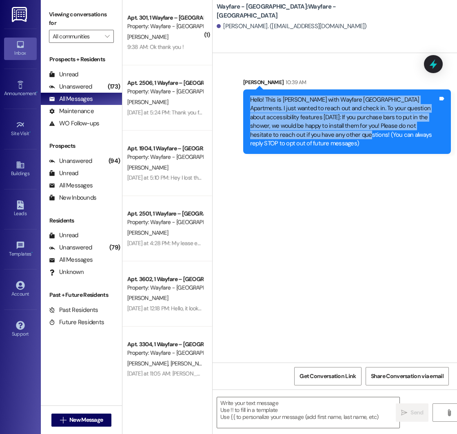
drag, startPoint x: 250, startPoint y: 99, endPoint x: 315, endPoint y: 135, distance: 74.7
click at [315, 135] on div "Hello! This is [PERSON_NAME] with Wayfare [GEOGRAPHIC_DATA] Apartments. I just …" at bounding box center [344, 121] width 188 height 53
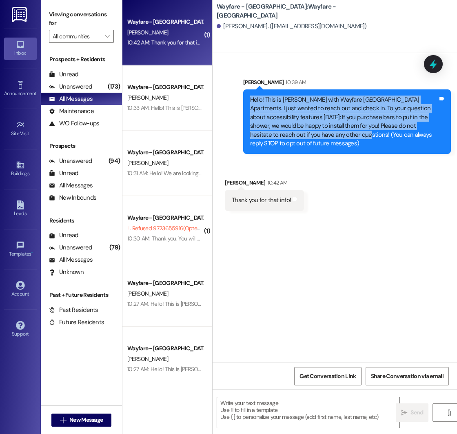
click at [232, 185] on div "[PERSON_NAME] 10:42 AM" at bounding box center [264, 183] width 79 height 11
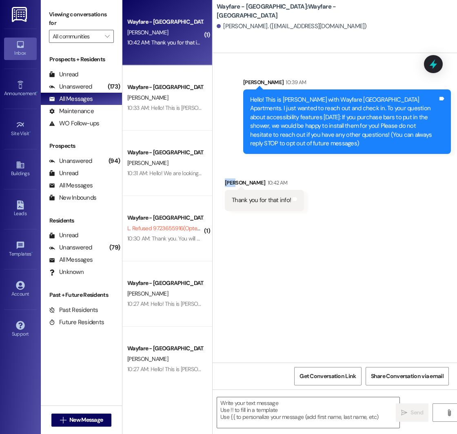
click at [232, 185] on div "[PERSON_NAME] 10:42 AM" at bounding box center [264, 183] width 79 height 11
click at [286, 284] on div "Sent via SMS [PERSON_NAME] 10:39 AM Hello! This is [PERSON_NAME] with Wayfare […" at bounding box center [335, 207] width 244 height 309
click at [246, 405] on textarea at bounding box center [308, 412] width 182 height 31
click at [82, 417] on span "New Message" at bounding box center [85, 419] width 33 height 9
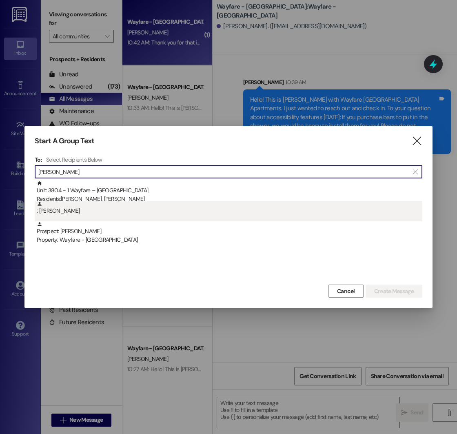
type input "[PERSON_NAME]"
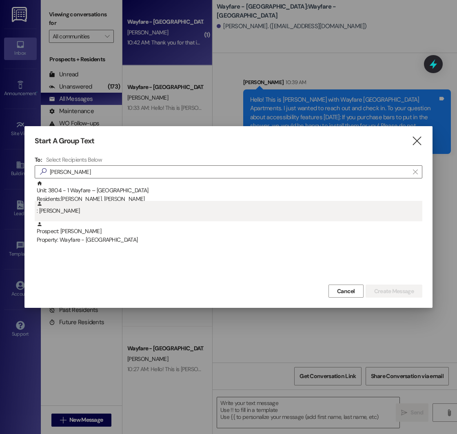
click at [70, 209] on div ": [PERSON_NAME]" at bounding box center [230, 208] width 386 height 14
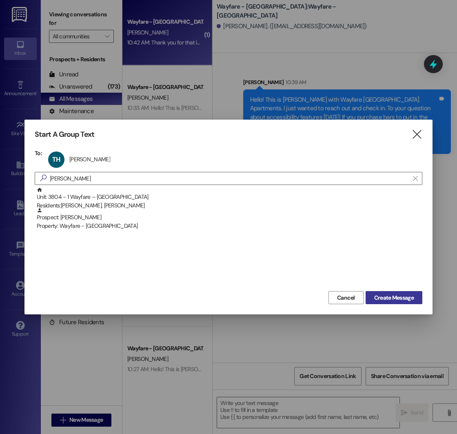
click at [395, 293] on span "Create Message" at bounding box center [394, 297] width 40 height 9
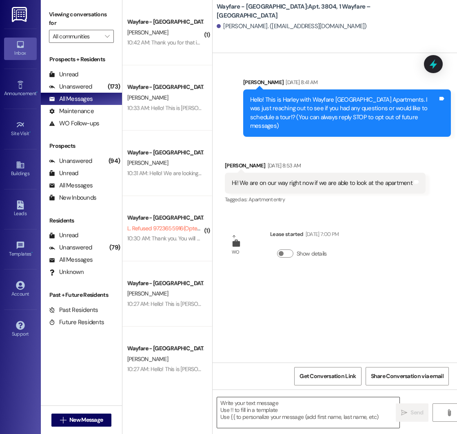
click at [276, 408] on textarea at bounding box center [308, 412] width 182 height 31
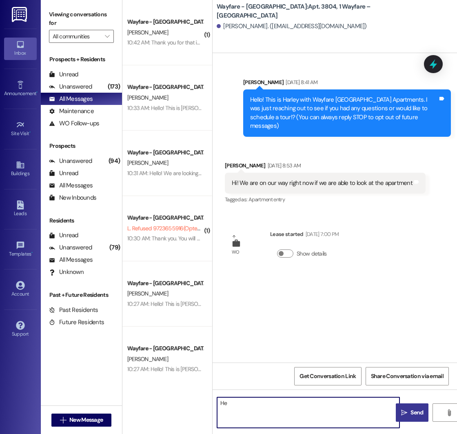
type textarea "H"
type textarea "M"
type textarea "Our maintenance team is on their way to your apartment!"
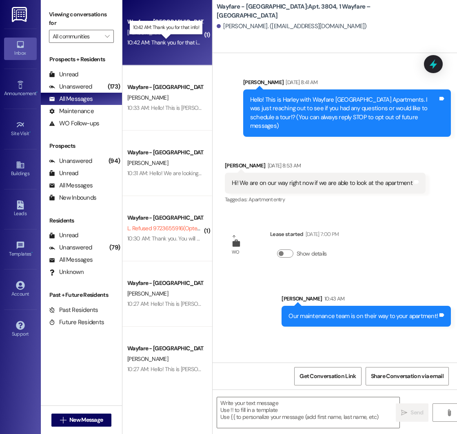
click at [169, 40] on div "10:42 AM: Thank you for that info! 10:42 AM: Thank you for that info!" at bounding box center [166, 42] width 78 height 7
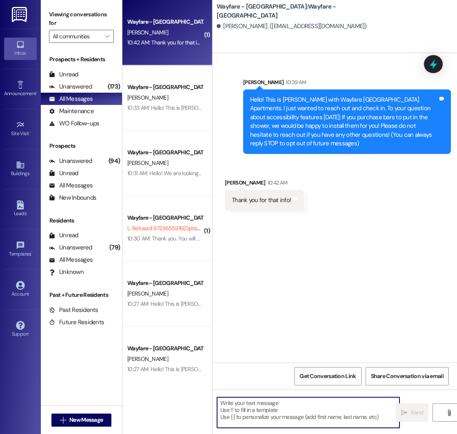
click at [283, 402] on textarea at bounding box center [308, 412] width 182 height 31
type textarea "N"
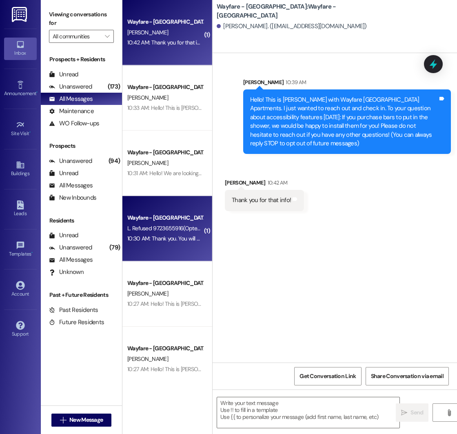
click at [171, 242] on div "10:30 AM: Thank you. You will no longer receive texts from this thread. Please …" at bounding box center [321, 238] width 389 height 7
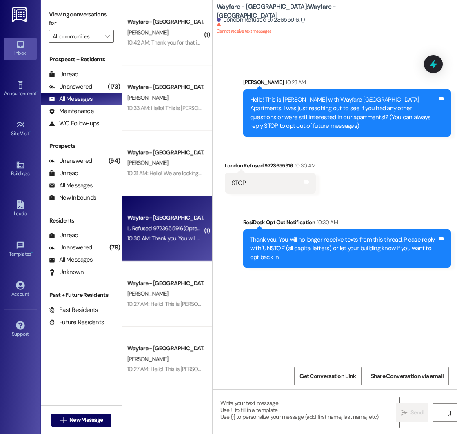
click at [343, 318] on div "Sent via SMS [PERSON_NAME] 10:28 AM Hello! This is [PERSON_NAME] with Wayfare […" at bounding box center [335, 207] width 244 height 309
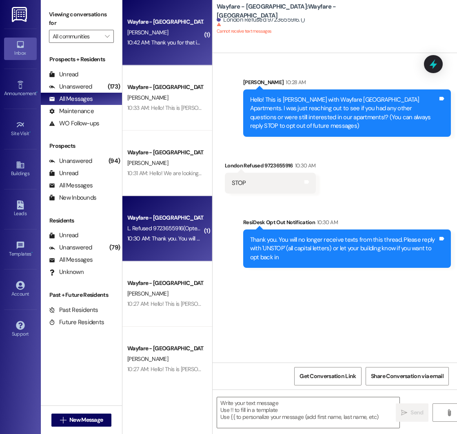
click at [166, 39] on div "10:42 AM: Thank you for that info! 10:42 AM: Thank you for that info!" at bounding box center [166, 42] width 78 height 7
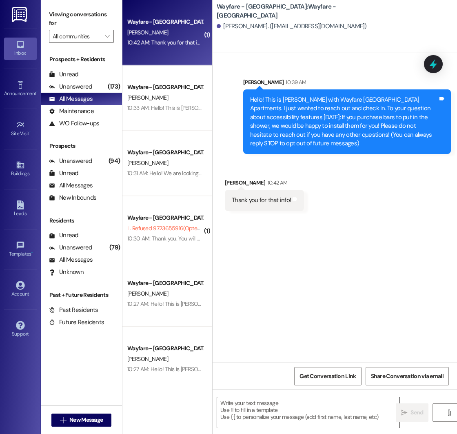
click at [257, 404] on textarea at bounding box center [308, 412] width 182 height 31
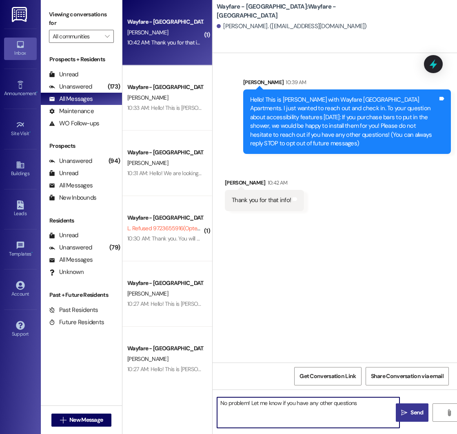
type textarea "No problem! Let me know if you have any other questions."
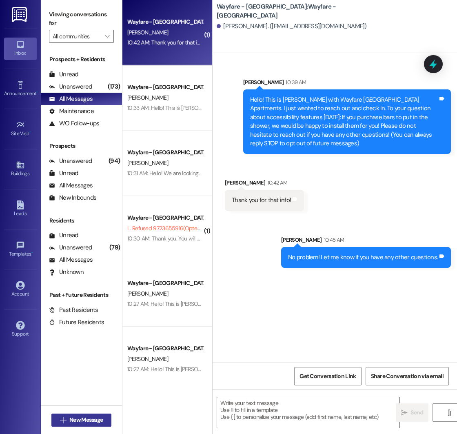
click at [76, 417] on span "New Message" at bounding box center [85, 419] width 33 height 9
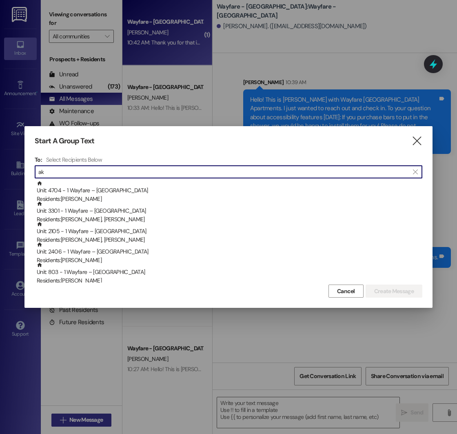
type input "a"
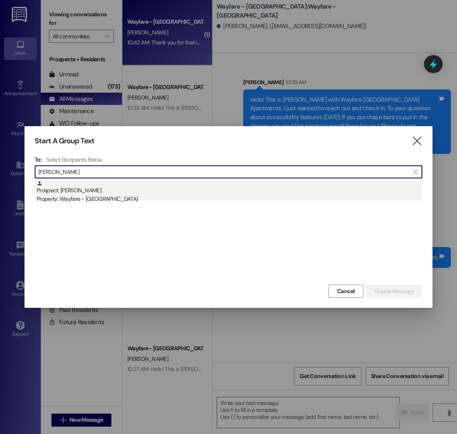
type input "[PERSON_NAME]"
click at [125, 194] on div "Prospect: [PERSON_NAME] Property: Wayfare - [GEOGRAPHIC_DATA]" at bounding box center [230, 191] width 386 height 23
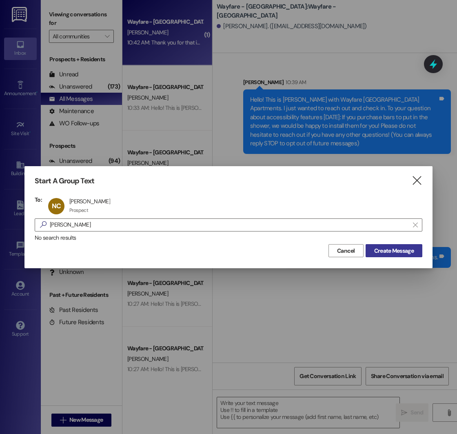
click at [384, 251] on span "Create Message" at bounding box center [394, 250] width 40 height 9
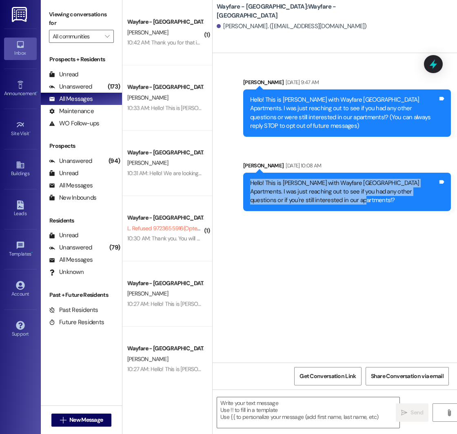
drag, startPoint x: 251, startPoint y: 182, endPoint x: 347, endPoint y: 206, distance: 98.9
click at [347, 206] on div "Hello! This is [PERSON_NAME] with Wayfare [GEOGRAPHIC_DATA] Apartments. I was j…" at bounding box center [347, 192] width 208 height 38
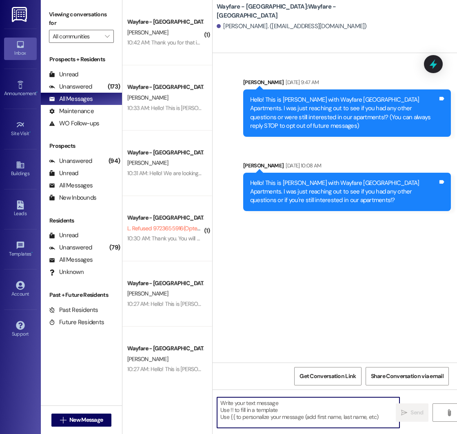
click at [275, 405] on textarea at bounding box center [308, 412] width 182 height 31
paste textarea "Hello! This is [PERSON_NAME] with Wayfare [GEOGRAPHIC_DATA] Apartments. I was j…"
type textarea "Hello! This is [PERSON_NAME] with Wayfare [GEOGRAPHIC_DATA] Apartments. I was j…"
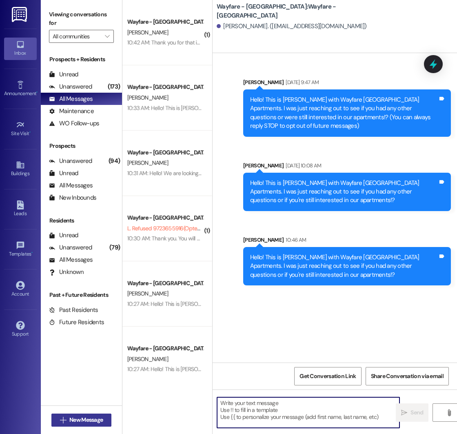
click at [73, 422] on span "New Message" at bounding box center [85, 419] width 33 height 9
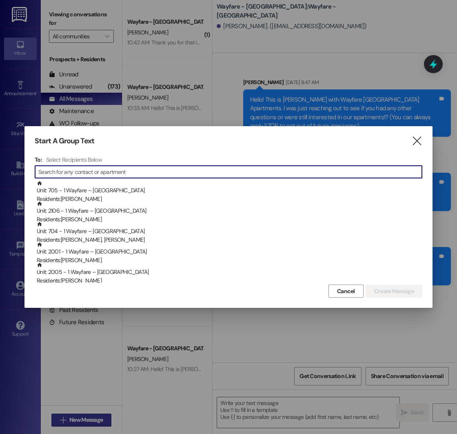
click at [73, 422] on div at bounding box center [228, 217] width 457 height 434
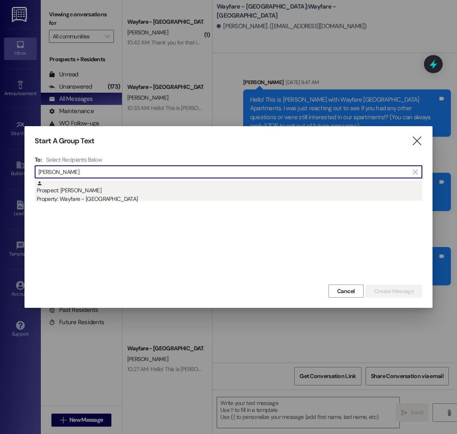
type input "[PERSON_NAME]"
click at [97, 184] on div "Prospect: [PERSON_NAME] Property: Wayfare - [GEOGRAPHIC_DATA]" at bounding box center [230, 191] width 386 height 23
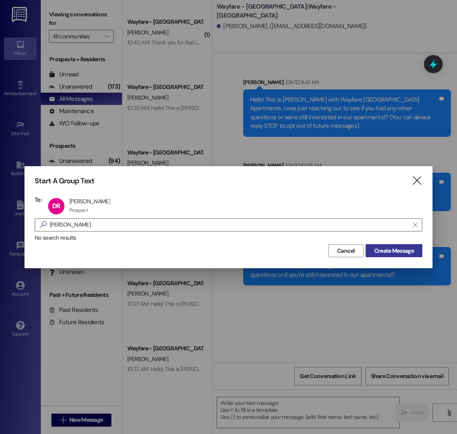
click at [391, 251] on span "Create Message" at bounding box center [394, 250] width 40 height 9
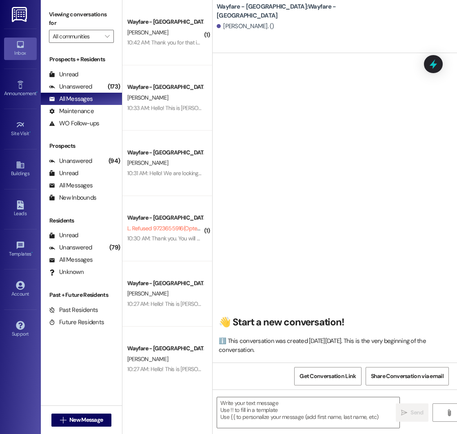
scroll to position [0, 0]
paste textarea "Hello! This is [PERSON_NAME] with Wayfare [GEOGRAPHIC_DATA] Apartments. I was j…"
type textarea "Hello! This is [PERSON_NAME] with Wayfare [GEOGRAPHIC_DATA] Apartments. I was j…"
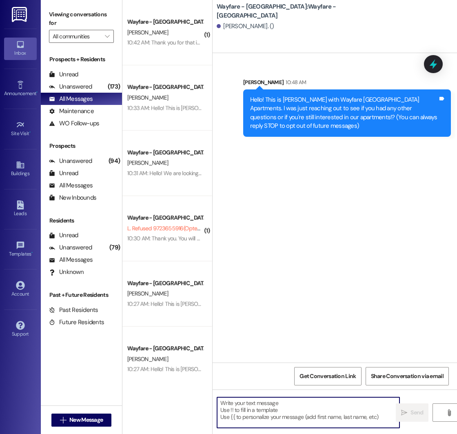
scroll to position [0, 0]
click at [70, 415] on span "New Message" at bounding box center [85, 419] width 33 height 9
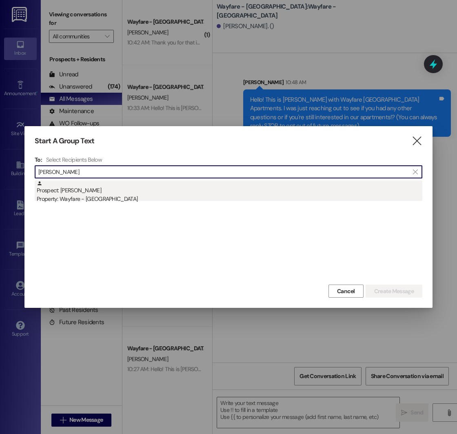
type input "[PERSON_NAME]"
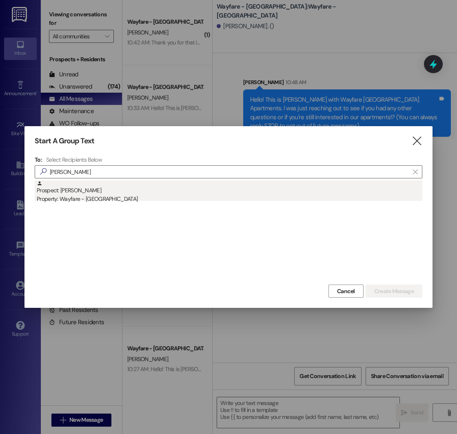
click at [165, 184] on div "Prospect: [PERSON_NAME] Property: Wayfare - [GEOGRAPHIC_DATA]" at bounding box center [230, 191] width 386 height 23
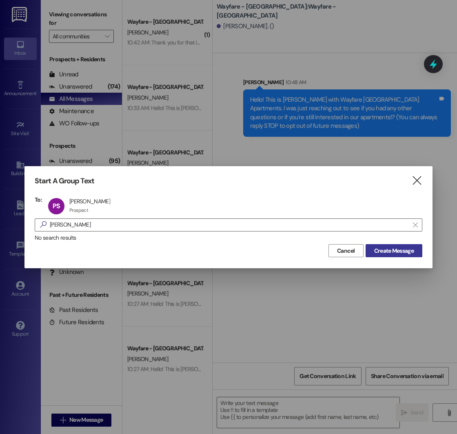
click at [380, 251] on span "Create Message" at bounding box center [394, 250] width 40 height 9
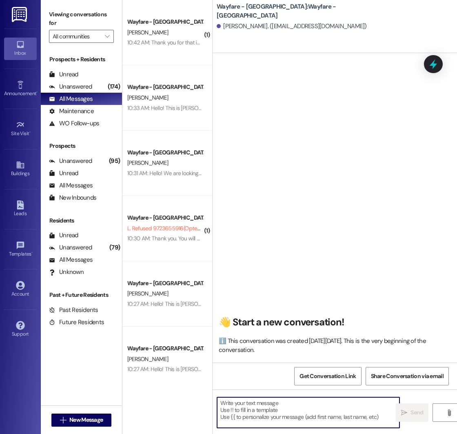
click at [251, 401] on textarea at bounding box center [308, 412] width 182 height 31
paste textarea "Hello! This is [PERSON_NAME] with Wayfare [GEOGRAPHIC_DATA] Apartments. I was j…"
type textarea "Hello! This is [PERSON_NAME] with Wayfare [GEOGRAPHIC_DATA] Apartments. I was j…"
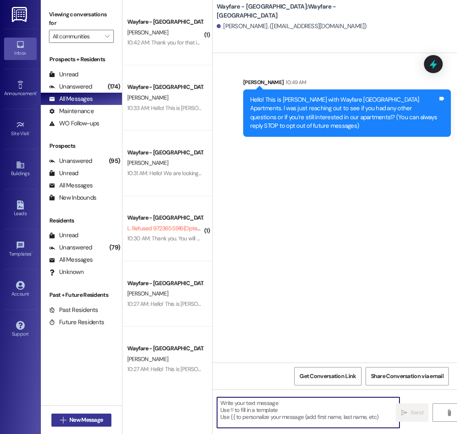
click at [68, 416] on span "New Message" at bounding box center [86, 419] width 37 height 9
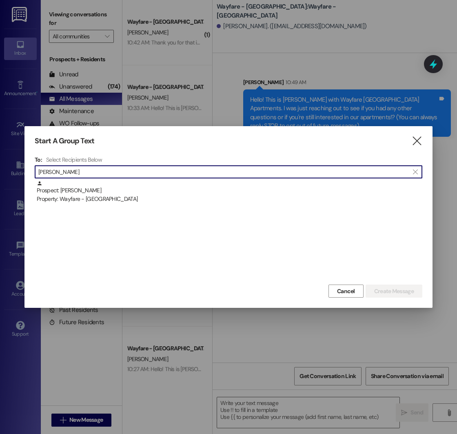
type input "[PERSON_NAME]"
click at [120, 204] on div "Prospect: [PERSON_NAME] Property: Wayfare - [GEOGRAPHIC_DATA]" at bounding box center [229, 231] width 388 height 102
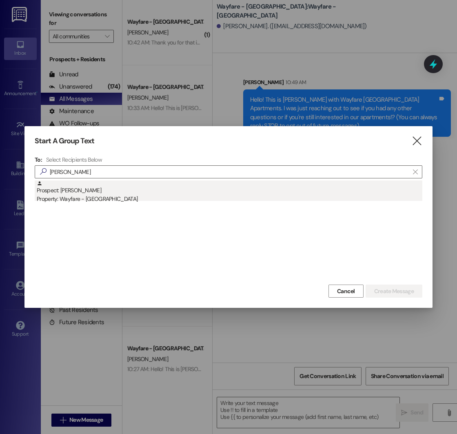
click at [125, 197] on div "Property: Wayfare - [GEOGRAPHIC_DATA]" at bounding box center [230, 199] width 386 height 9
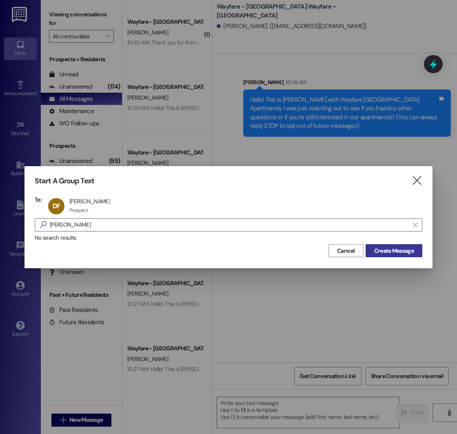
click at [409, 251] on span "Create Message" at bounding box center [394, 250] width 40 height 9
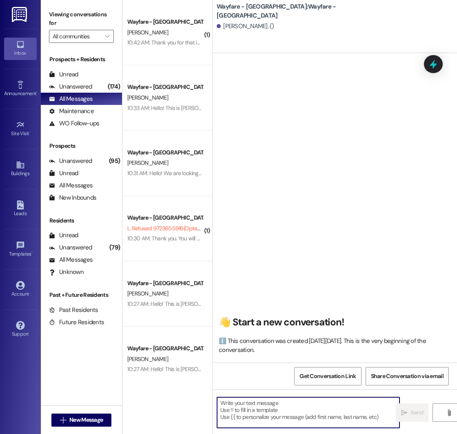
paste textarea "Hello! This is [PERSON_NAME] with Wayfare [GEOGRAPHIC_DATA] Apartments. I was j…"
type textarea "Hello! This is [PERSON_NAME] with Wayfare [GEOGRAPHIC_DATA] Apartments. I was j…"
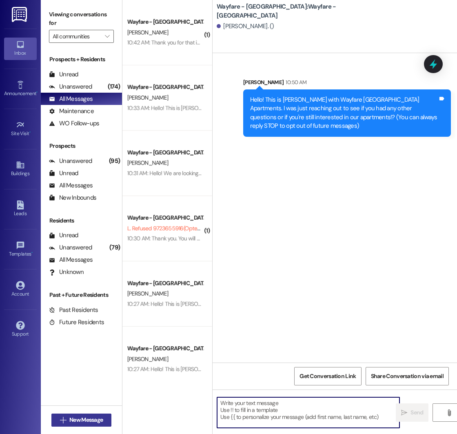
click at [75, 419] on span "New Message" at bounding box center [85, 419] width 33 height 9
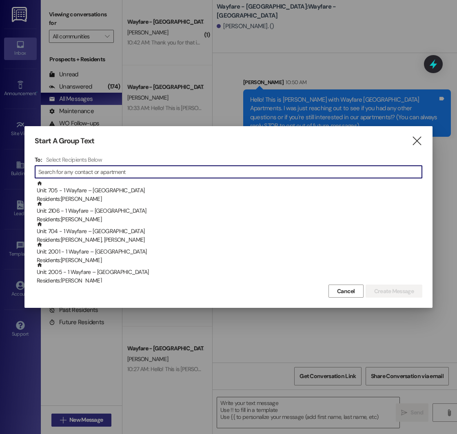
click at [75, 419] on div at bounding box center [228, 217] width 457 height 434
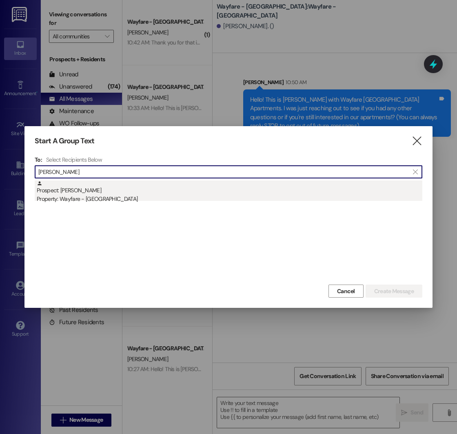
type input "[PERSON_NAME]"
click at [142, 193] on div "Prospect: [PERSON_NAME] Property: Wayfare - [GEOGRAPHIC_DATA]" at bounding box center [230, 191] width 386 height 23
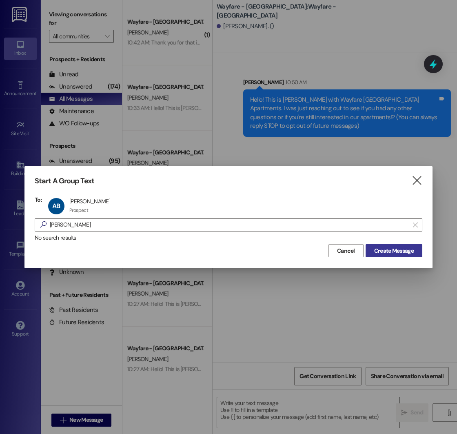
click at [387, 249] on span "Create Message" at bounding box center [394, 250] width 40 height 9
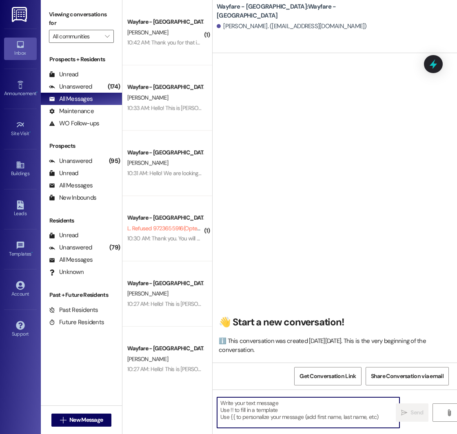
paste textarea "Hello! This is [PERSON_NAME] with Wayfare [GEOGRAPHIC_DATA] Apartments. I was j…"
type textarea "Hello! This is [PERSON_NAME] with Wayfare [GEOGRAPHIC_DATA] Apartments. I was j…"
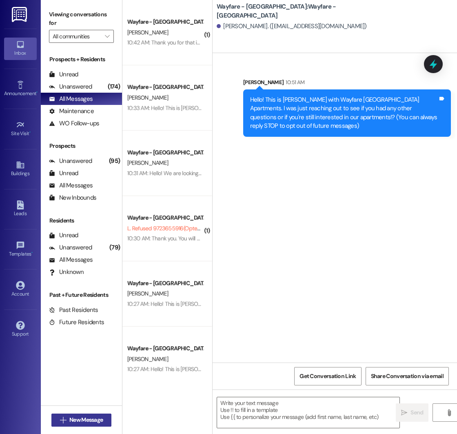
click at [68, 421] on span "New Message" at bounding box center [86, 419] width 37 height 9
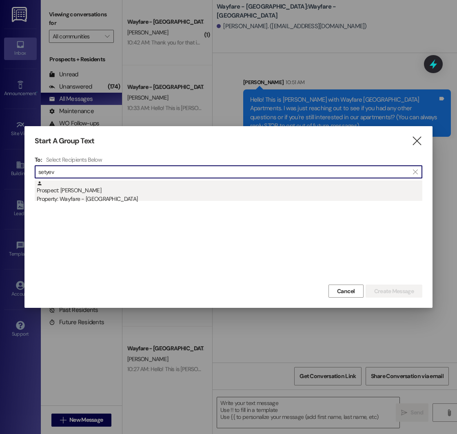
type input "setyev"
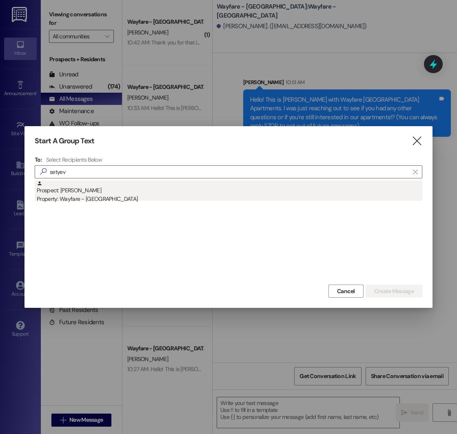
click at [129, 186] on div "Prospect: [PERSON_NAME] Property: Wayfare - [GEOGRAPHIC_DATA]" at bounding box center [230, 191] width 386 height 23
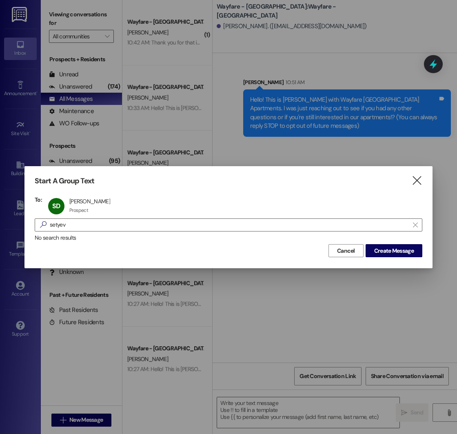
click at [387, 243] on div "Cancel Create Message" at bounding box center [229, 249] width 388 height 15
click at [383, 248] on span "Create Message" at bounding box center [394, 250] width 40 height 9
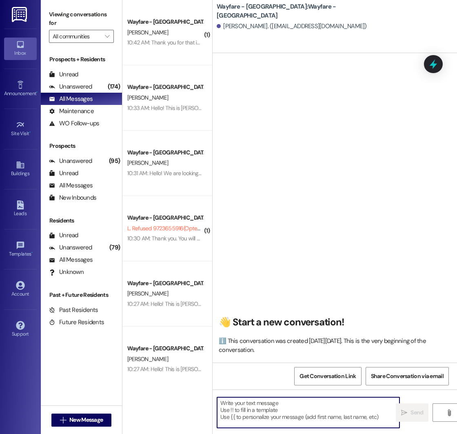
paste textarea "Hello! This is [PERSON_NAME] with Wayfare [GEOGRAPHIC_DATA] Apartments. I was j…"
type textarea "Hello! This is [PERSON_NAME] with Wayfare [GEOGRAPHIC_DATA] Apartments. I was j…"
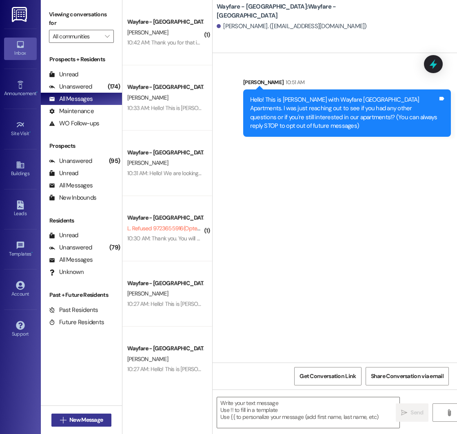
click at [62, 420] on icon "" at bounding box center [63, 420] width 6 height 7
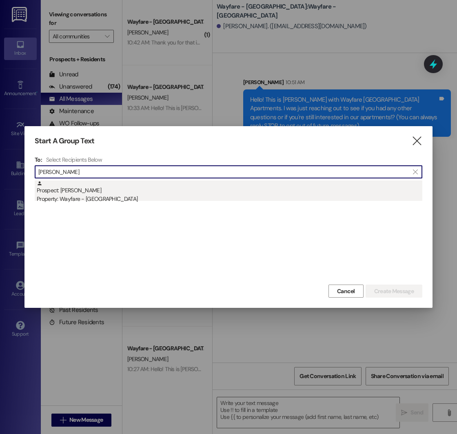
type input "[PERSON_NAME]"
click at [155, 197] on div "Property: Wayfare - [GEOGRAPHIC_DATA]" at bounding box center [230, 199] width 386 height 9
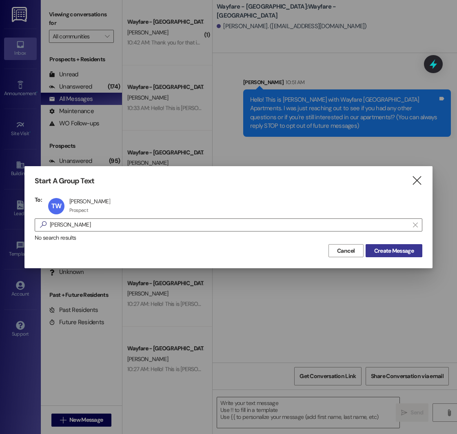
click at [399, 250] on span "Create Message" at bounding box center [394, 250] width 40 height 9
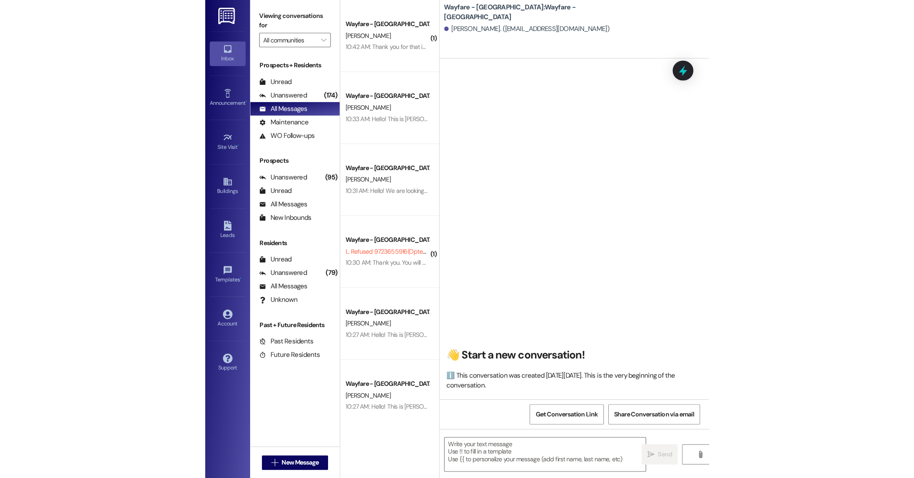
scroll to position [0, 0]
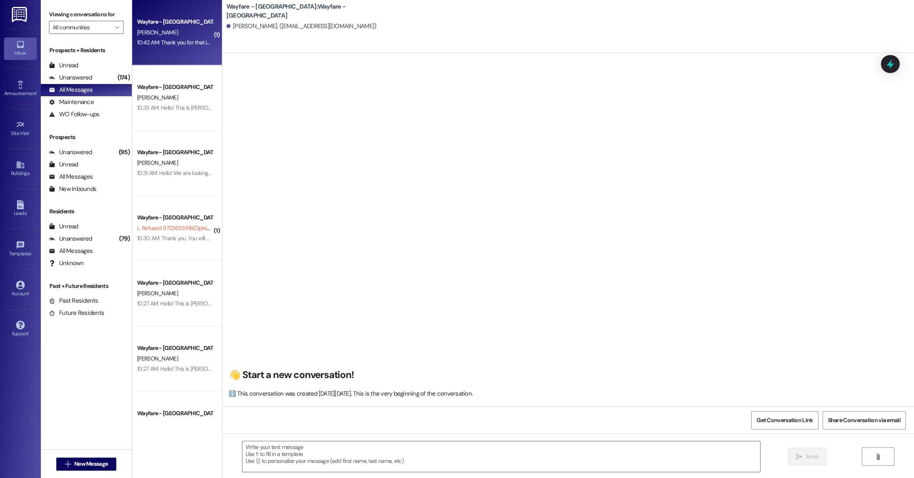
click at [168, 54] on div "Wayfare - [GEOGRAPHIC_DATA] [PERSON_NAME] 10:42 AM: Thank you for that info! 10…" at bounding box center [177, 32] width 90 height 65
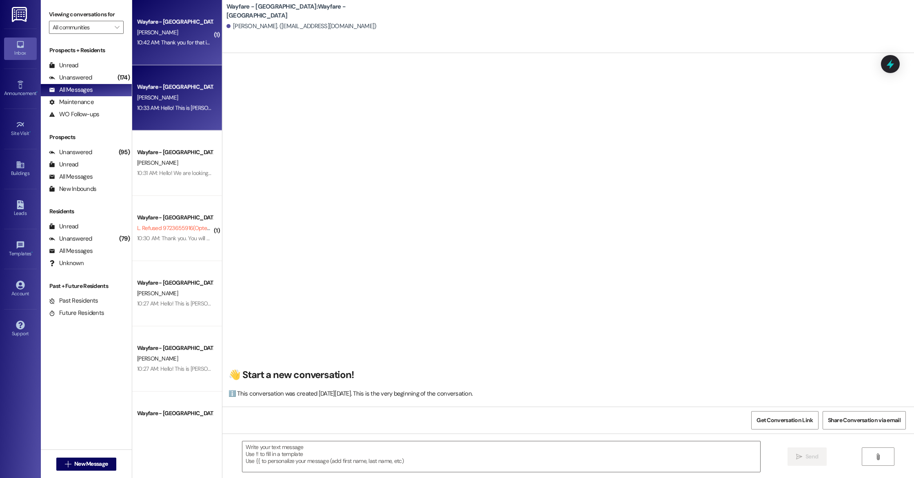
scroll to position [0, 0]
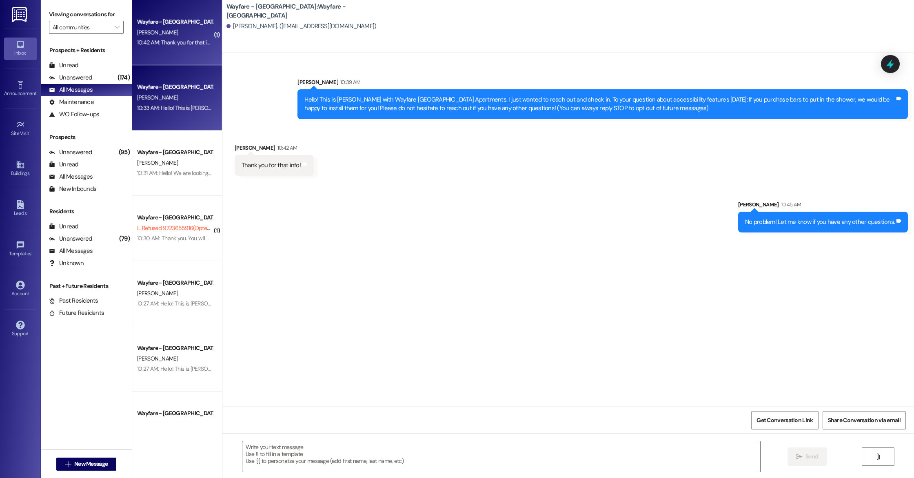
click at [172, 101] on div "[PERSON_NAME]" at bounding box center [174, 98] width 77 height 10
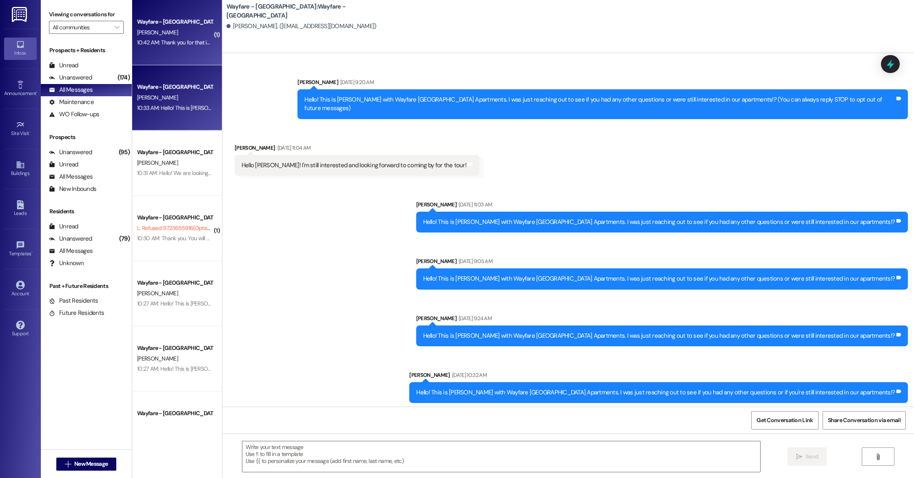
click at [176, 51] on div "Wayfare - [GEOGRAPHIC_DATA] [PERSON_NAME] 10:42 AM: Thank you for that info! 10…" at bounding box center [177, 32] width 90 height 65
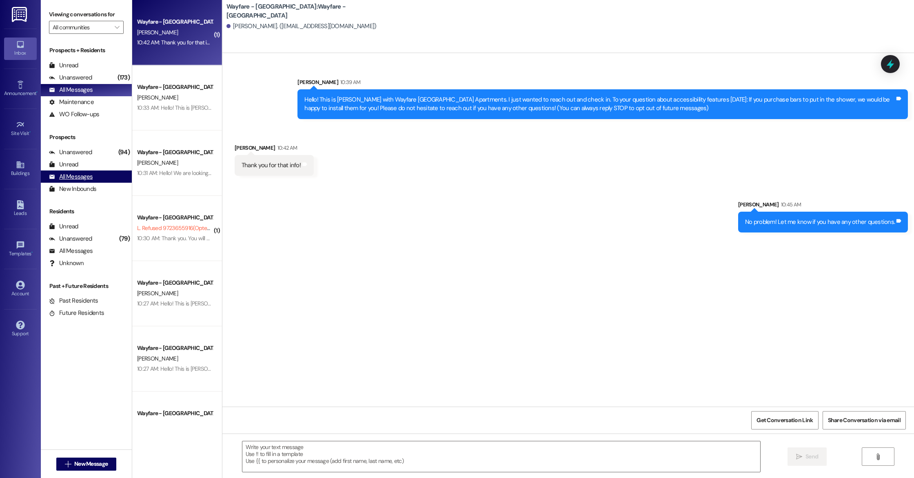
click at [73, 178] on div "All Messages" at bounding box center [71, 177] width 44 height 9
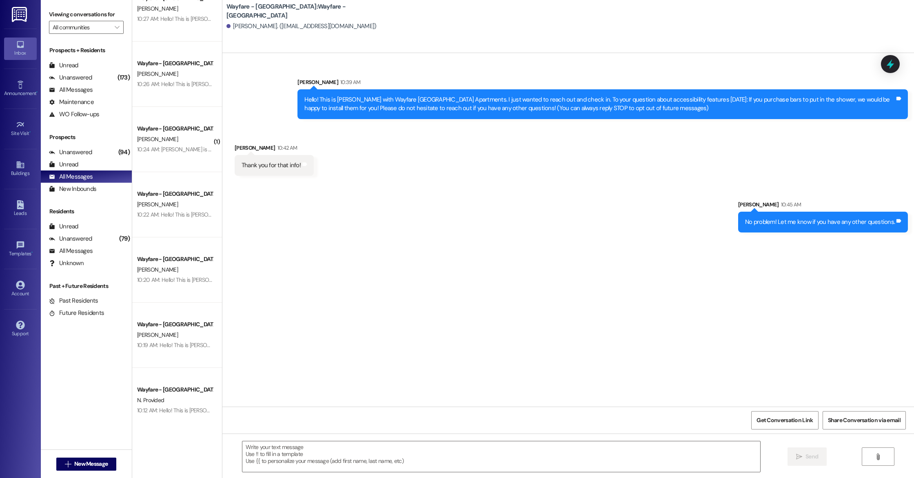
scroll to position [737, 0]
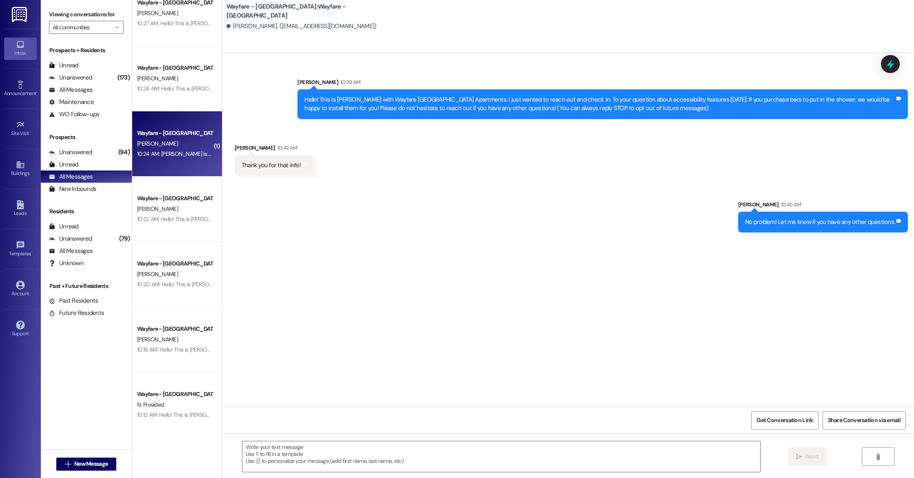
click at [178, 156] on div "10:24 AM: [PERSON_NAME] is not quite ready to make the move out here. I do want…" at bounding box center [478, 153] width 682 height 7
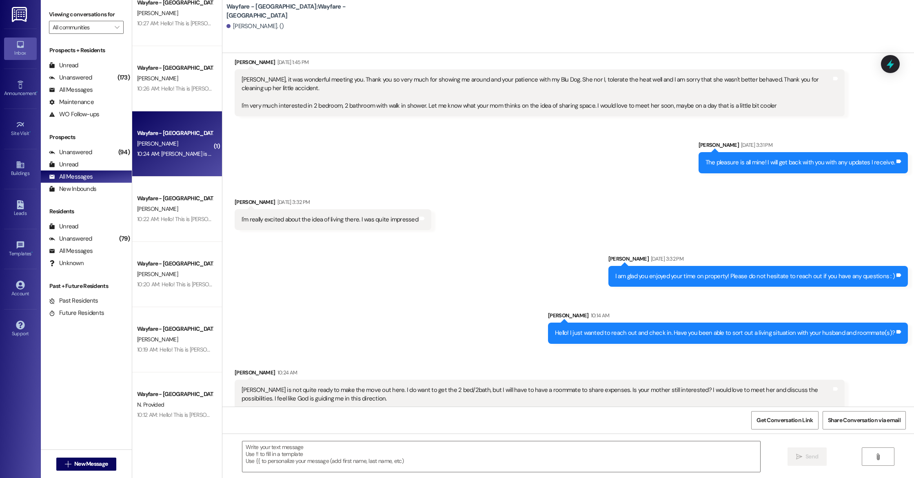
scroll to position [427, 0]
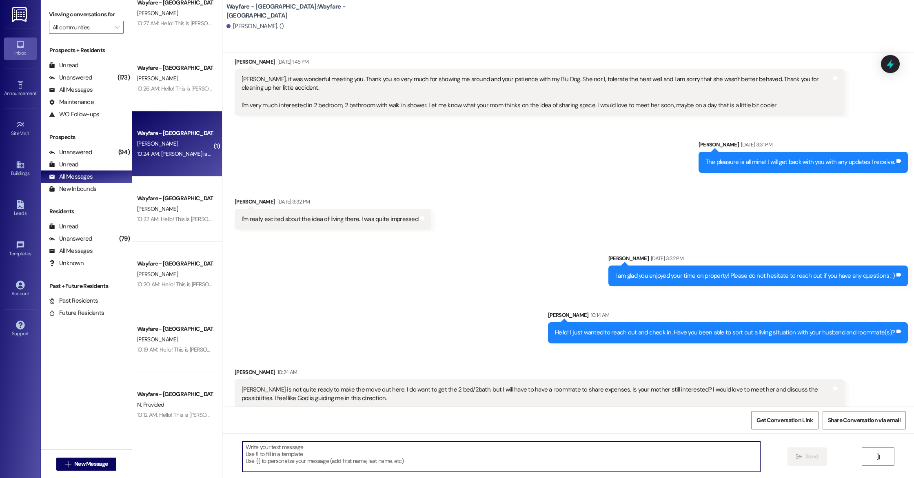
click at [302, 446] on textarea at bounding box center [501, 457] width 518 height 31
type textarea "I get that! She is still interested and I believe she is eager to meet you as w…"
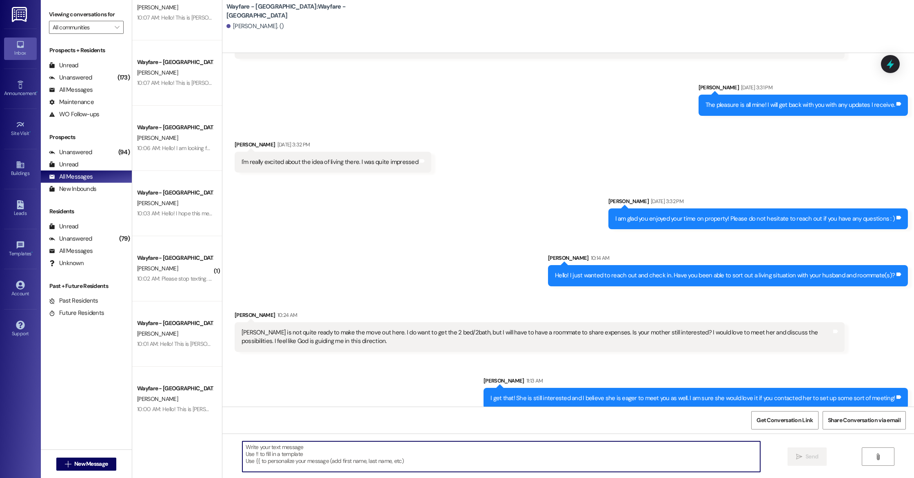
scroll to position [1398, 0]
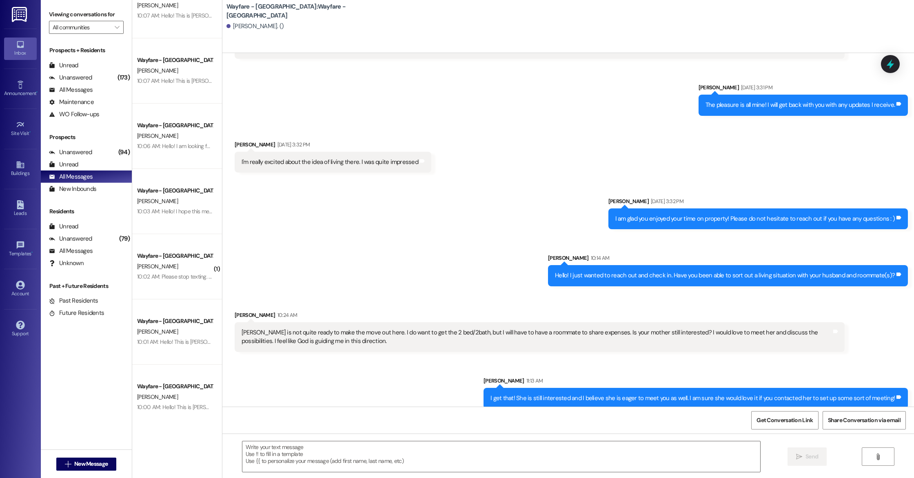
click at [163, 288] on div "Wayfare - [GEOGRAPHIC_DATA] [PERSON_NAME] 10:02 AM: Please stop texting. We don…" at bounding box center [177, 266] width 90 height 65
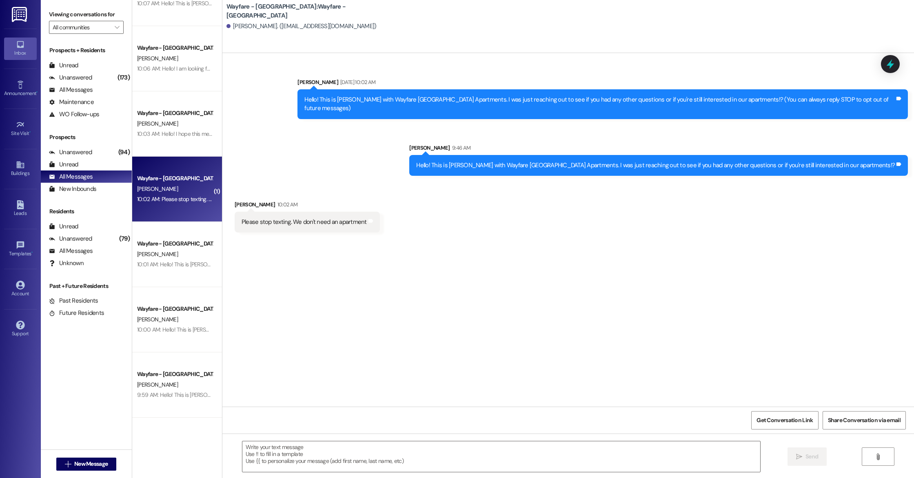
scroll to position [1473, 0]
